Goal: Task Accomplishment & Management: Use online tool/utility

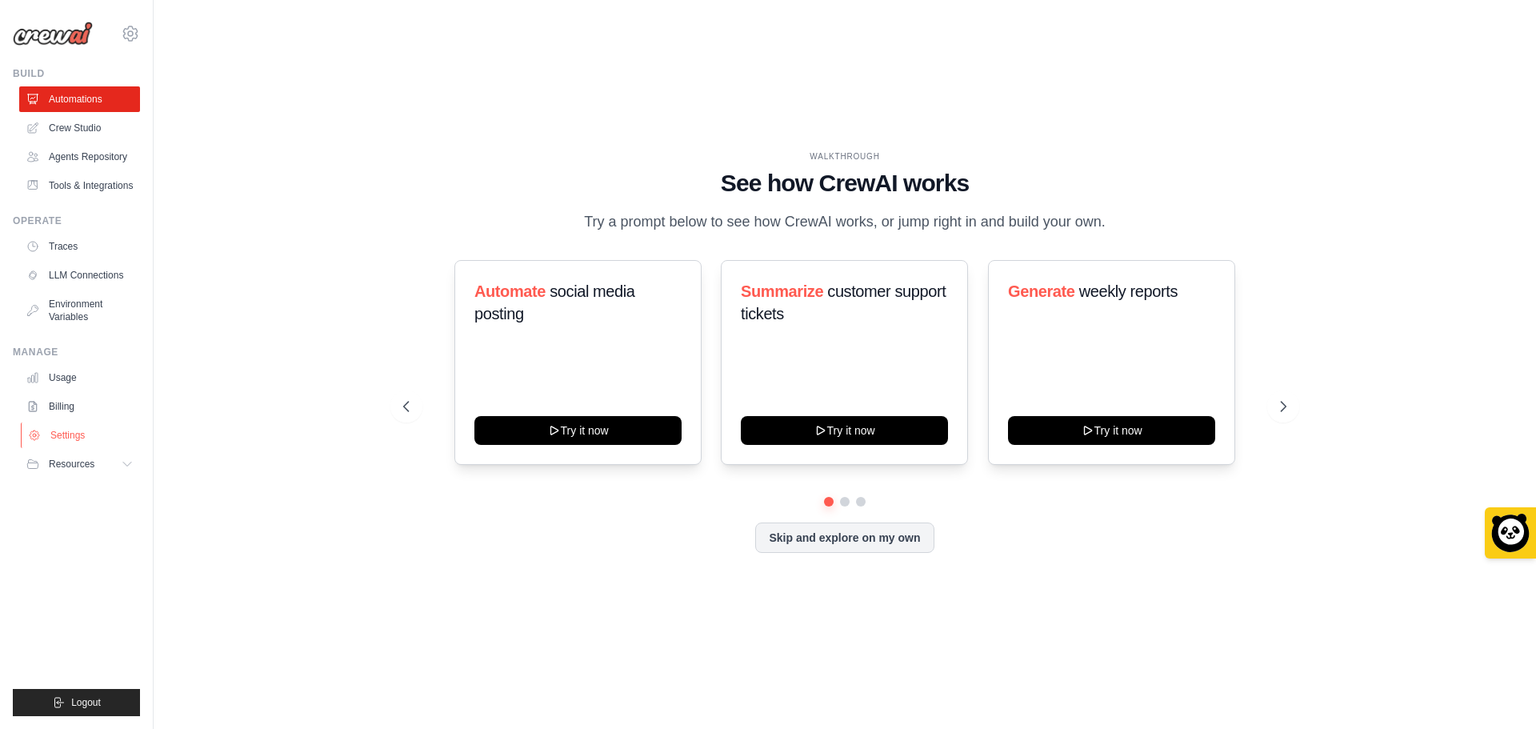
click at [96, 448] on link "Settings" at bounding box center [81, 435] width 121 height 26
click at [80, 419] on link "Billing" at bounding box center [81, 406] width 121 height 26
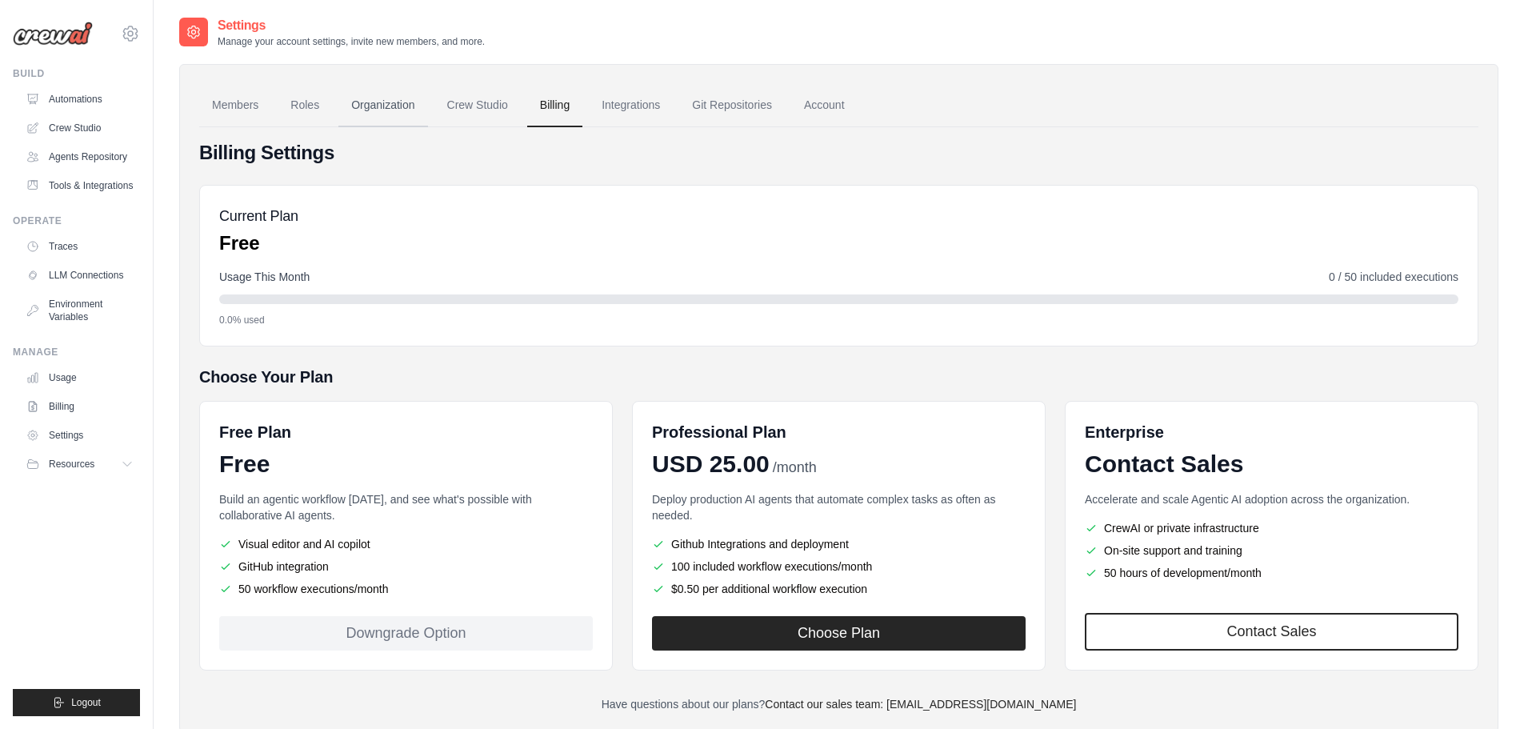
click at [381, 102] on link "Organization" at bounding box center [382, 105] width 89 height 43
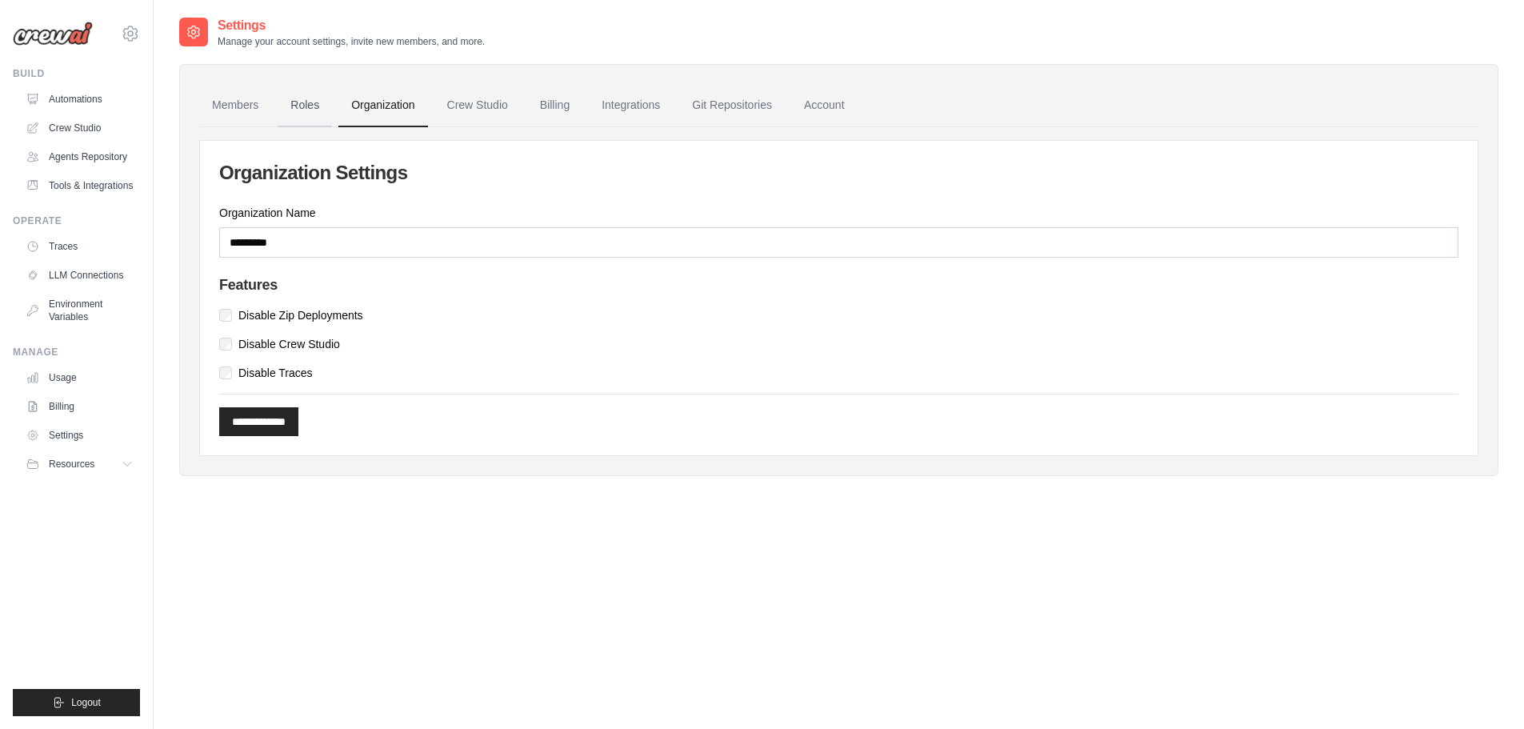
click at [318, 106] on link "Roles" at bounding box center [305, 105] width 54 height 43
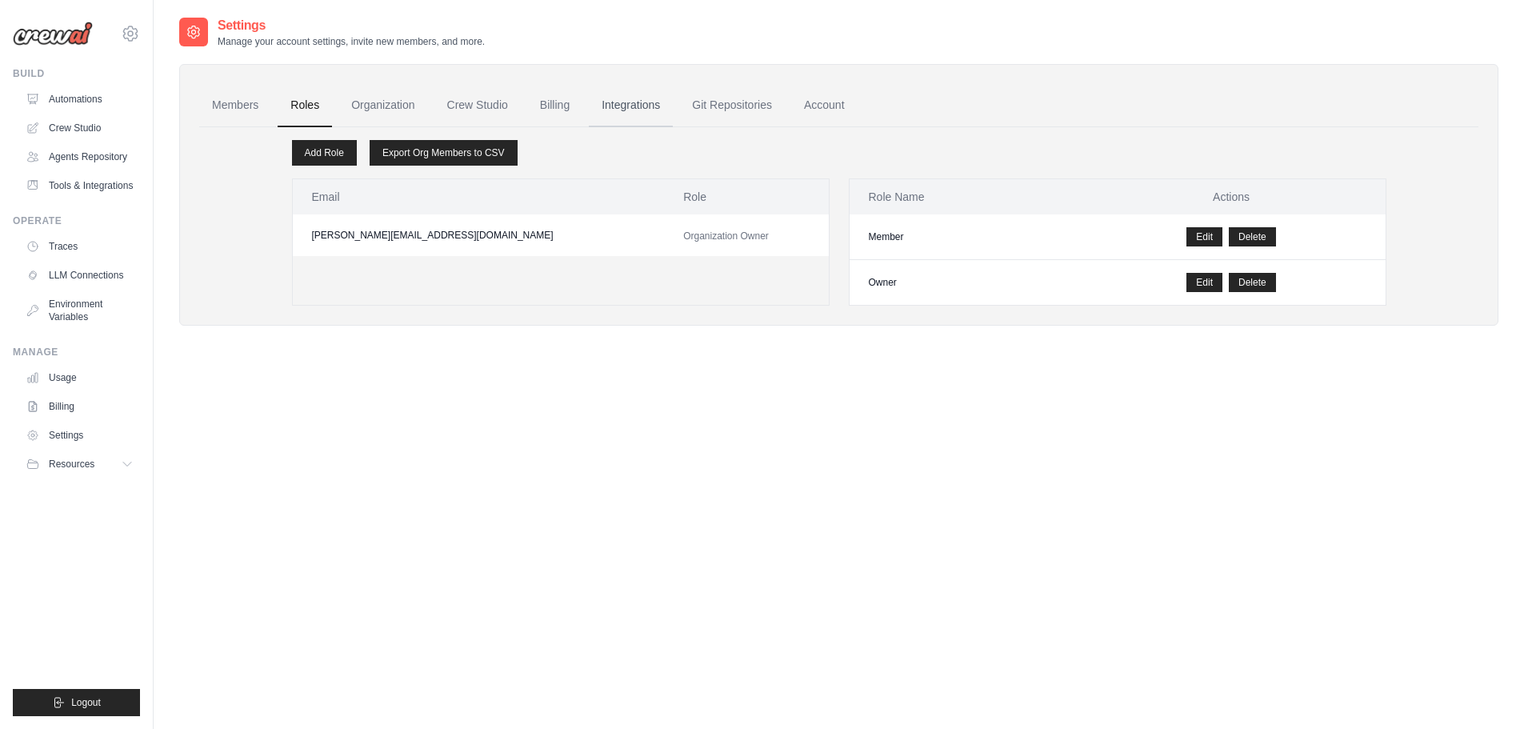
click at [673, 106] on link "Integrations" at bounding box center [631, 105] width 84 height 43
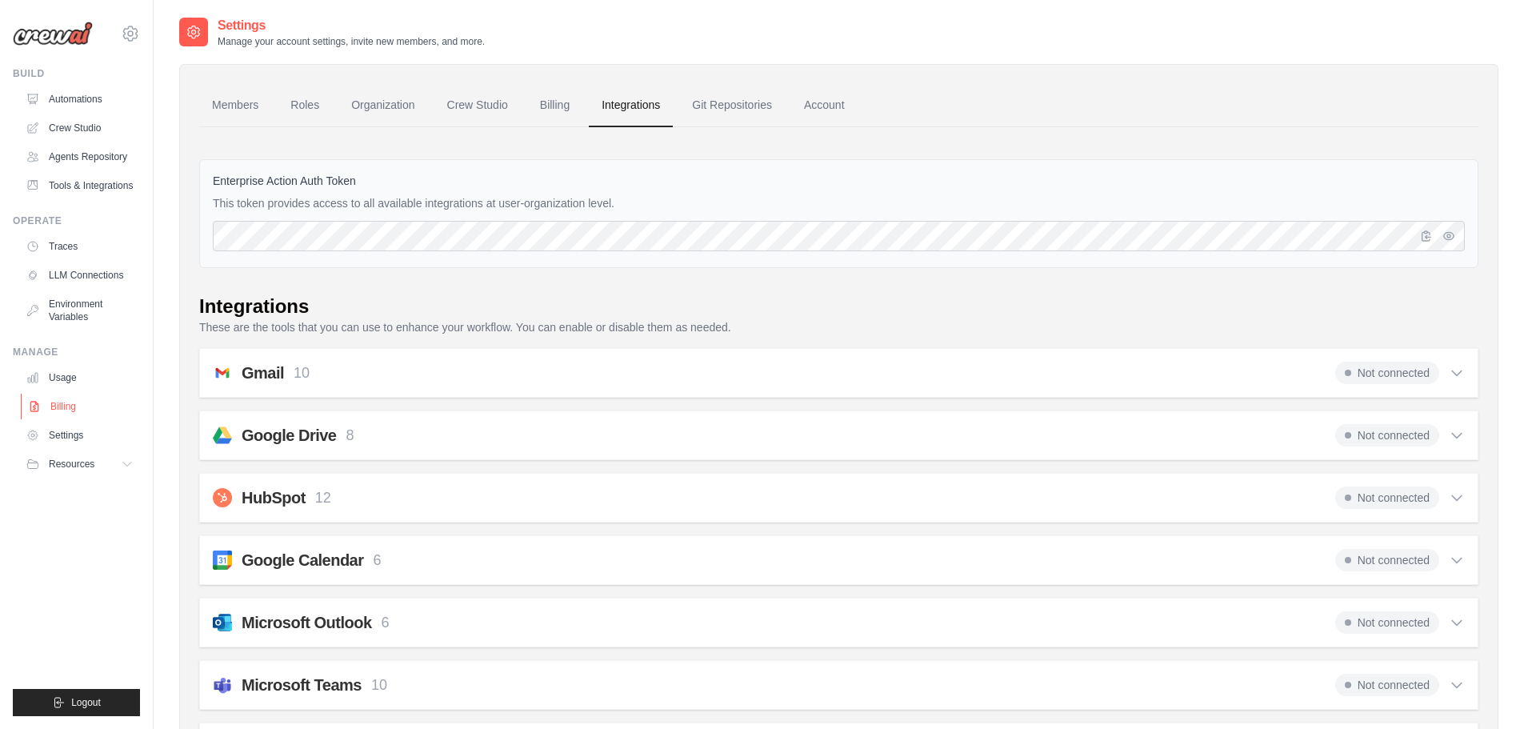
click at [55, 411] on link "Billing" at bounding box center [81, 406] width 121 height 26
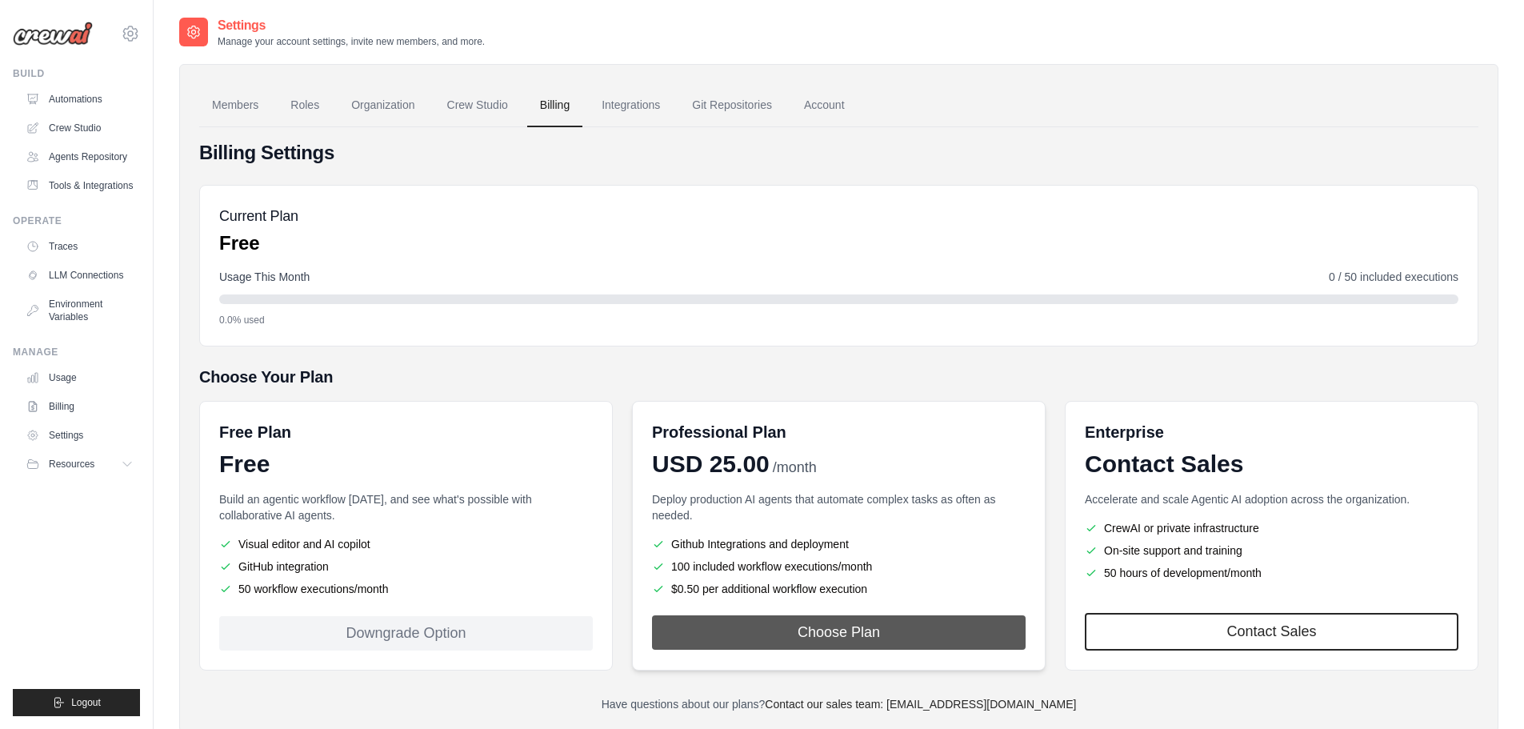
click at [719, 631] on button "Choose Plan" at bounding box center [838, 632] width 373 height 34
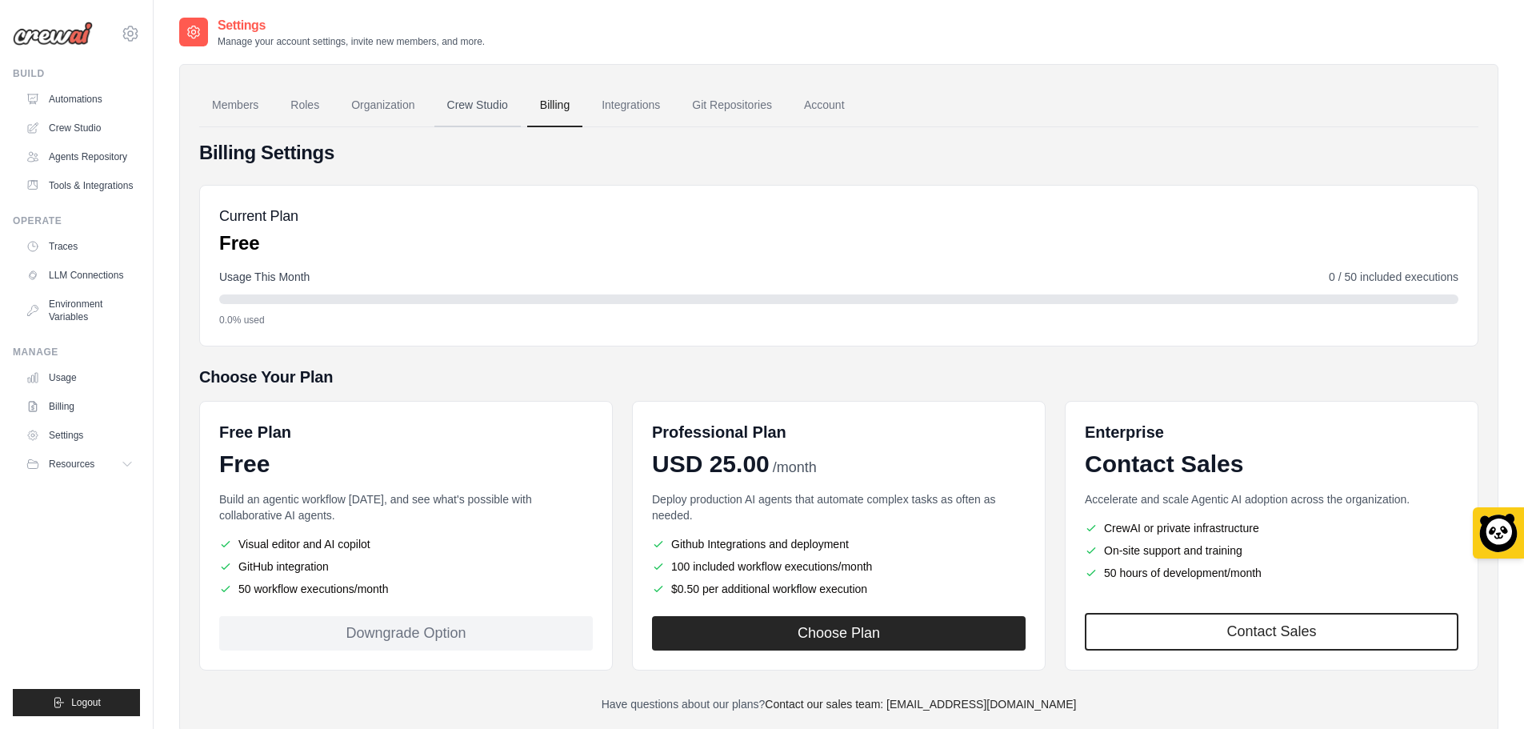
click at [511, 105] on link "Crew Studio" at bounding box center [477, 105] width 86 height 43
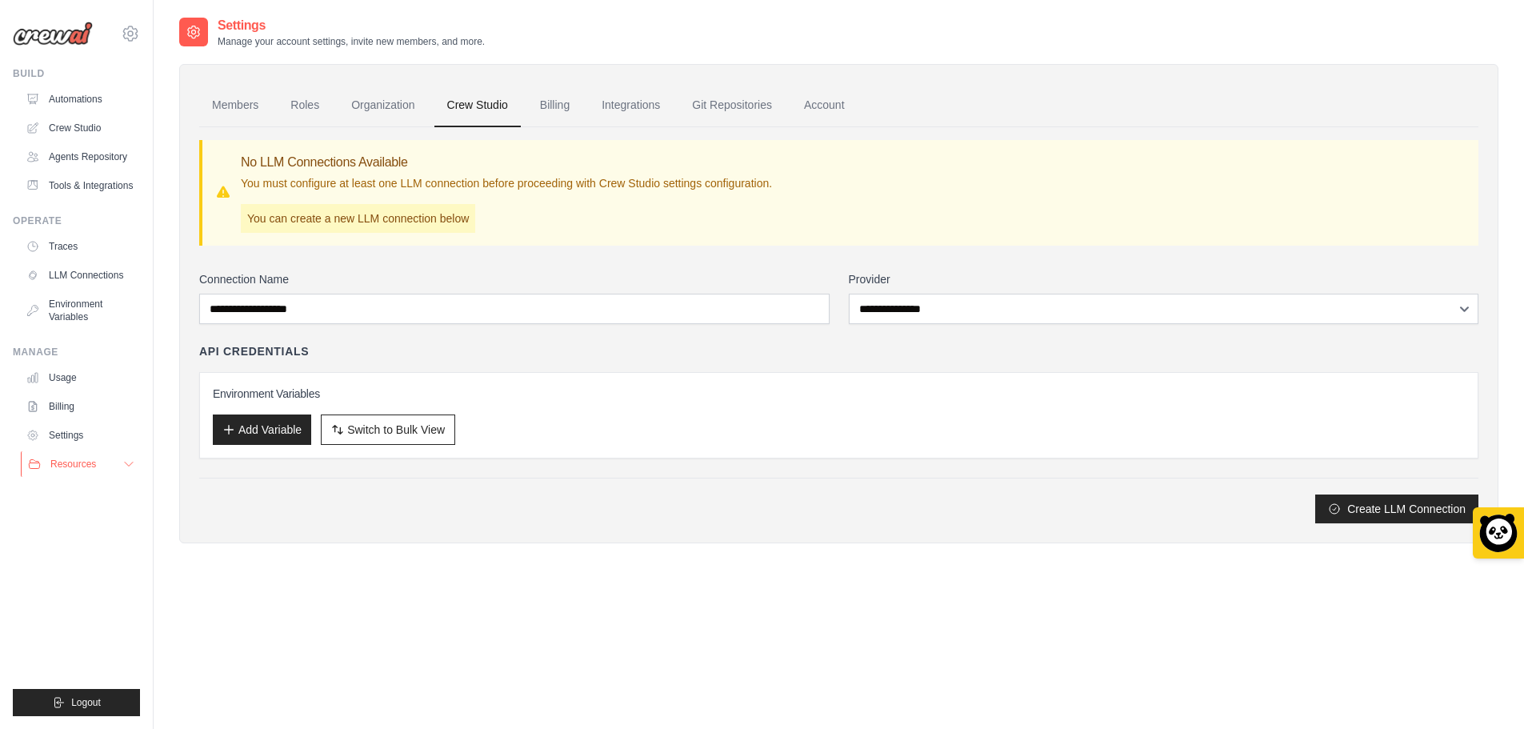
click at [112, 477] on button "Resources" at bounding box center [81, 464] width 121 height 26
click at [94, 419] on link "Billing" at bounding box center [81, 406] width 121 height 26
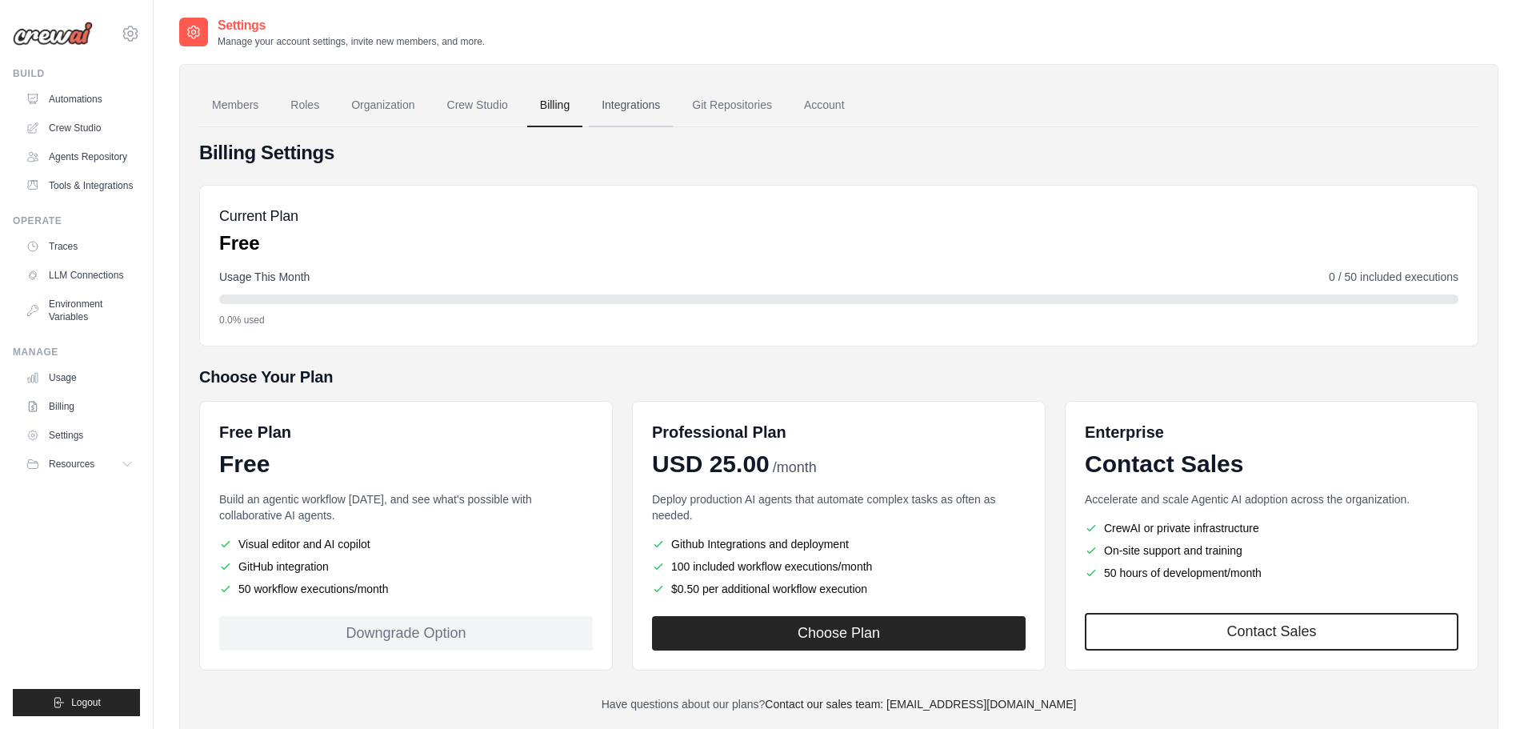
click at [673, 103] on link "Integrations" at bounding box center [631, 105] width 84 height 43
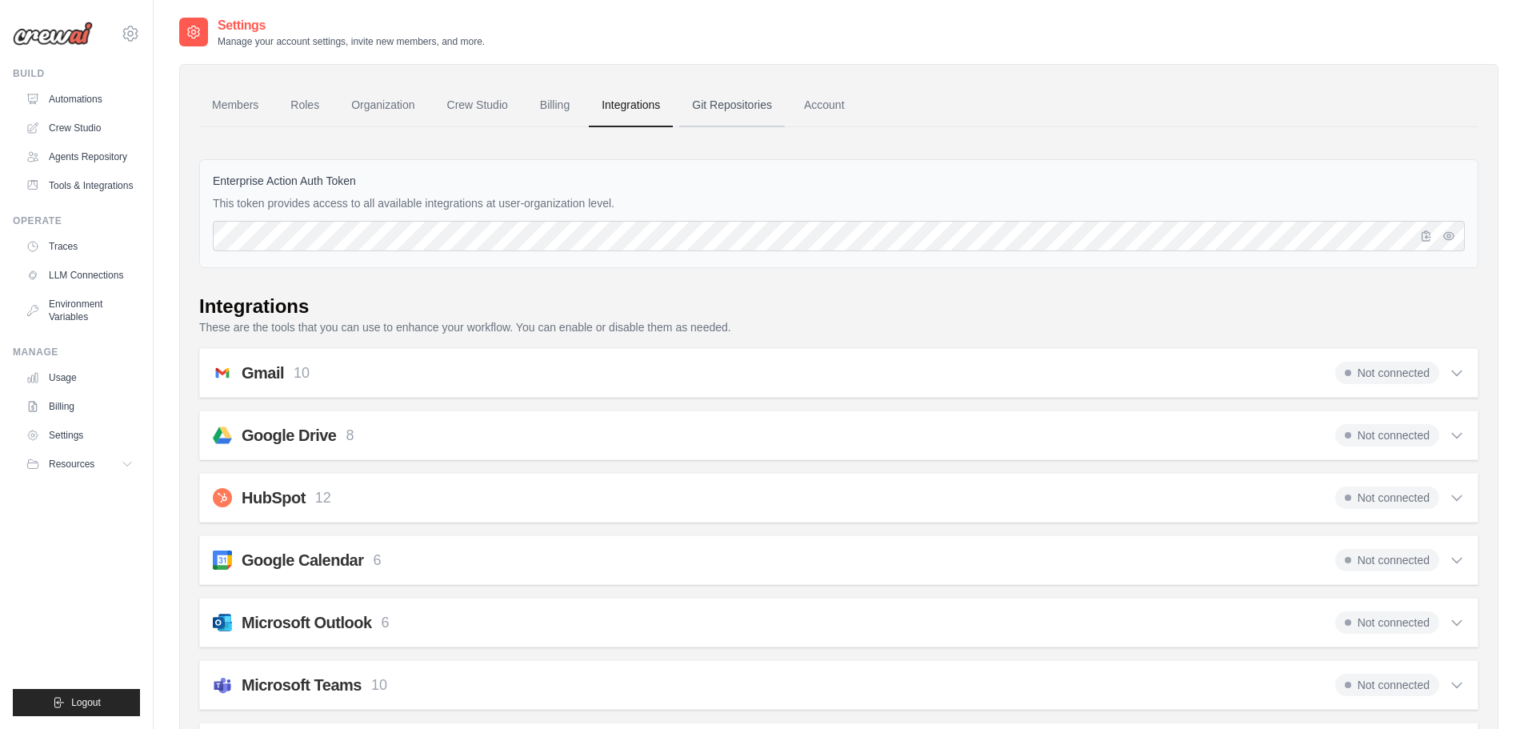
click at [741, 104] on link "Git Repositories" at bounding box center [732, 105] width 106 height 43
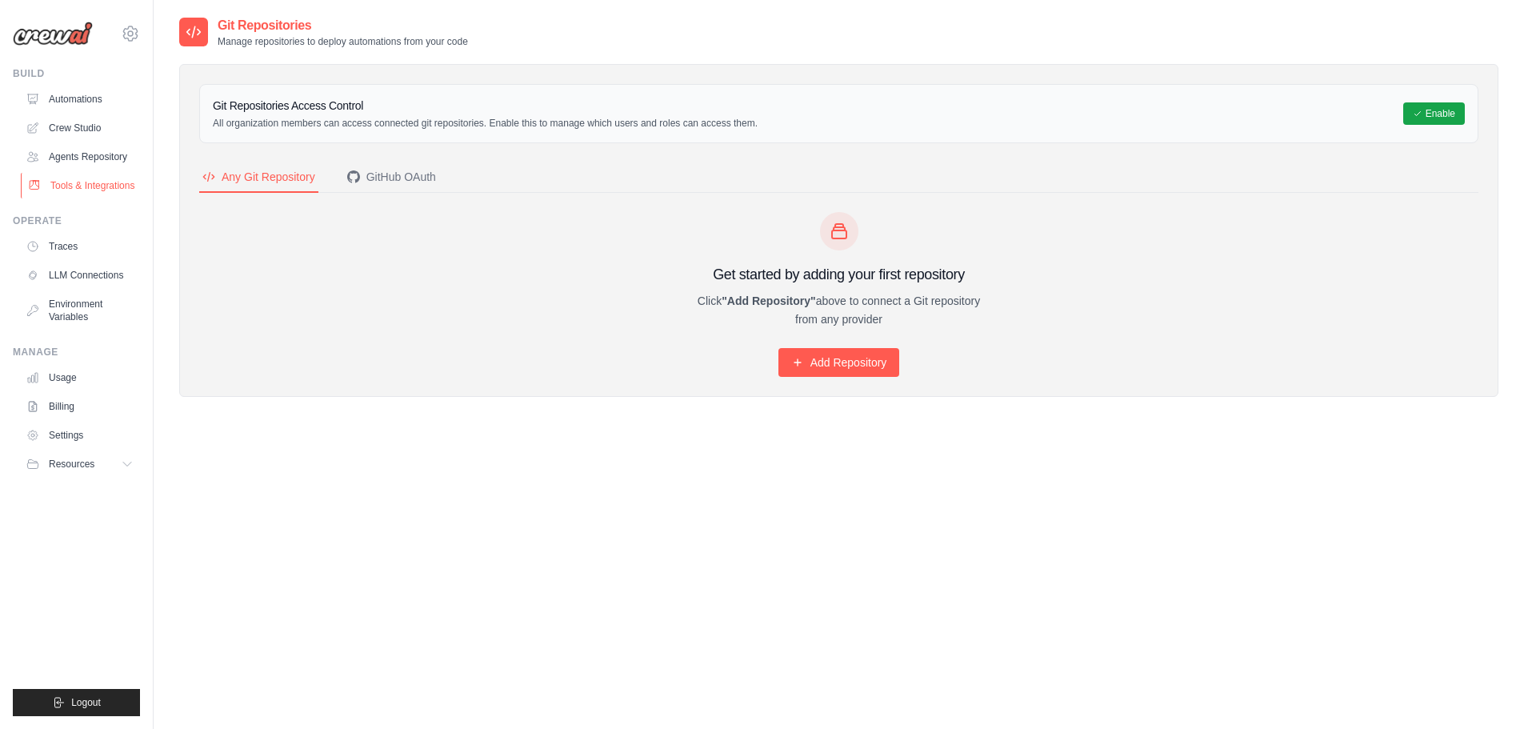
click at [89, 198] on link "Tools & Integrations" at bounding box center [81, 186] width 121 height 26
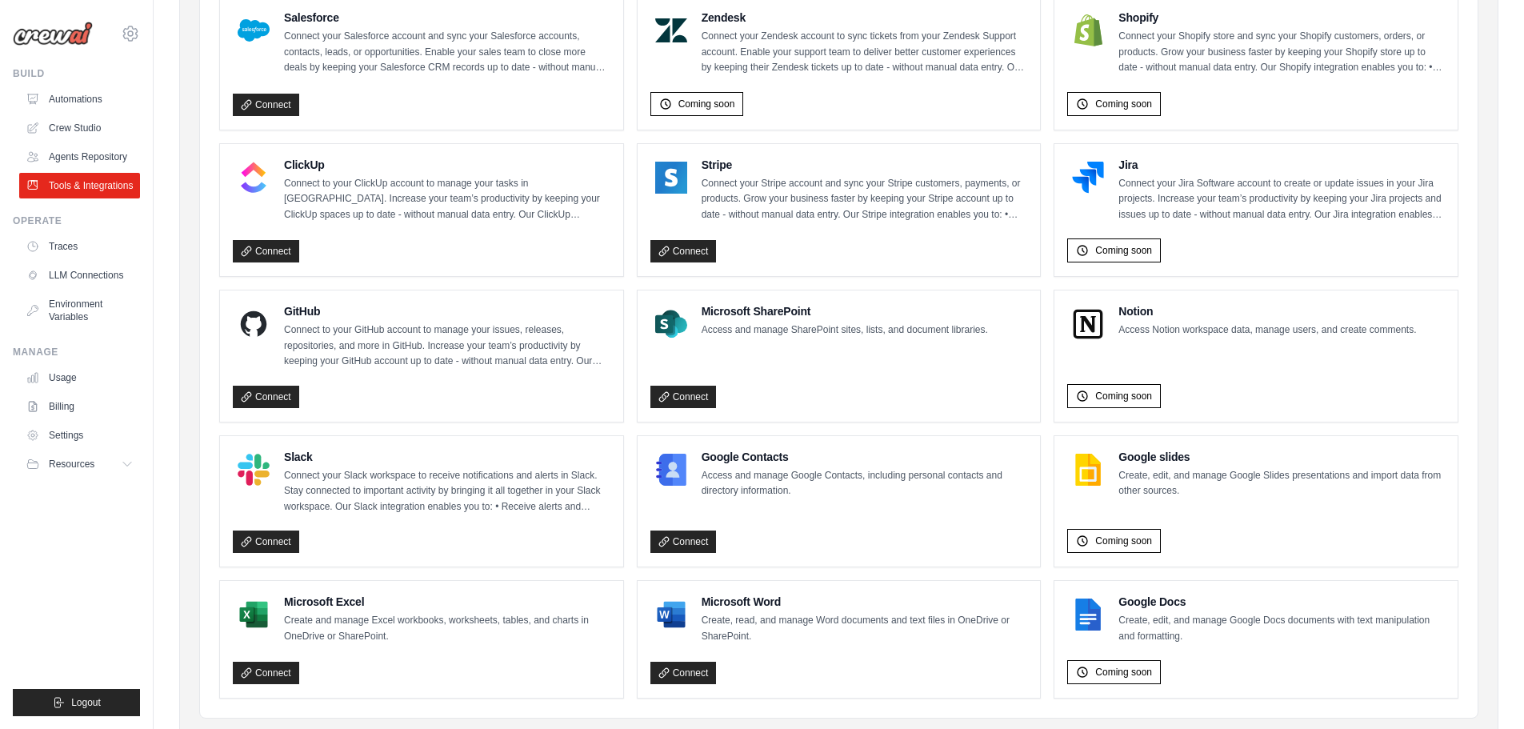
scroll to position [729, 0]
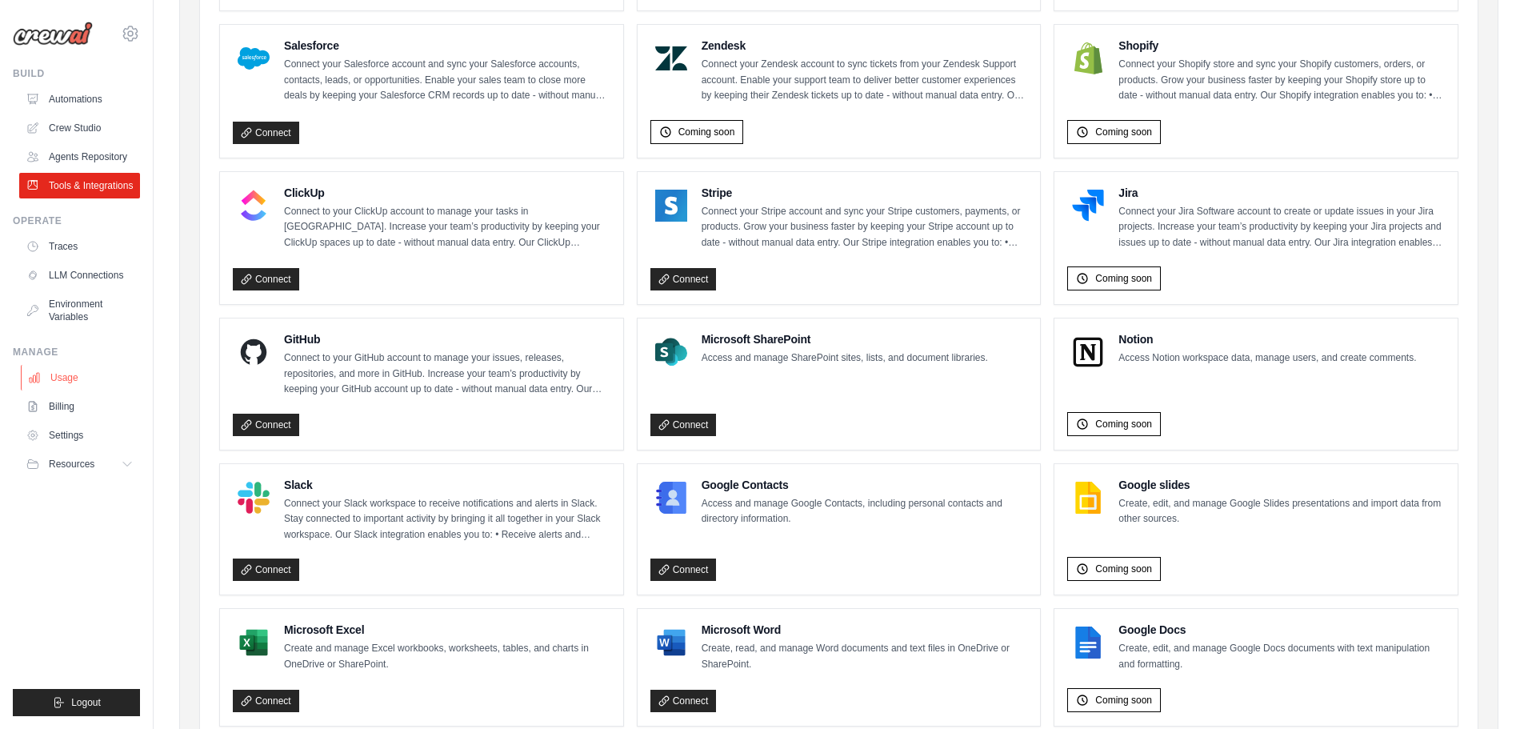
click at [91, 390] on link "Usage" at bounding box center [81, 378] width 121 height 26
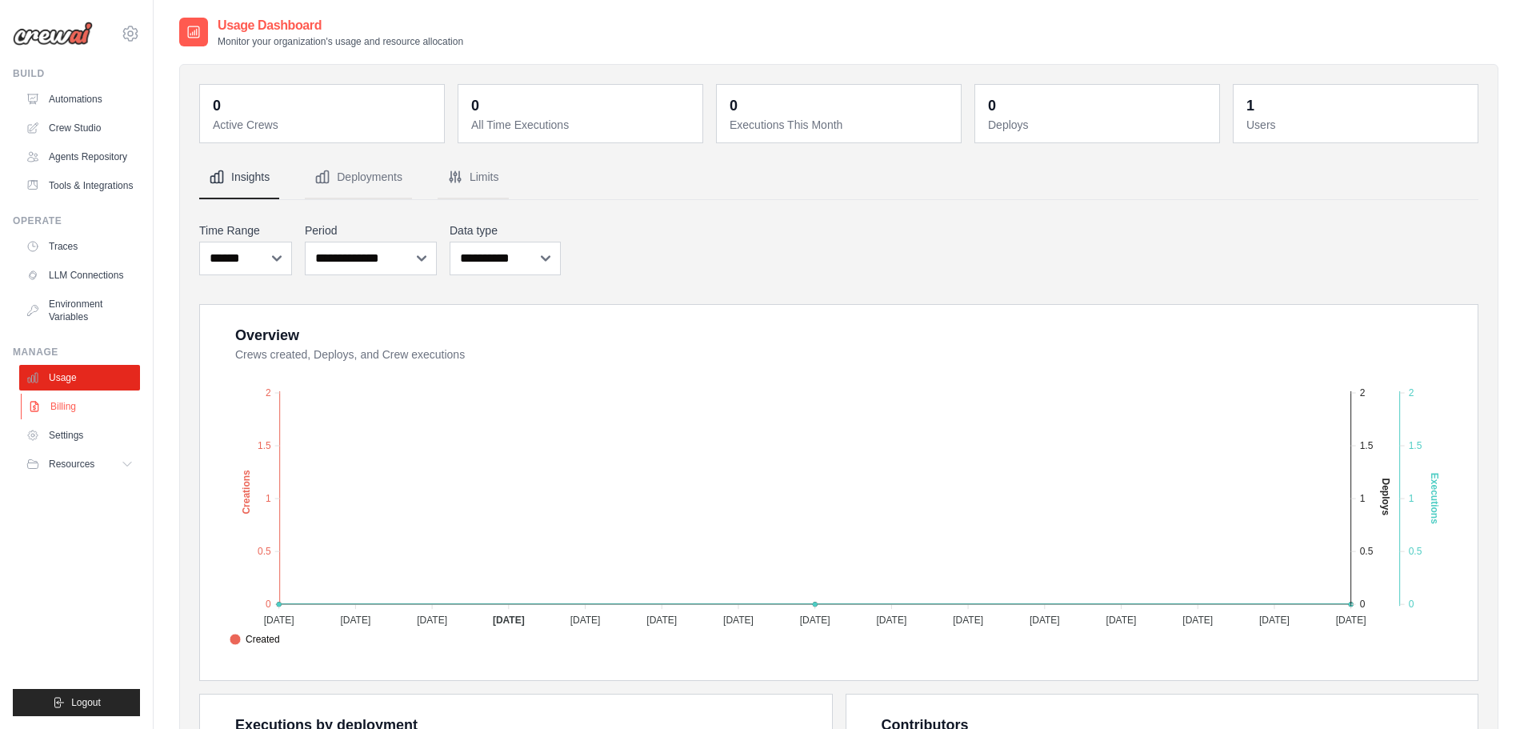
click at [72, 417] on link "Billing" at bounding box center [81, 406] width 121 height 26
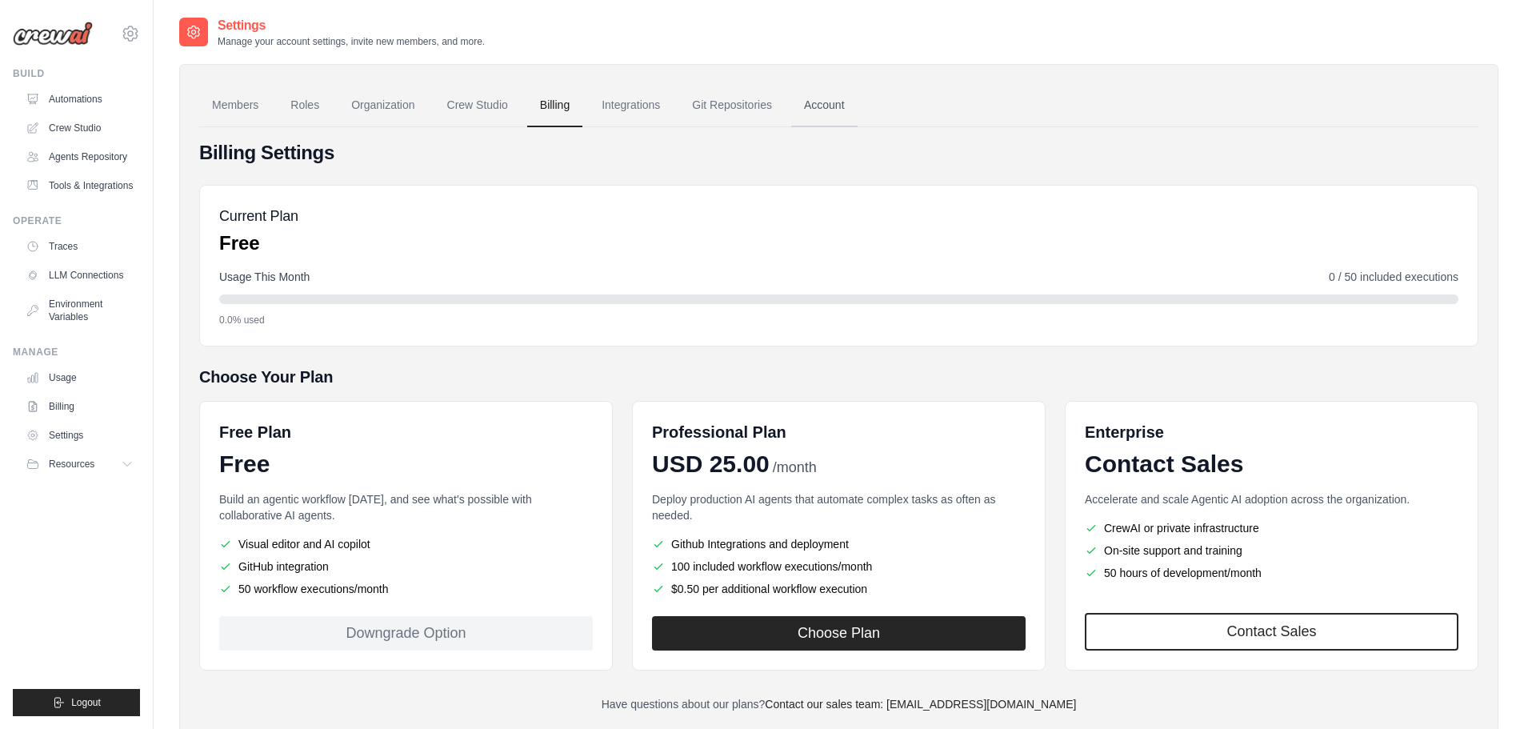
click at [857, 106] on link "Account" at bounding box center [824, 105] width 66 height 43
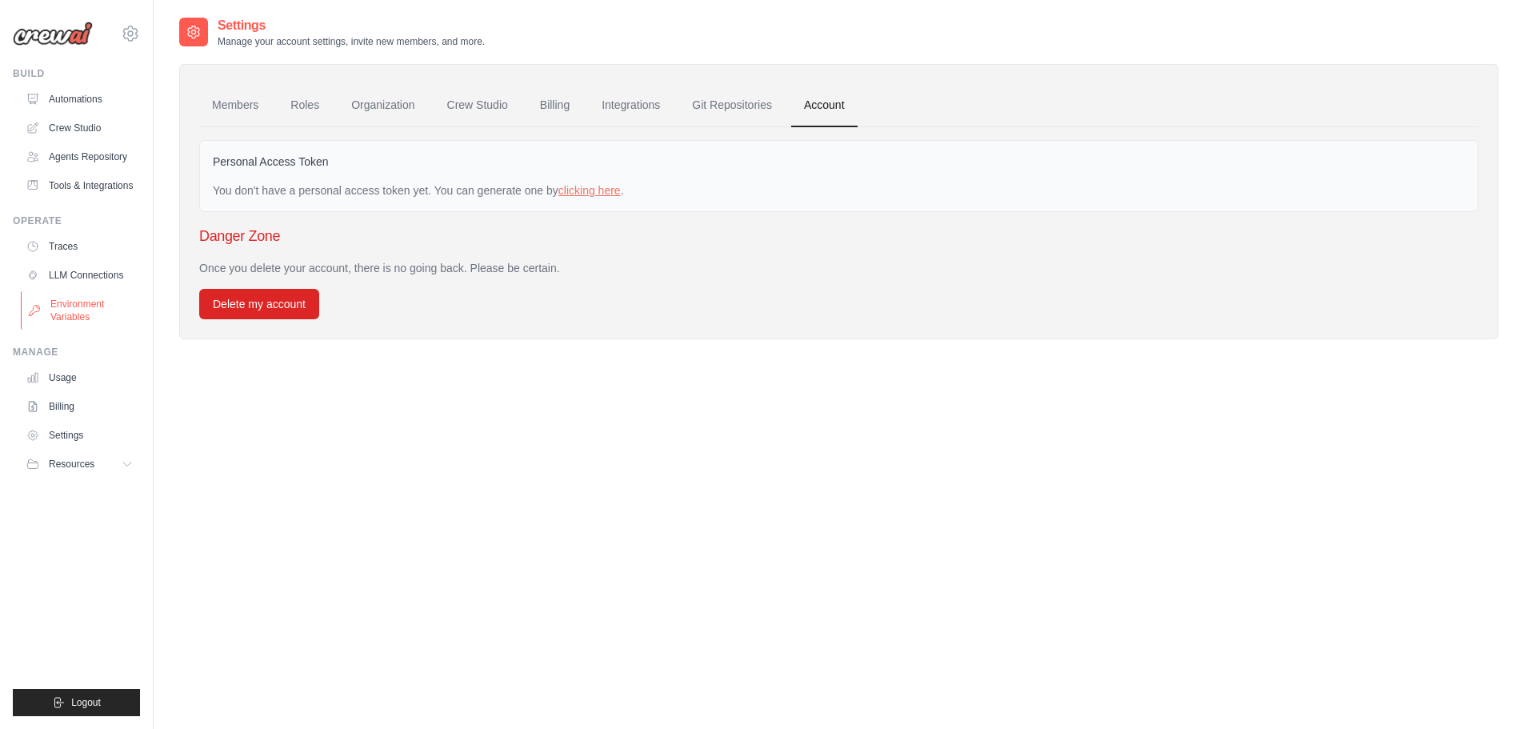
click at [98, 329] on link "Environment Variables" at bounding box center [81, 310] width 121 height 38
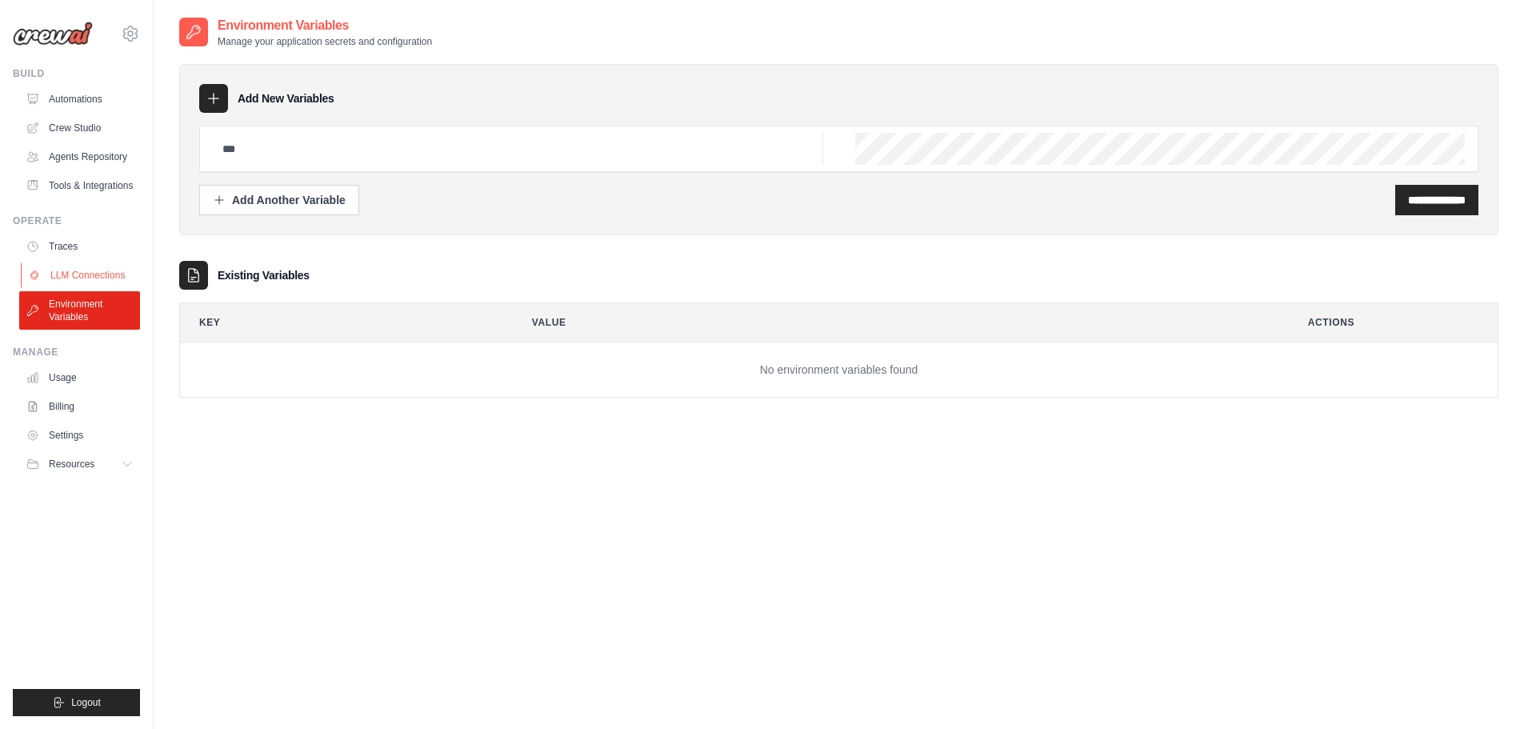
click at [99, 288] on link "LLM Connections" at bounding box center [81, 275] width 121 height 26
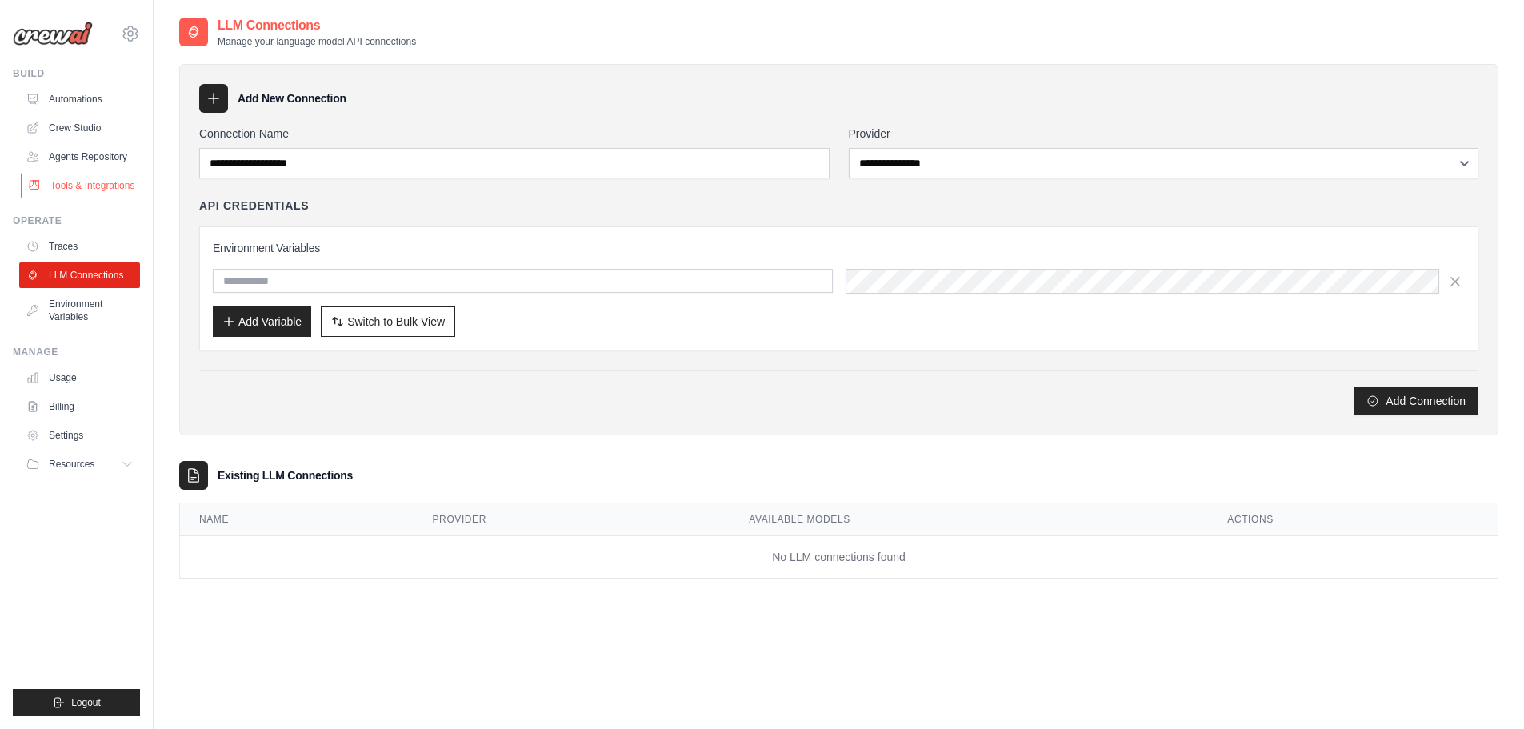
click at [112, 192] on link "Tools & Integrations" at bounding box center [81, 186] width 121 height 26
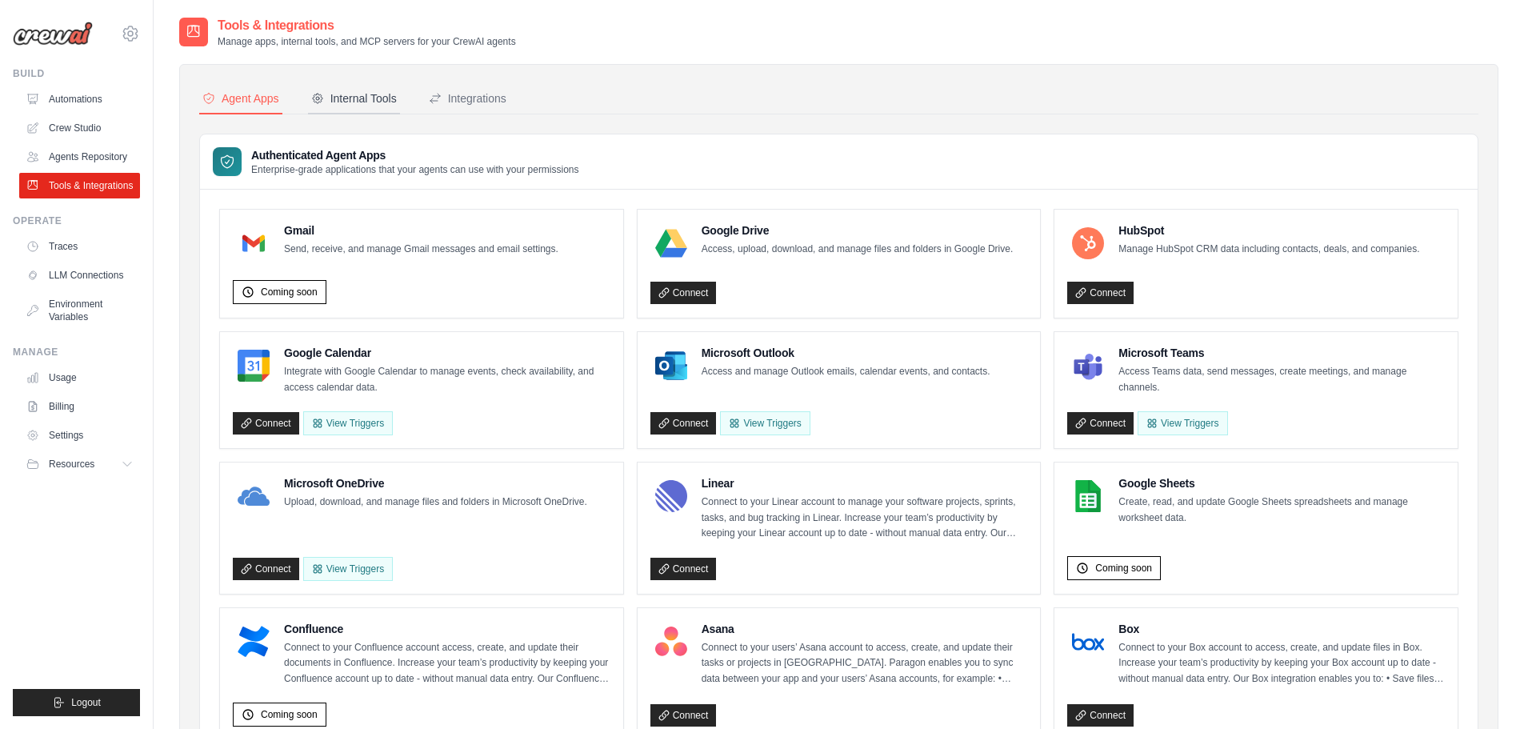
click at [392, 97] on div "Internal Tools" at bounding box center [354, 98] width 86 height 16
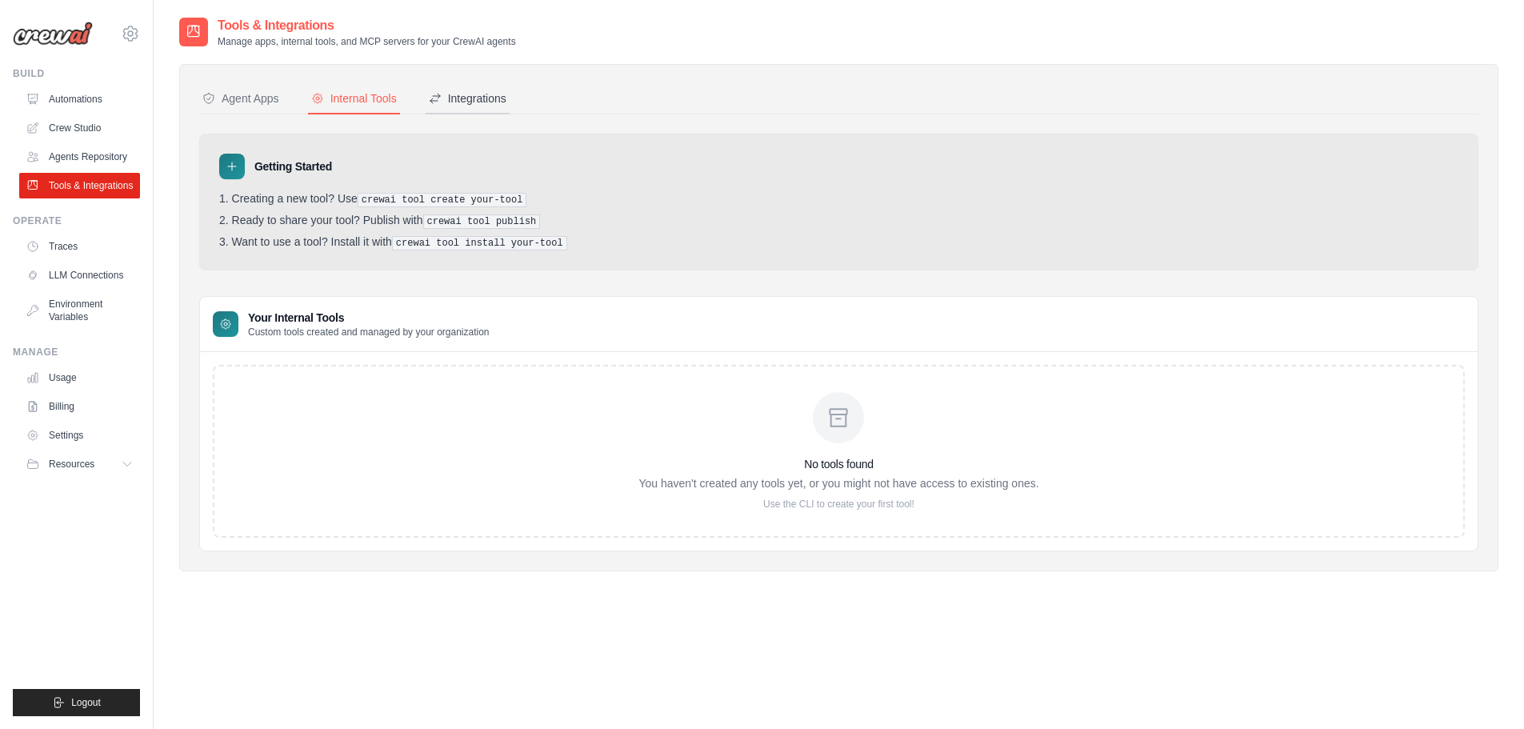
click at [491, 94] on div "Integrations" at bounding box center [468, 98] width 78 height 16
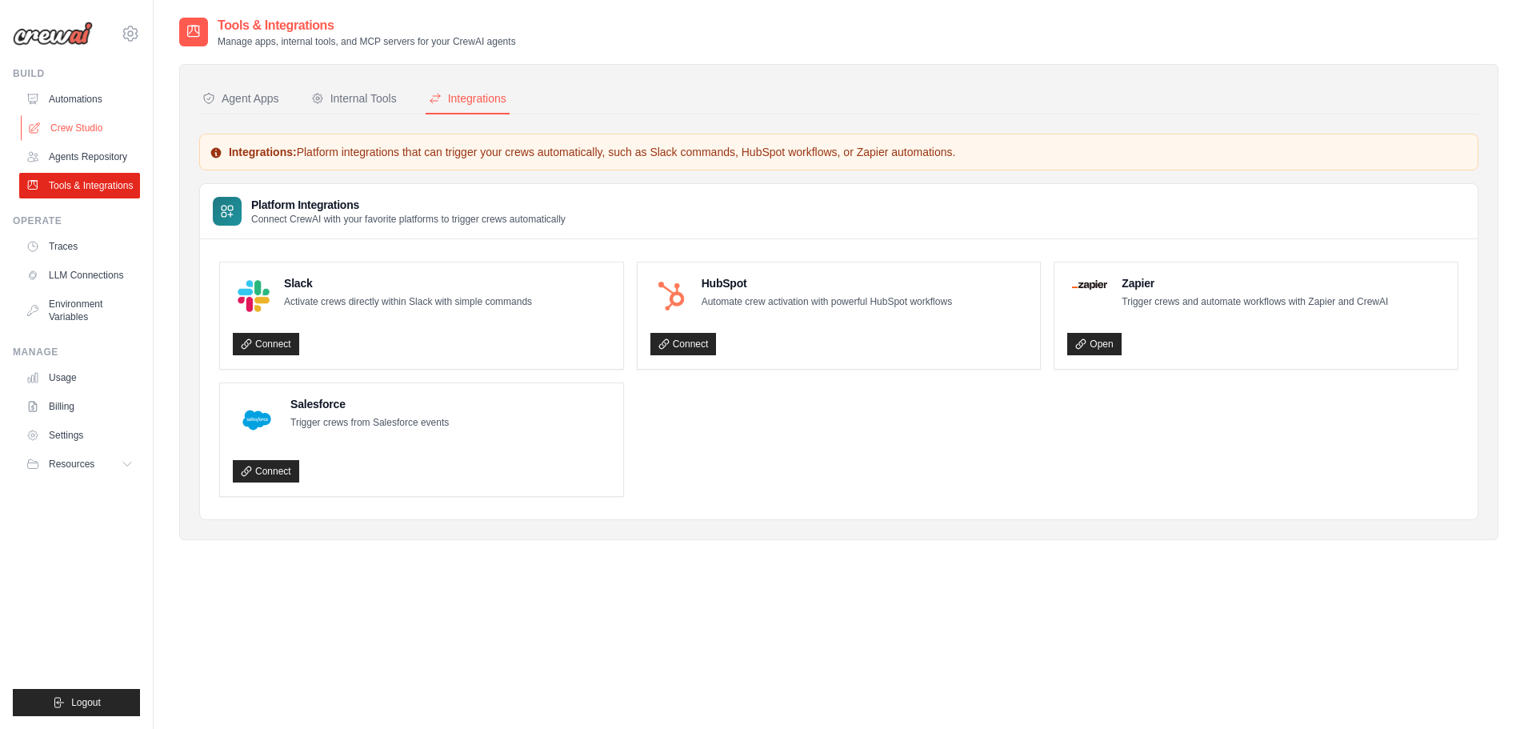
click at [96, 118] on link "Crew Studio" at bounding box center [81, 128] width 121 height 26
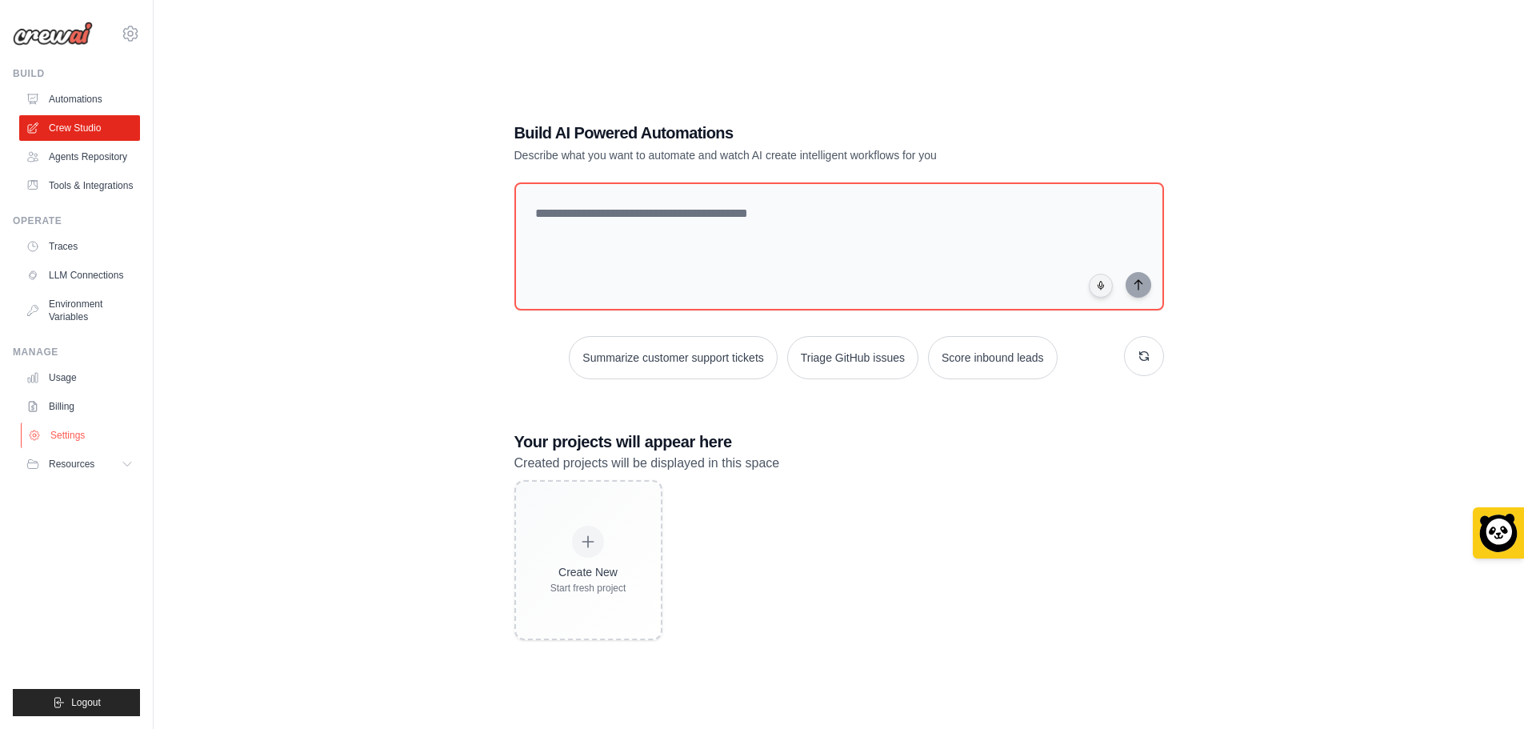
click at [86, 448] on link "Settings" at bounding box center [81, 435] width 121 height 26
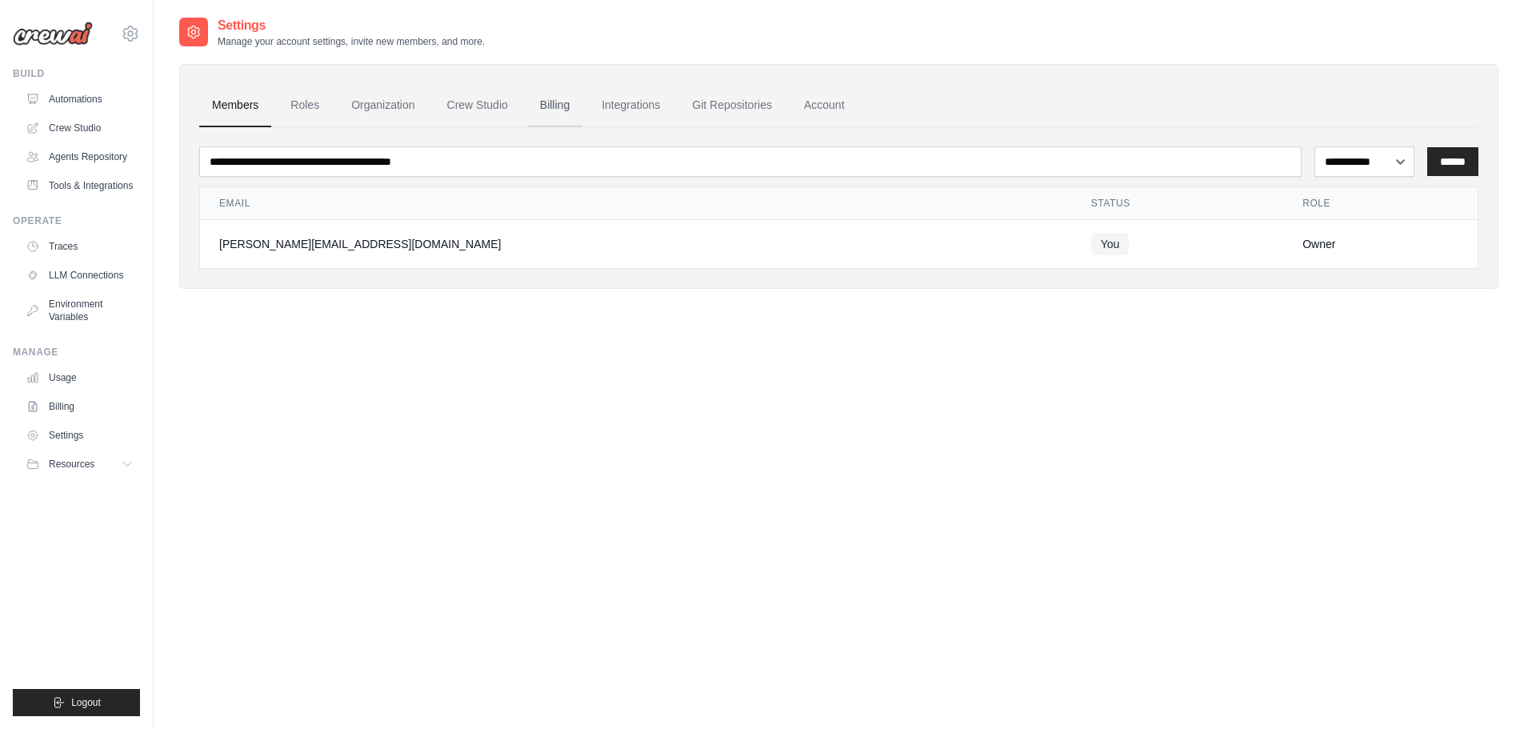
click at [570, 109] on link "Billing" at bounding box center [554, 105] width 55 height 43
click at [566, 103] on link "Billing" at bounding box center [554, 105] width 55 height 43
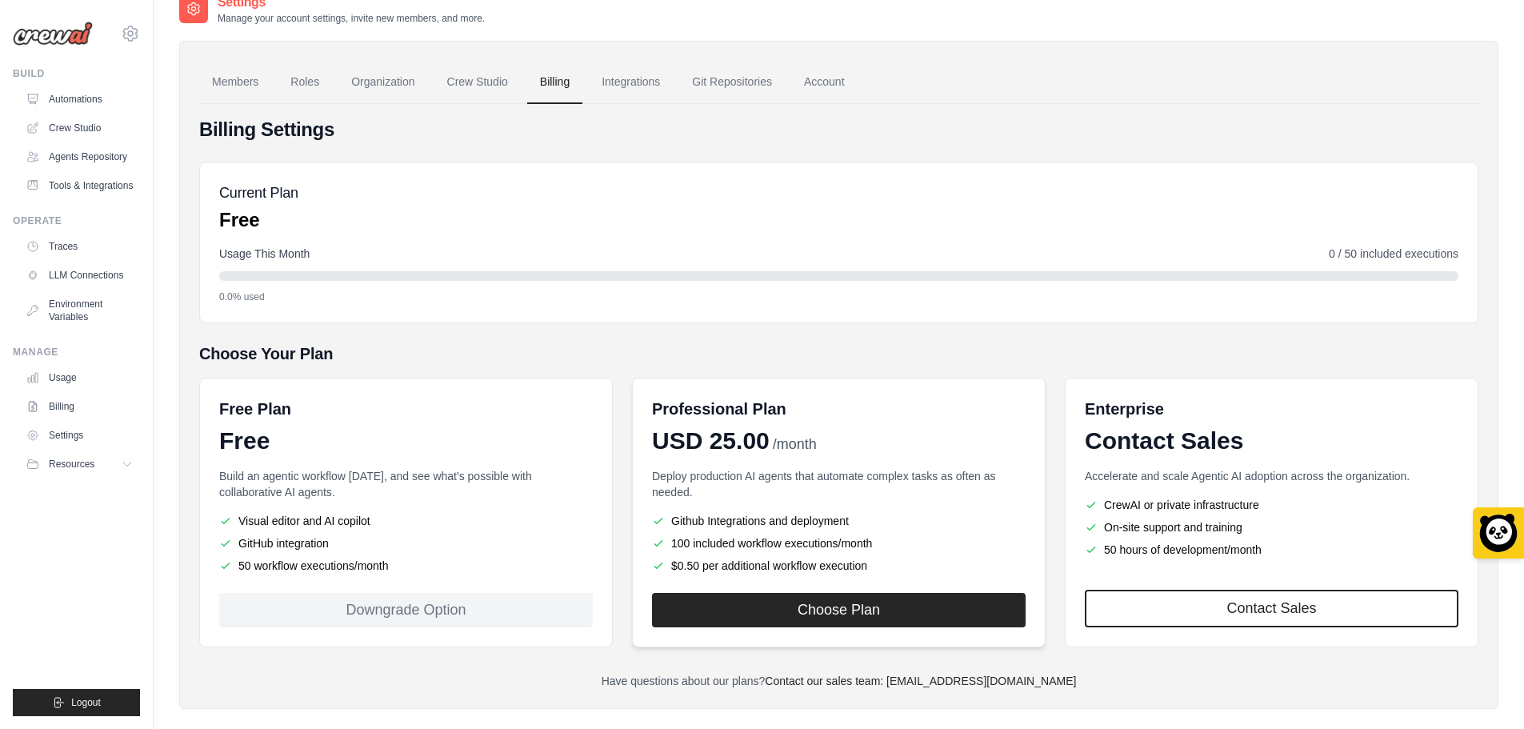
scroll to position [45, 0]
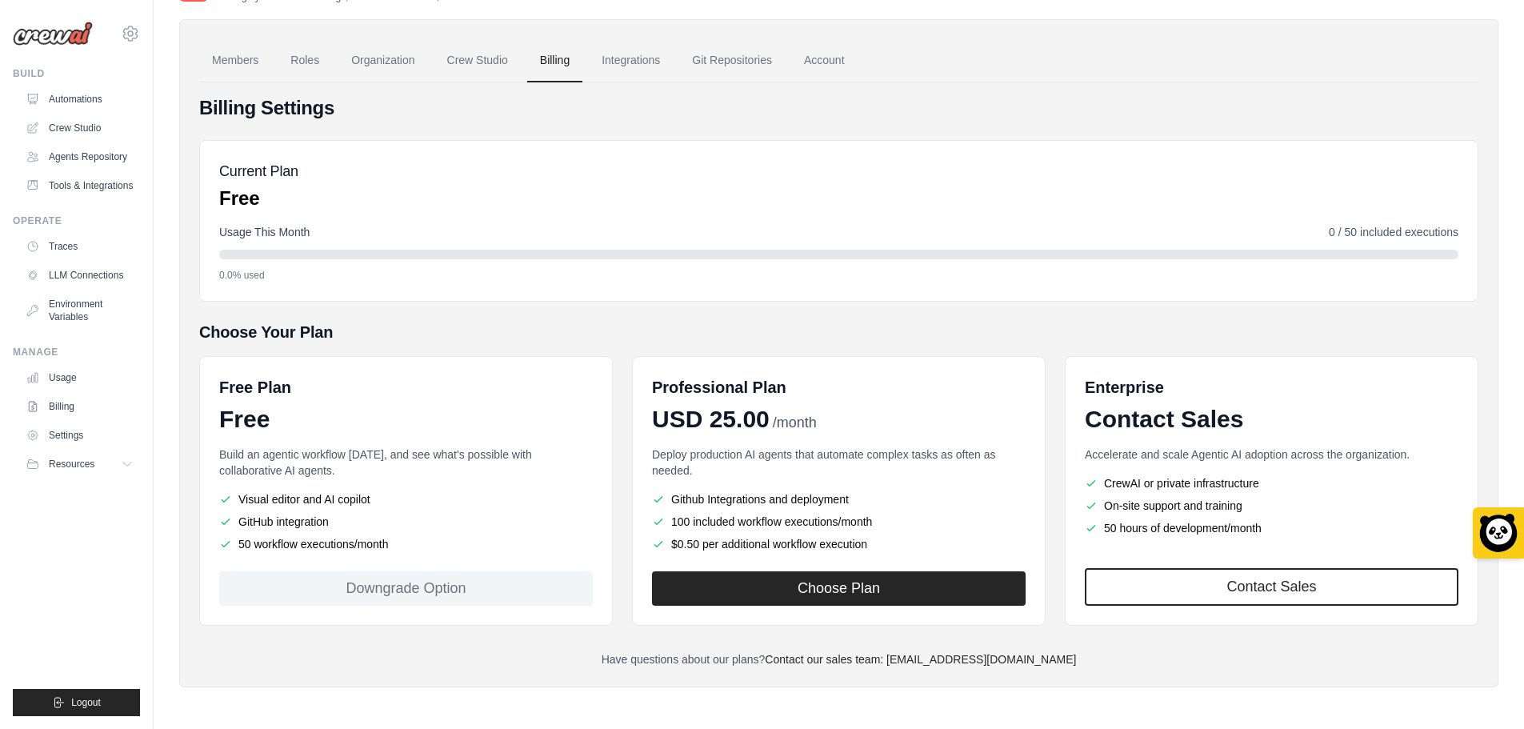
click at [441, 589] on div "Downgrade Option" at bounding box center [405, 588] width 373 height 34
click at [857, 62] on link "Account" at bounding box center [824, 60] width 66 height 43
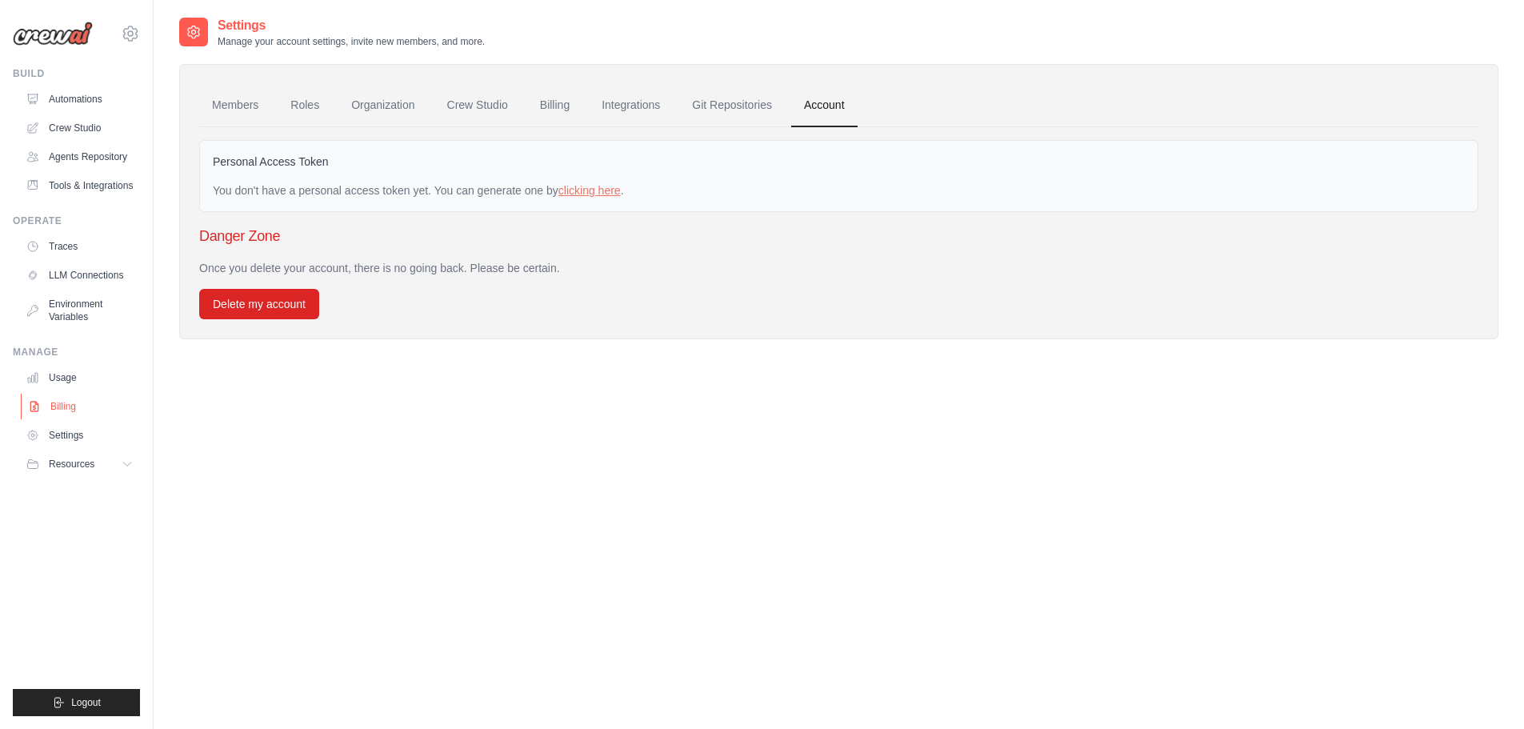
click at [83, 414] on link "Billing" at bounding box center [81, 406] width 121 height 26
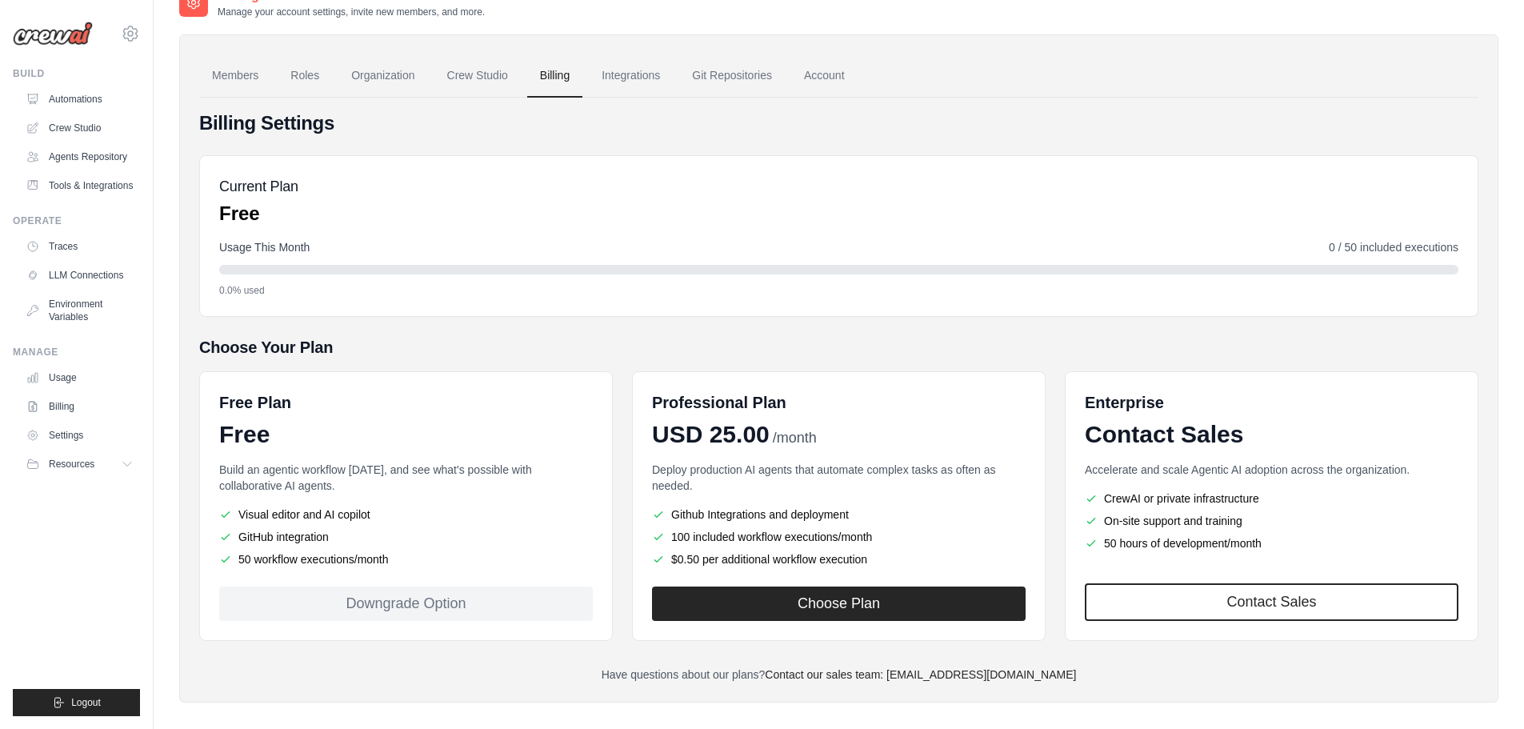
scroll to position [45, 0]
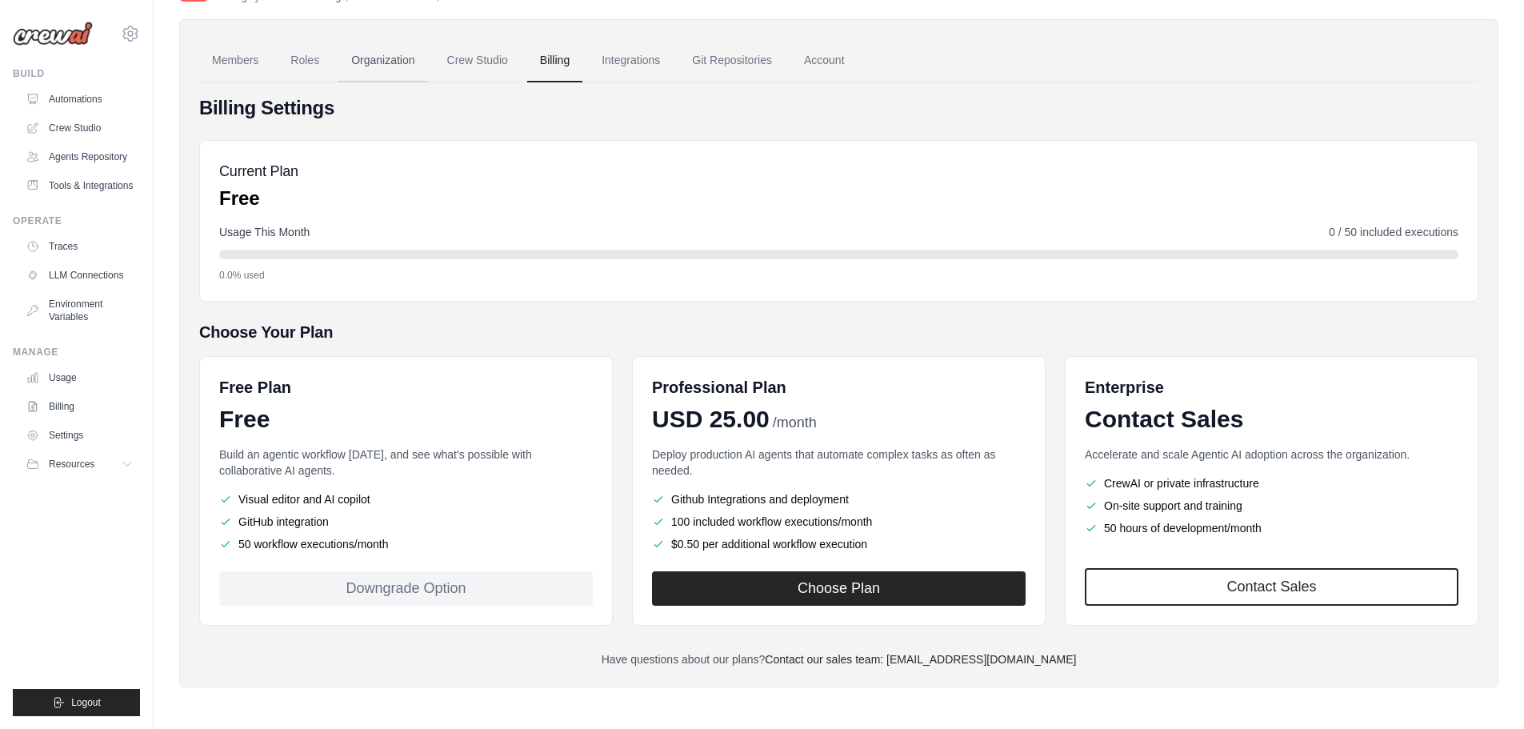
click at [376, 66] on link "Organization" at bounding box center [382, 60] width 89 height 43
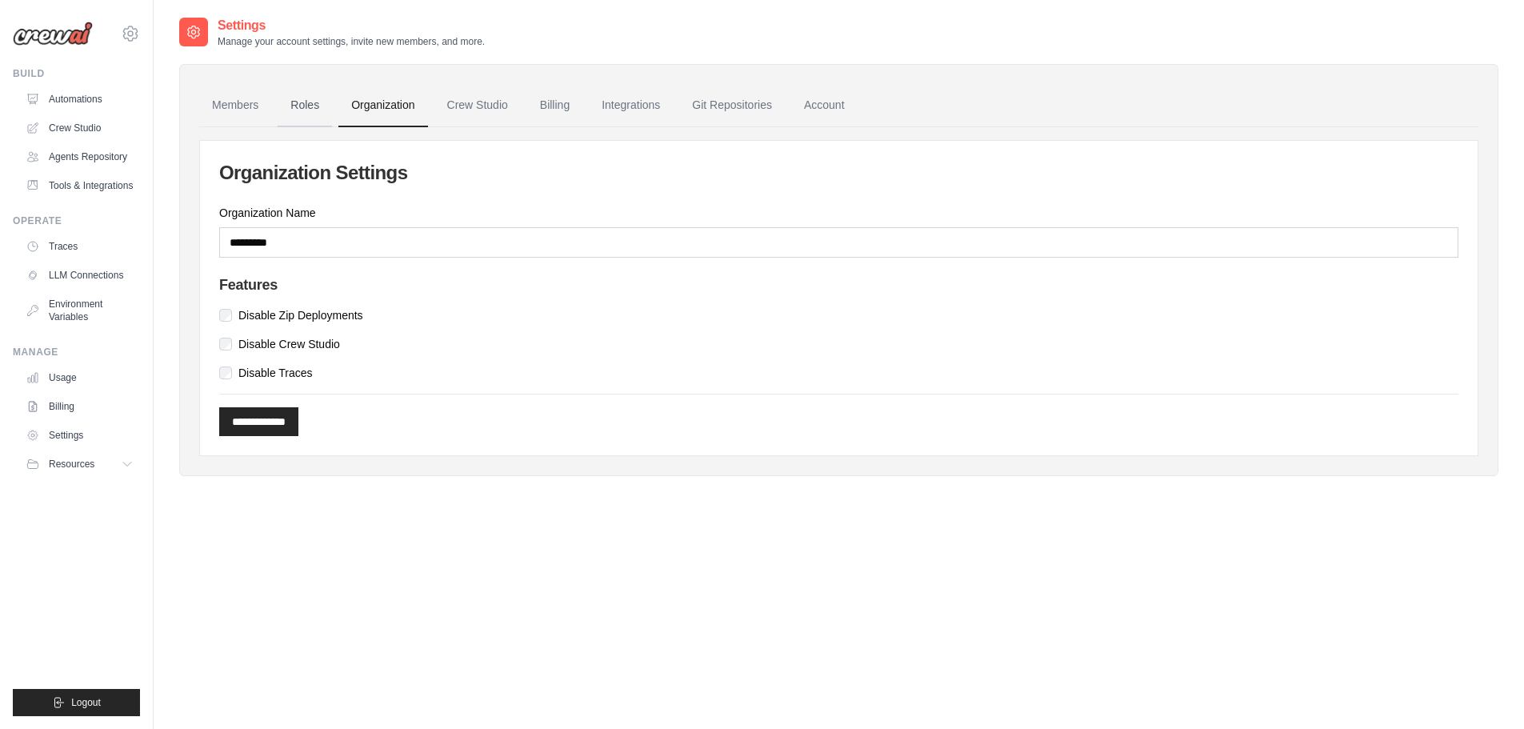
click at [301, 109] on link "Roles" at bounding box center [305, 105] width 54 height 43
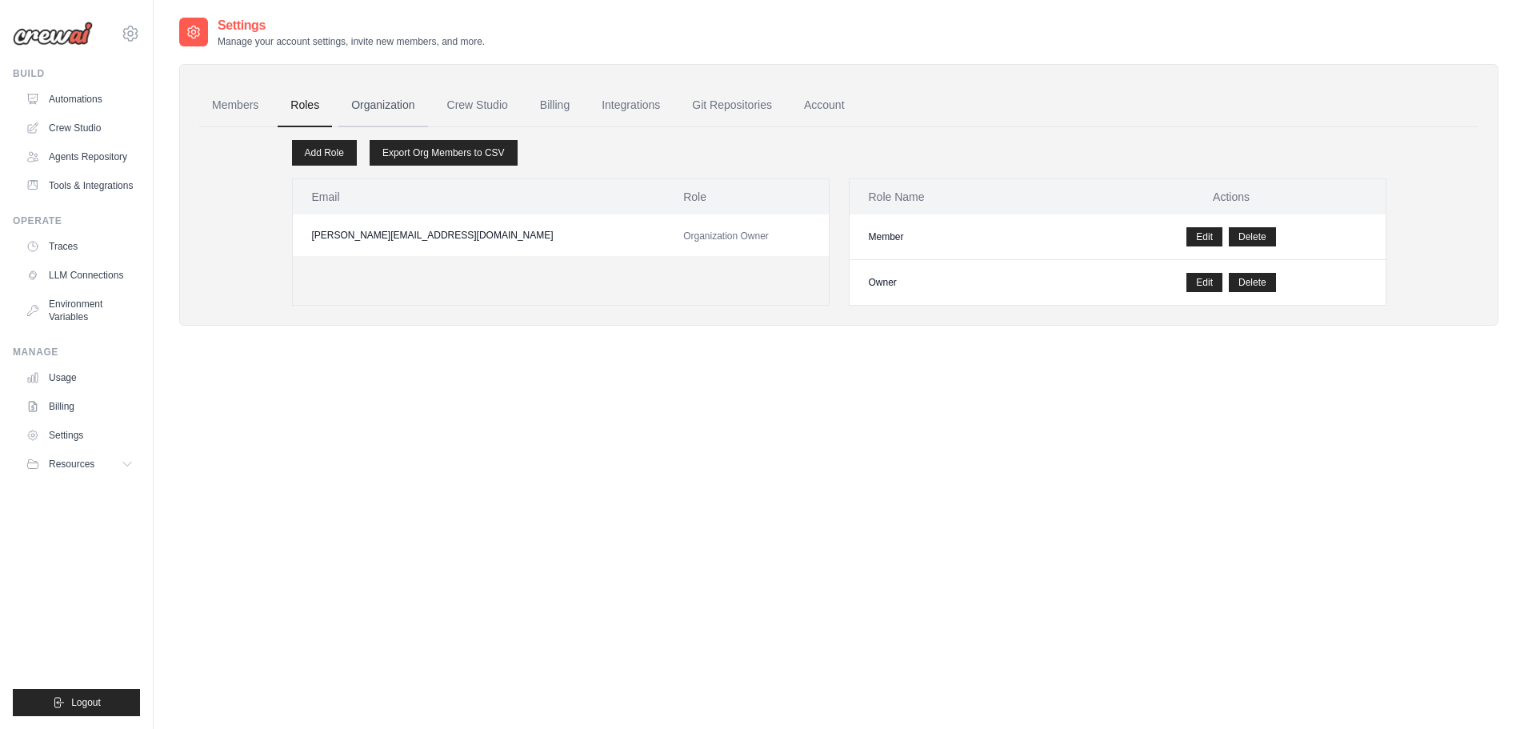
click at [403, 110] on link "Organization" at bounding box center [382, 105] width 89 height 43
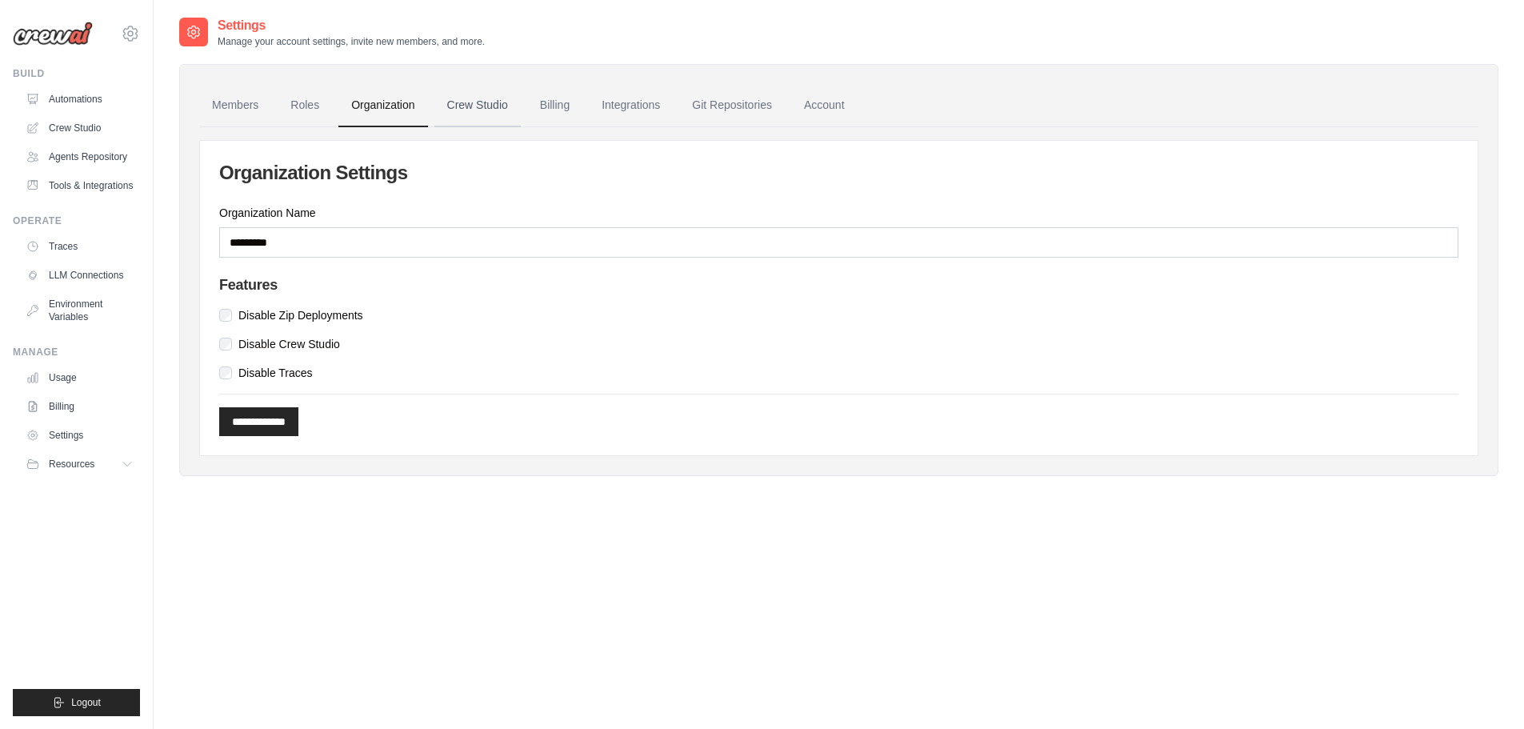
click at [503, 106] on link "Crew Studio" at bounding box center [477, 105] width 86 height 43
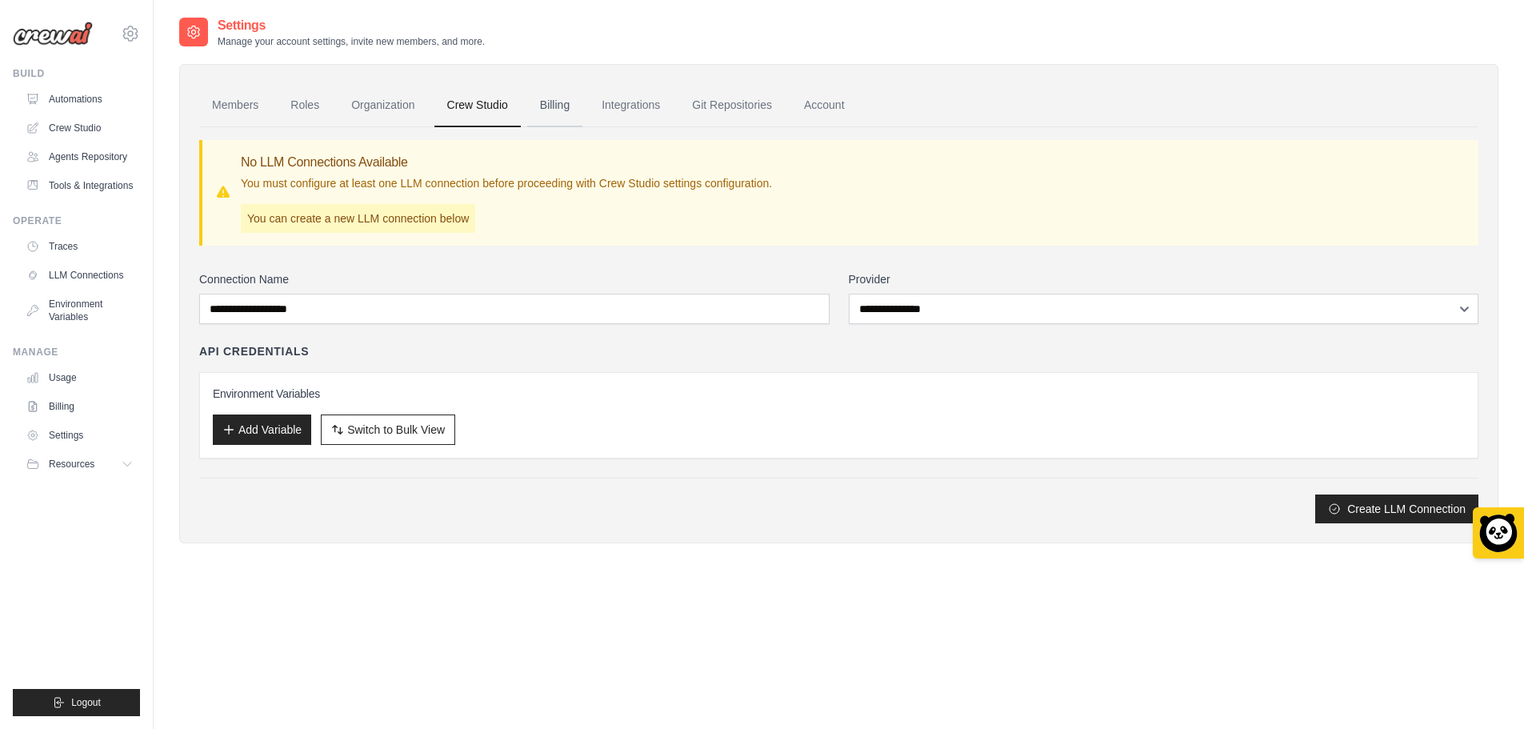
click at [550, 107] on link "Billing" at bounding box center [554, 105] width 55 height 43
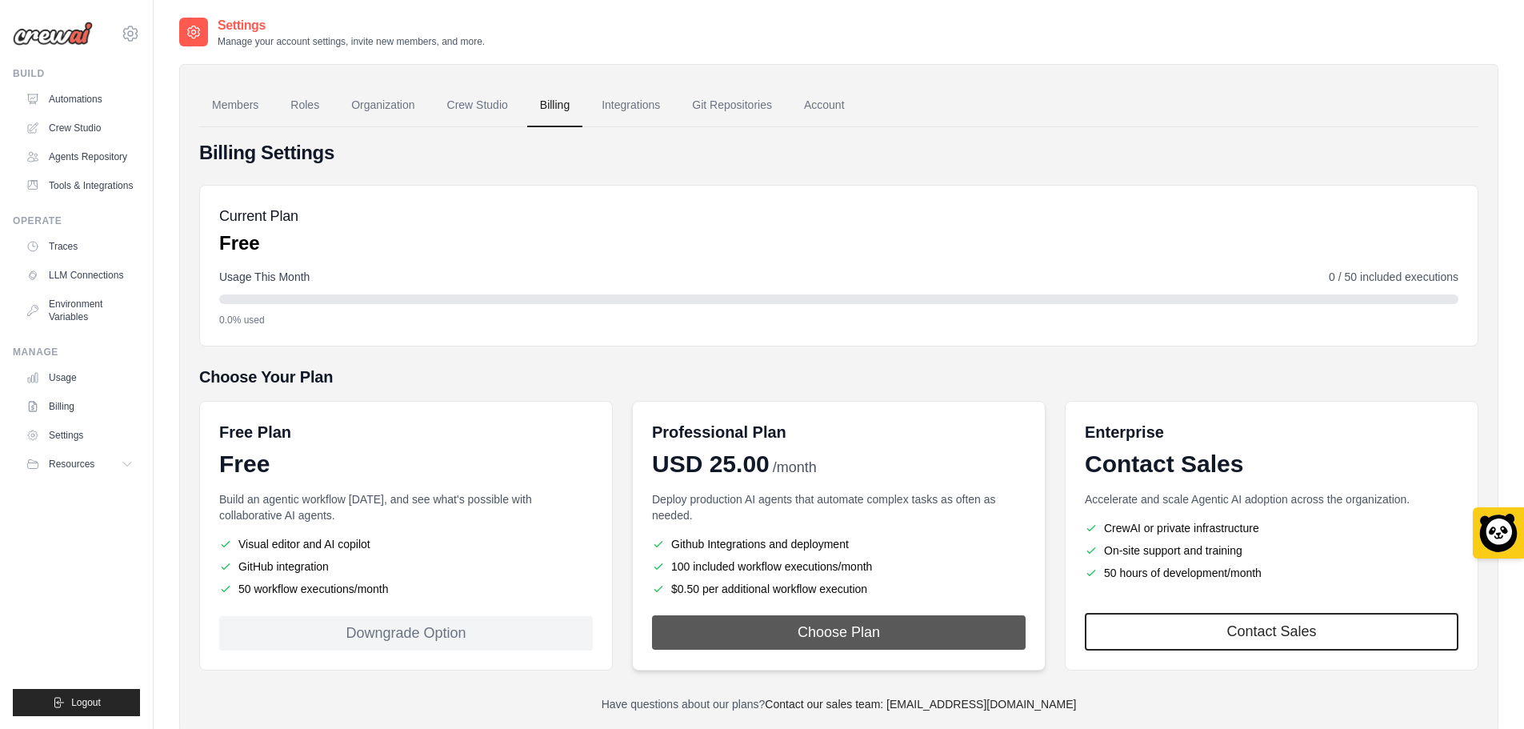
click at [833, 624] on button "Choose Plan" at bounding box center [838, 632] width 373 height 34
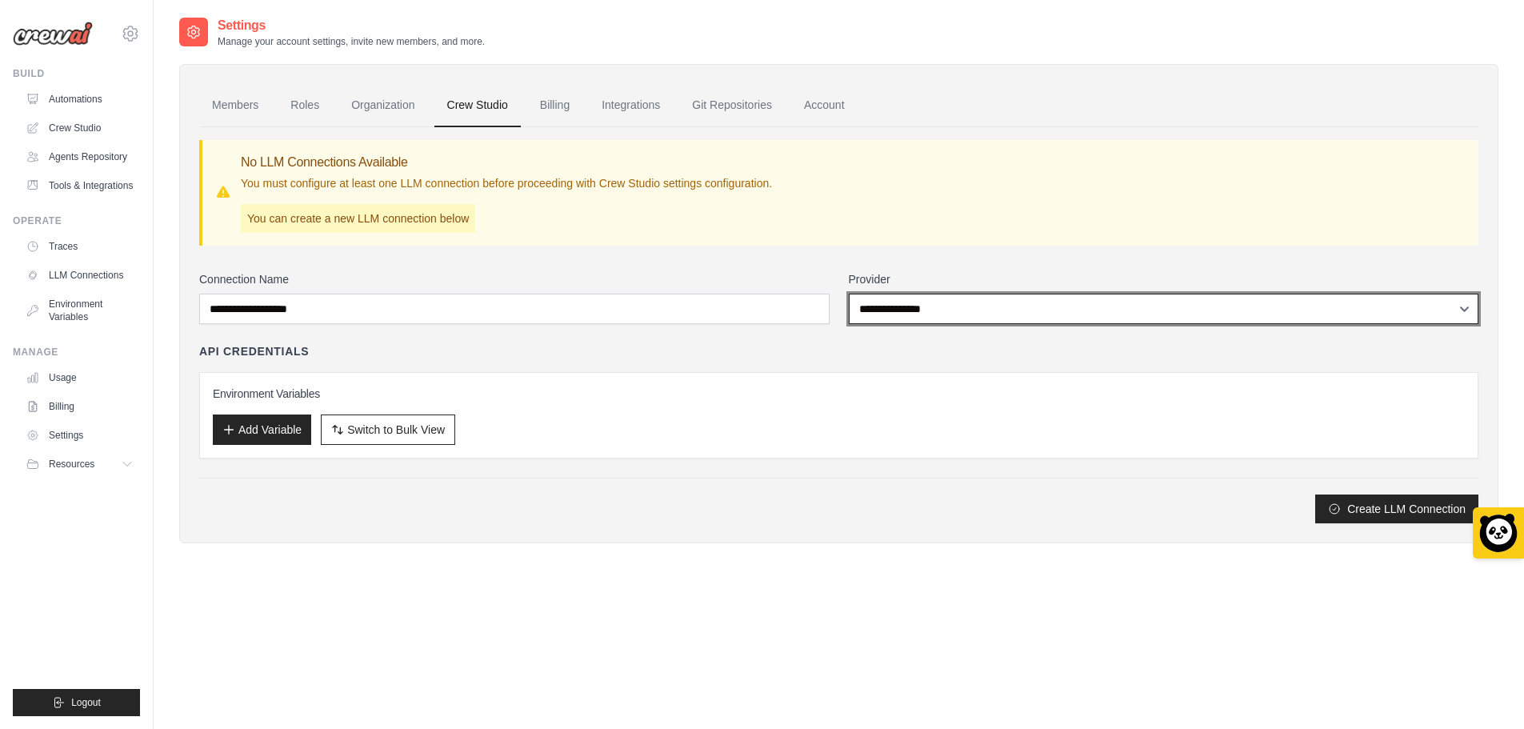
click at [931, 307] on select "**********" at bounding box center [1164, 309] width 630 height 30
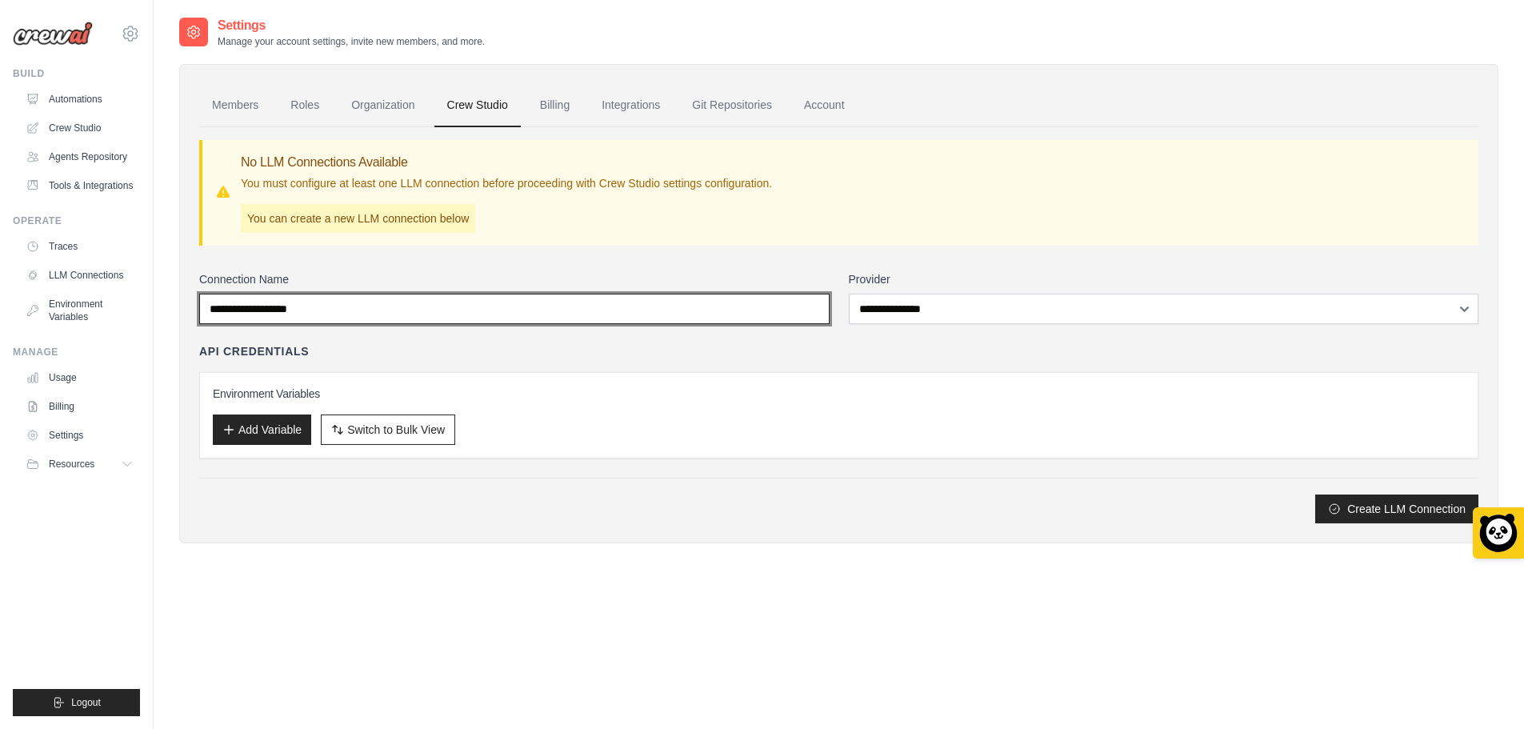
click at [406, 309] on input "Connection Name" at bounding box center [514, 309] width 630 height 30
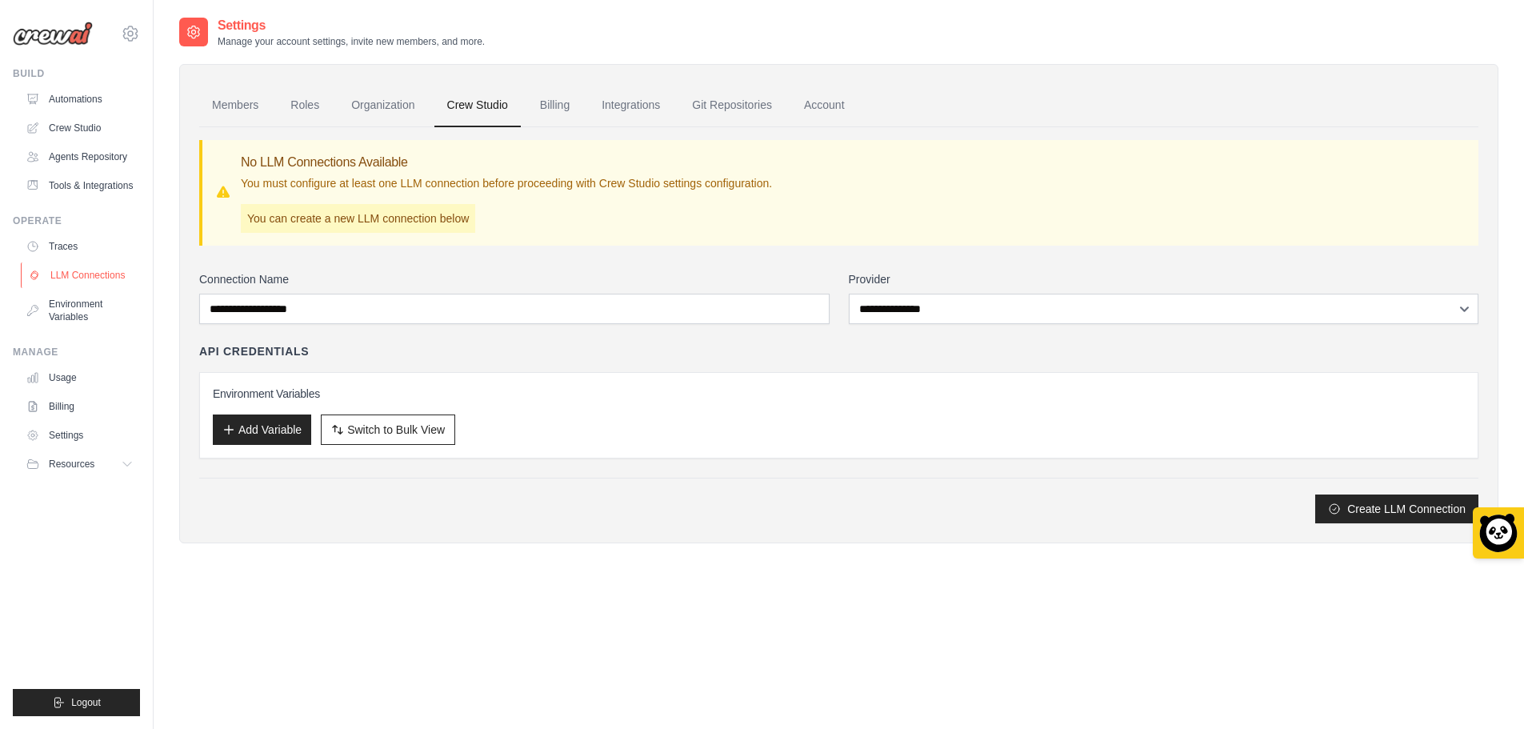
click at [80, 288] on link "LLM Connections" at bounding box center [81, 275] width 121 height 26
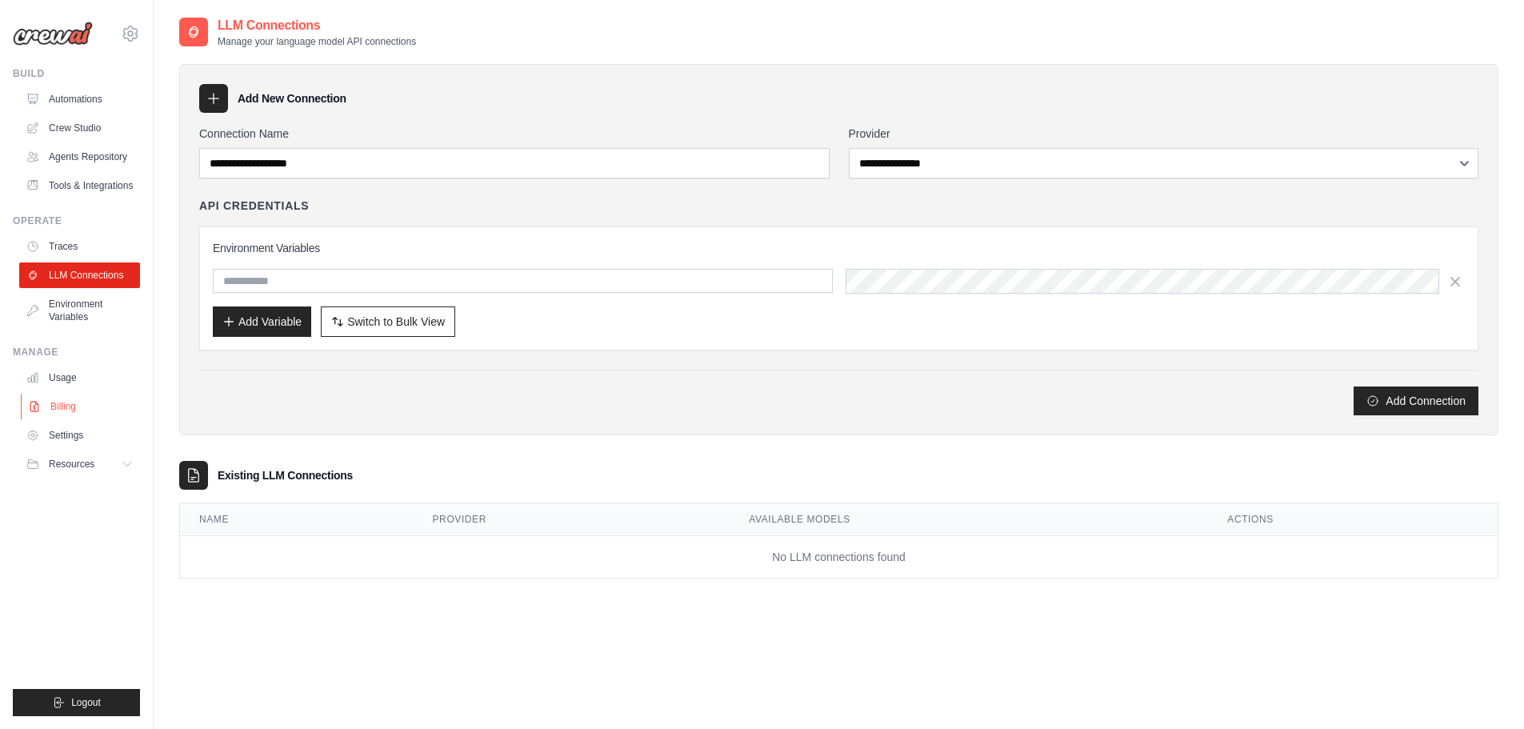
click at [66, 417] on link "Billing" at bounding box center [81, 406] width 121 height 26
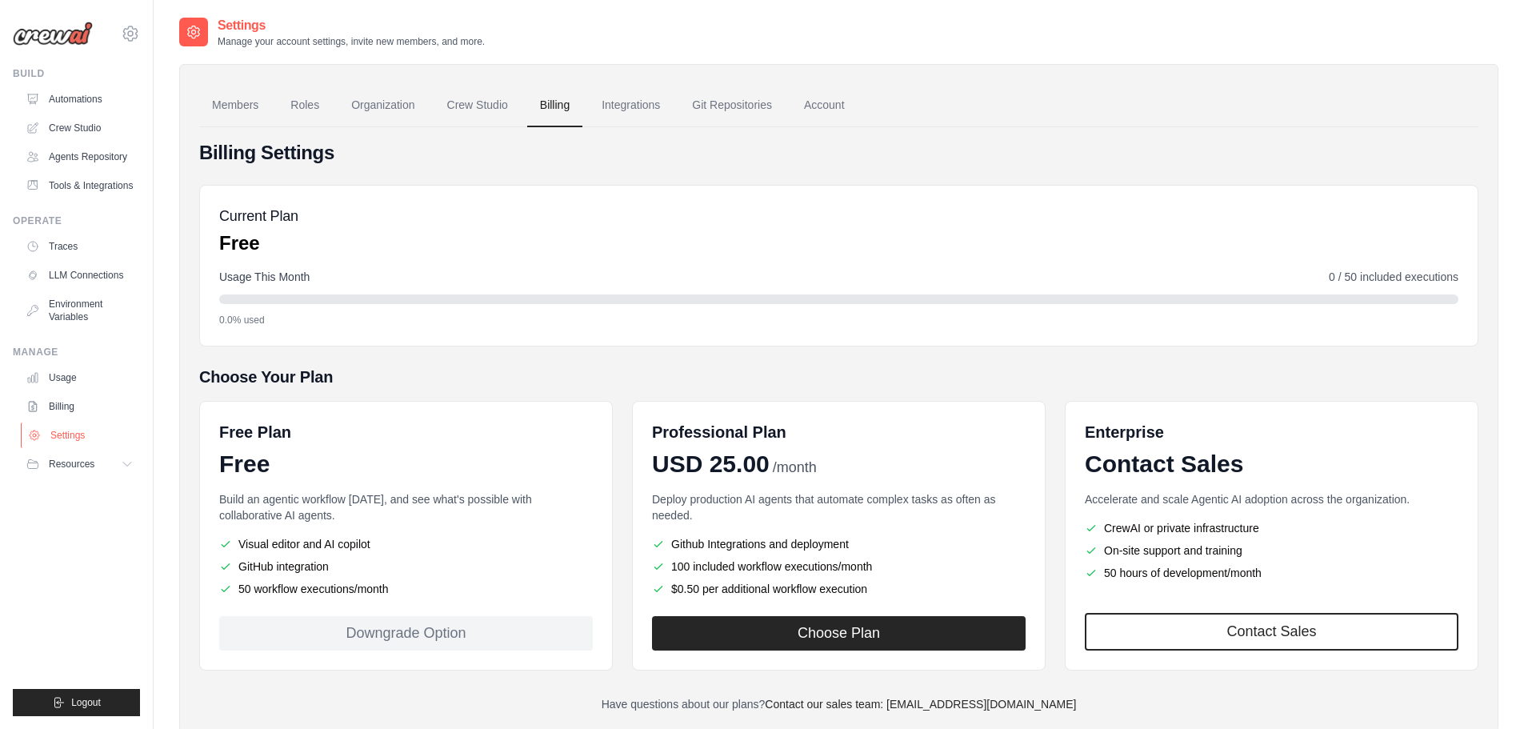
click at [98, 447] on link "Settings" at bounding box center [81, 435] width 121 height 26
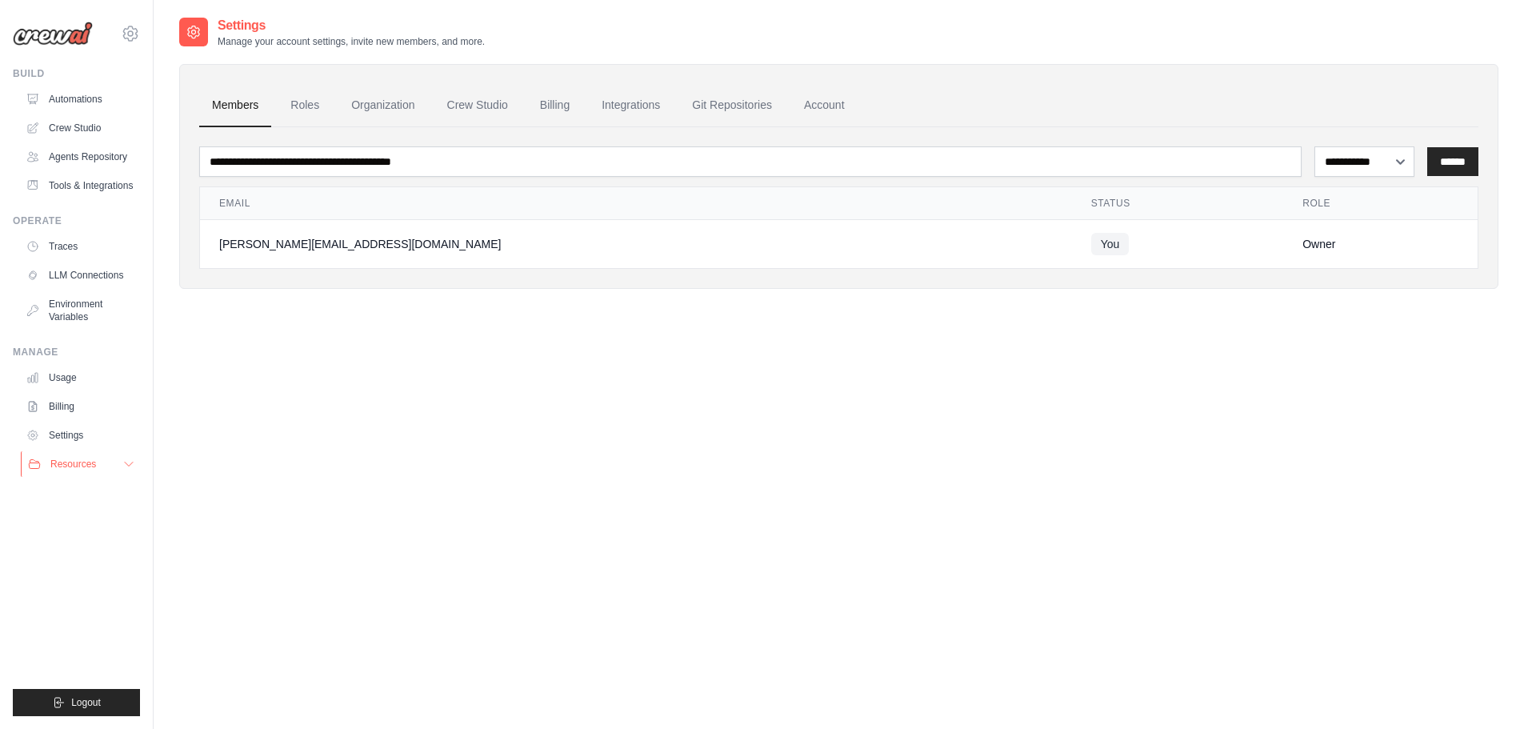
click at [123, 470] on icon at bounding box center [128, 463] width 13 height 13
click at [99, 528] on link "GitHub" at bounding box center [85, 516] width 111 height 22
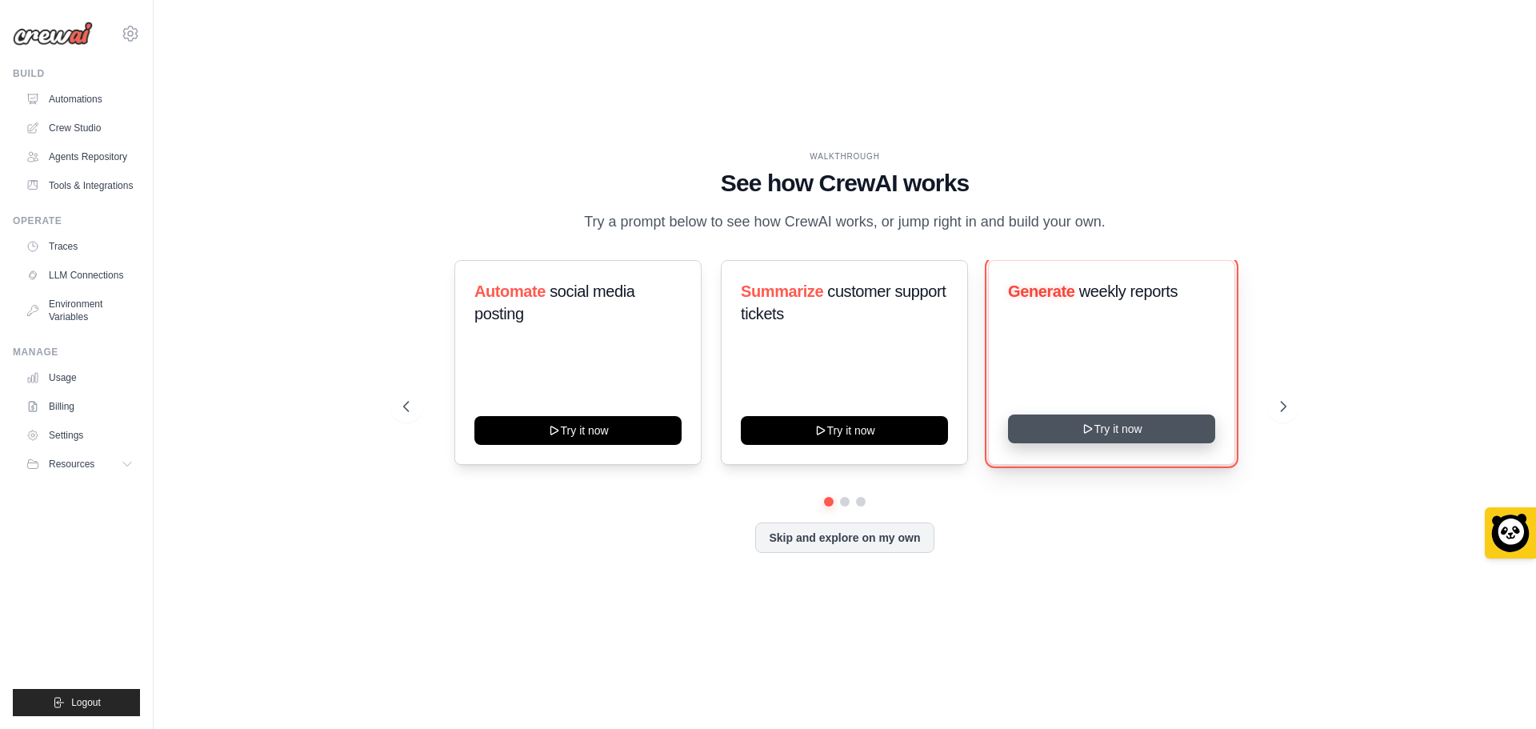
click at [1138, 443] on button "Try it now" at bounding box center [1111, 428] width 207 height 29
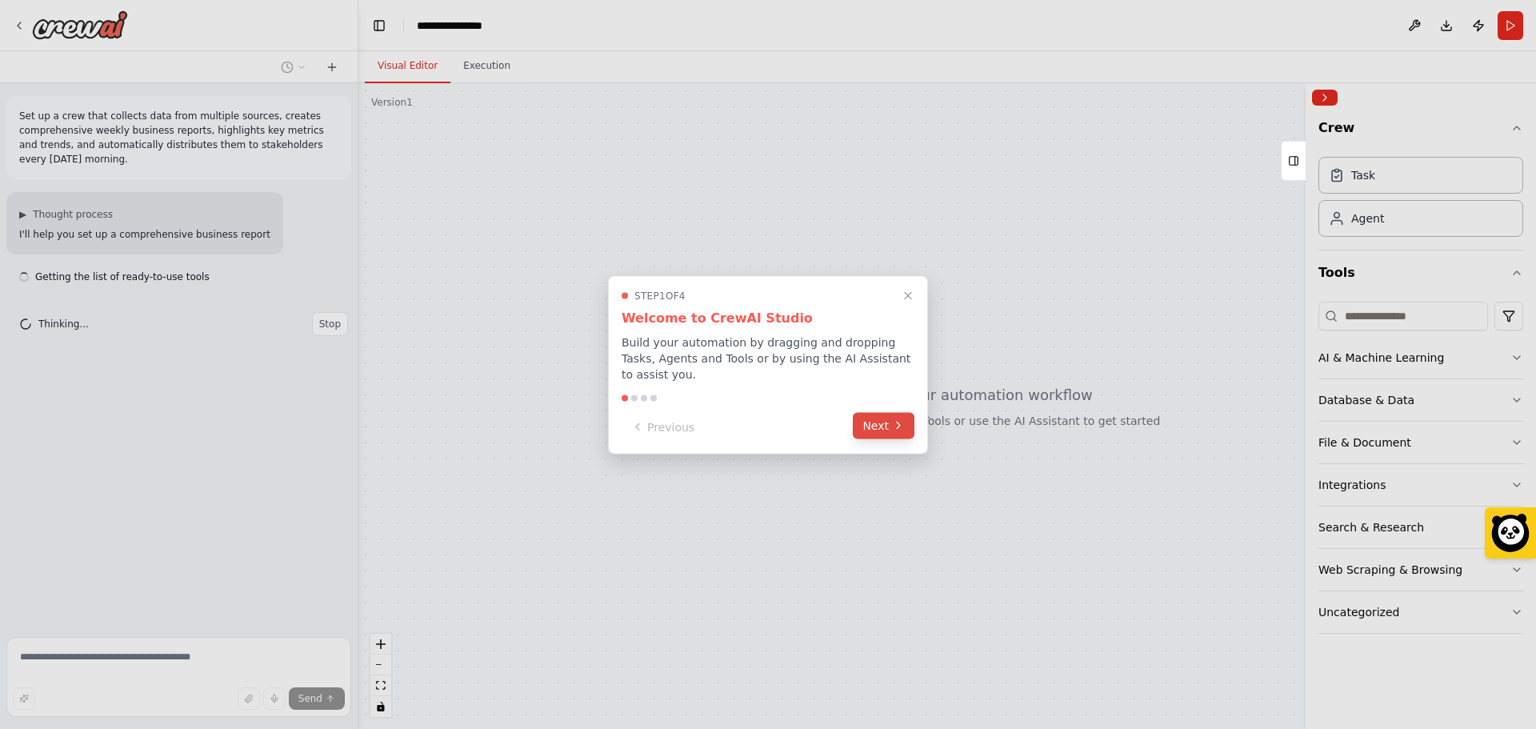
click at [872, 413] on button "Next" at bounding box center [884, 425] width 62 height 26
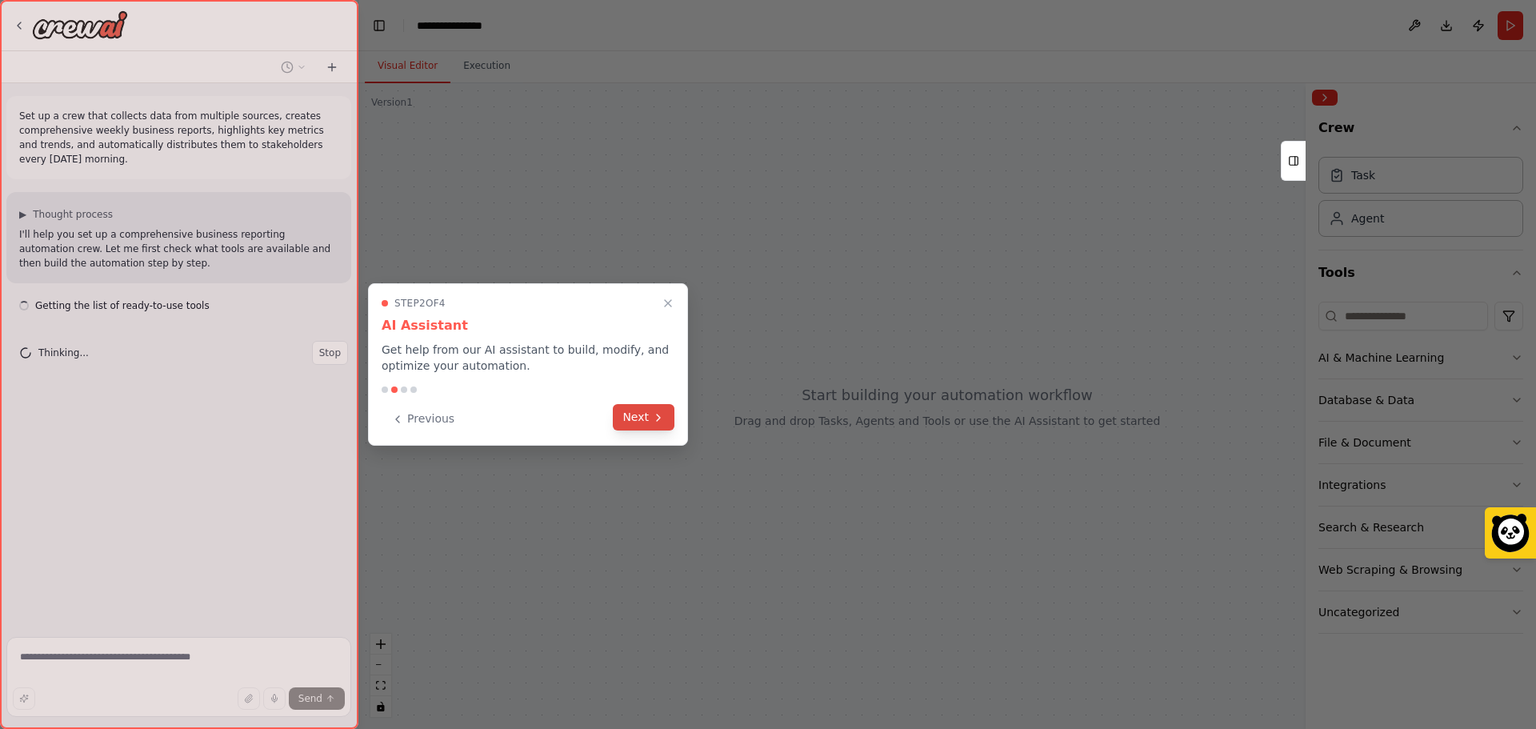
click at [654, 422] on icon at bounding box center [658, 417] width 13 height 13
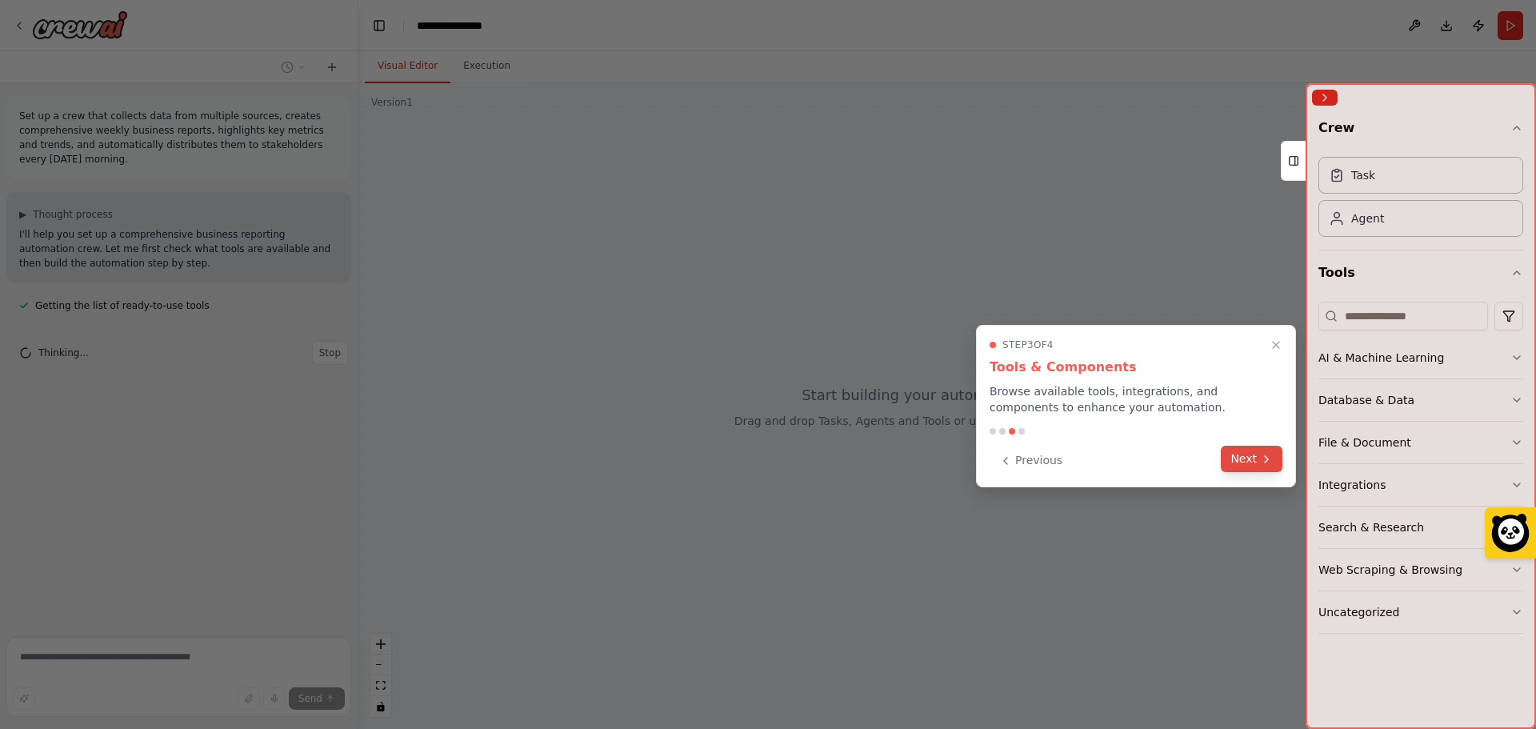
click at [1233, 460] on button "Next" at bounding box center [1251, 458] width 62 height 26
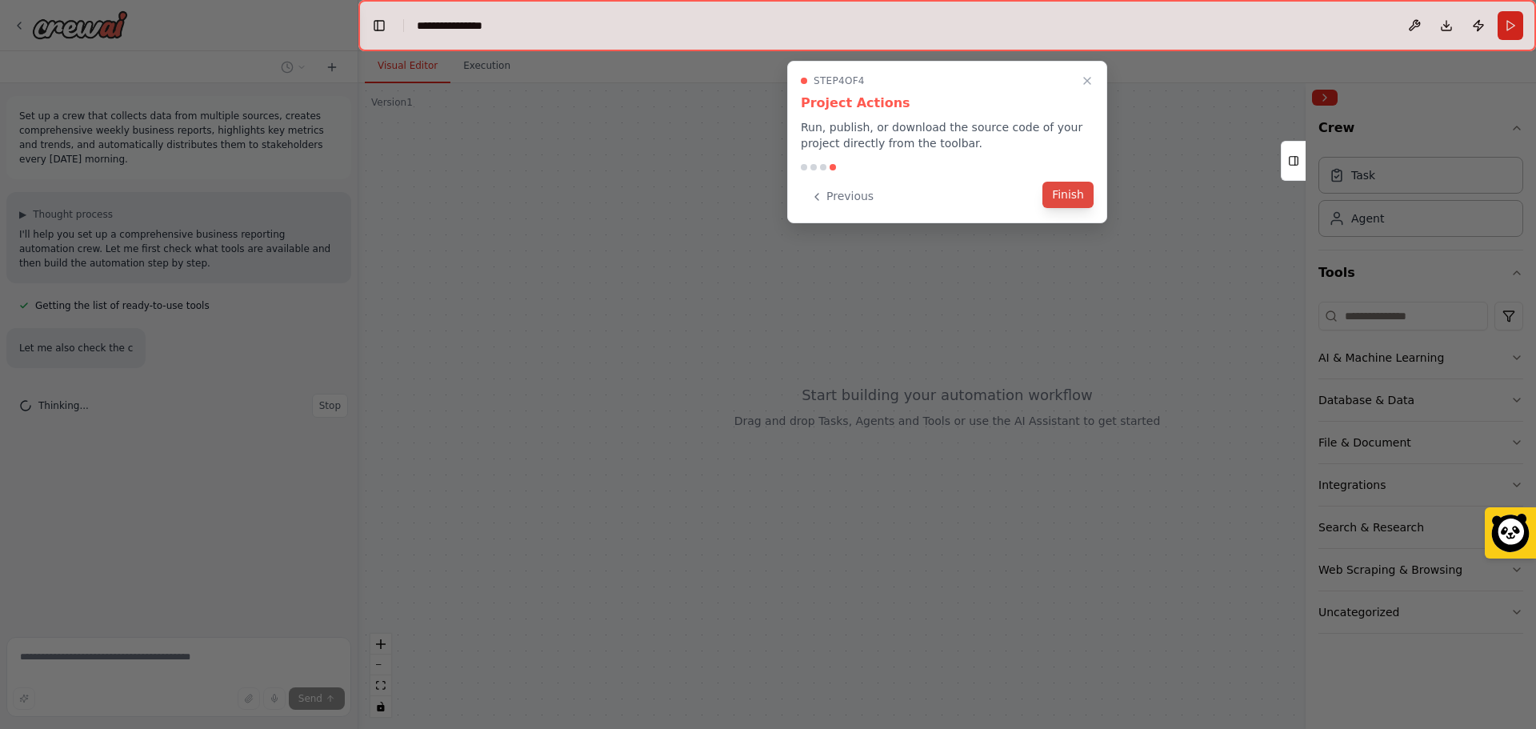
click at [1072, 198] on button "Finish" at bounding box center [1067, 195] width 51 height 26
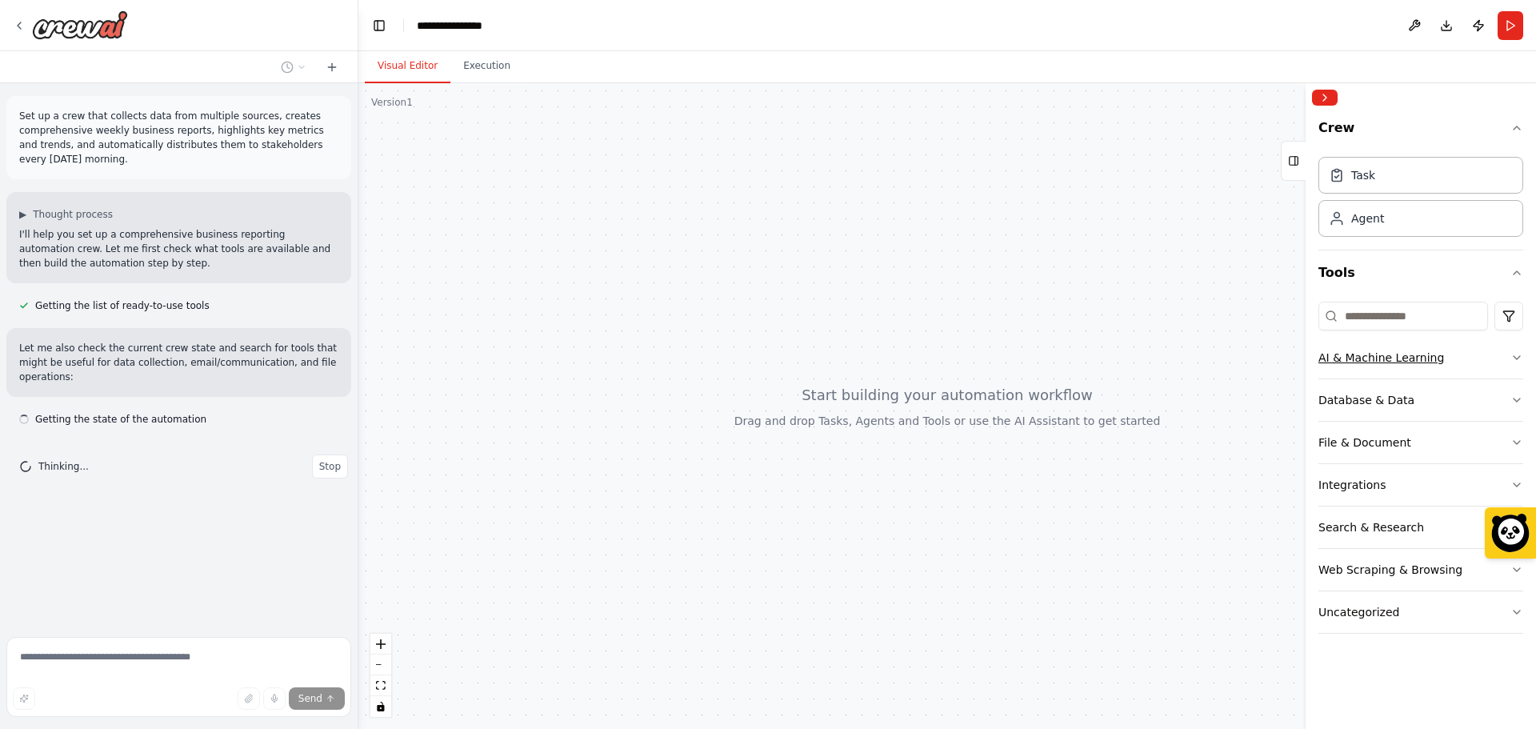
click at [1404, 367] on button "AI & Machine Learning" at bounding box center [1420, 358] width 205 height 42
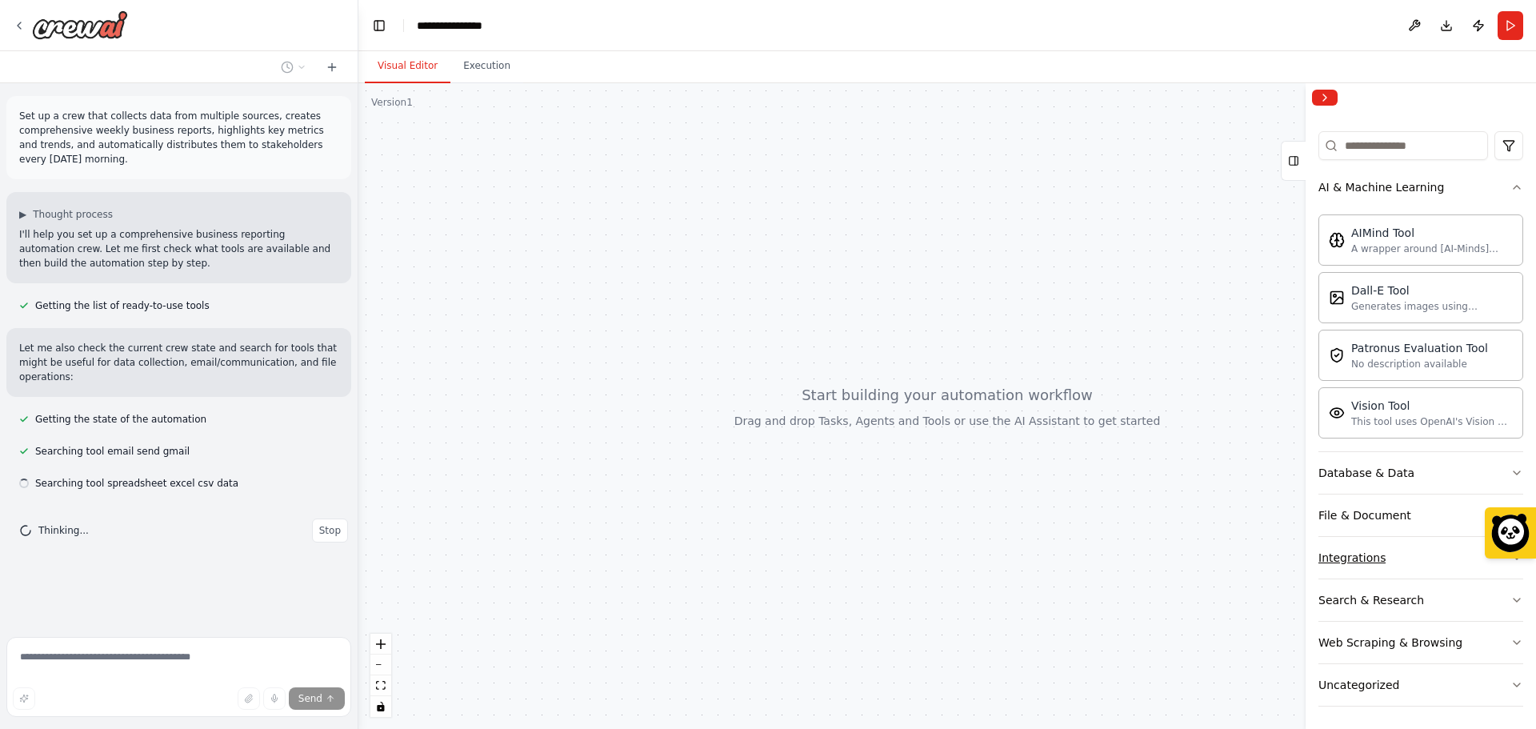
scroll to position [174, 0]
click at [1358, 557] on div "Integrations" at bounding box center [1351, 554] width 67 height 16
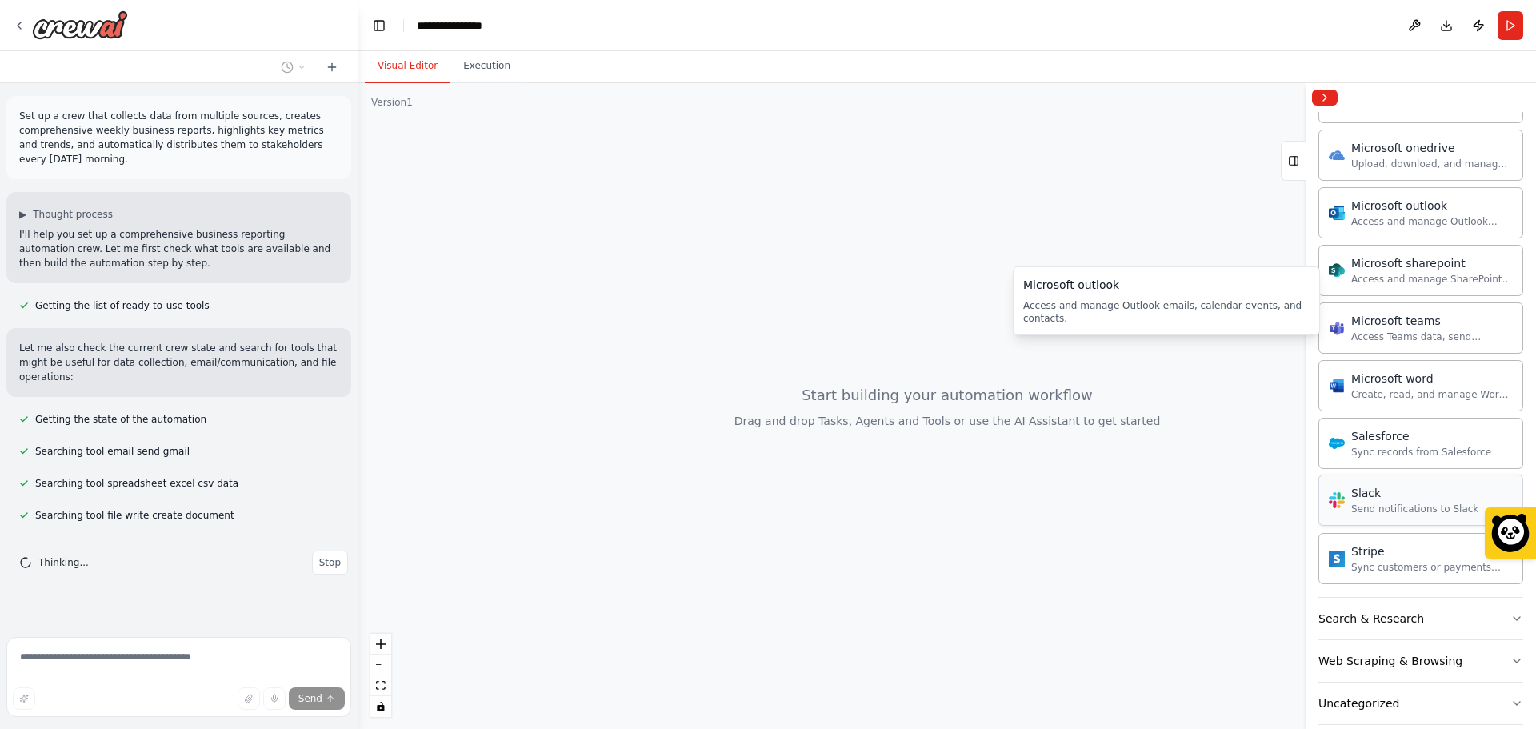
scroll to position [1165, 0]
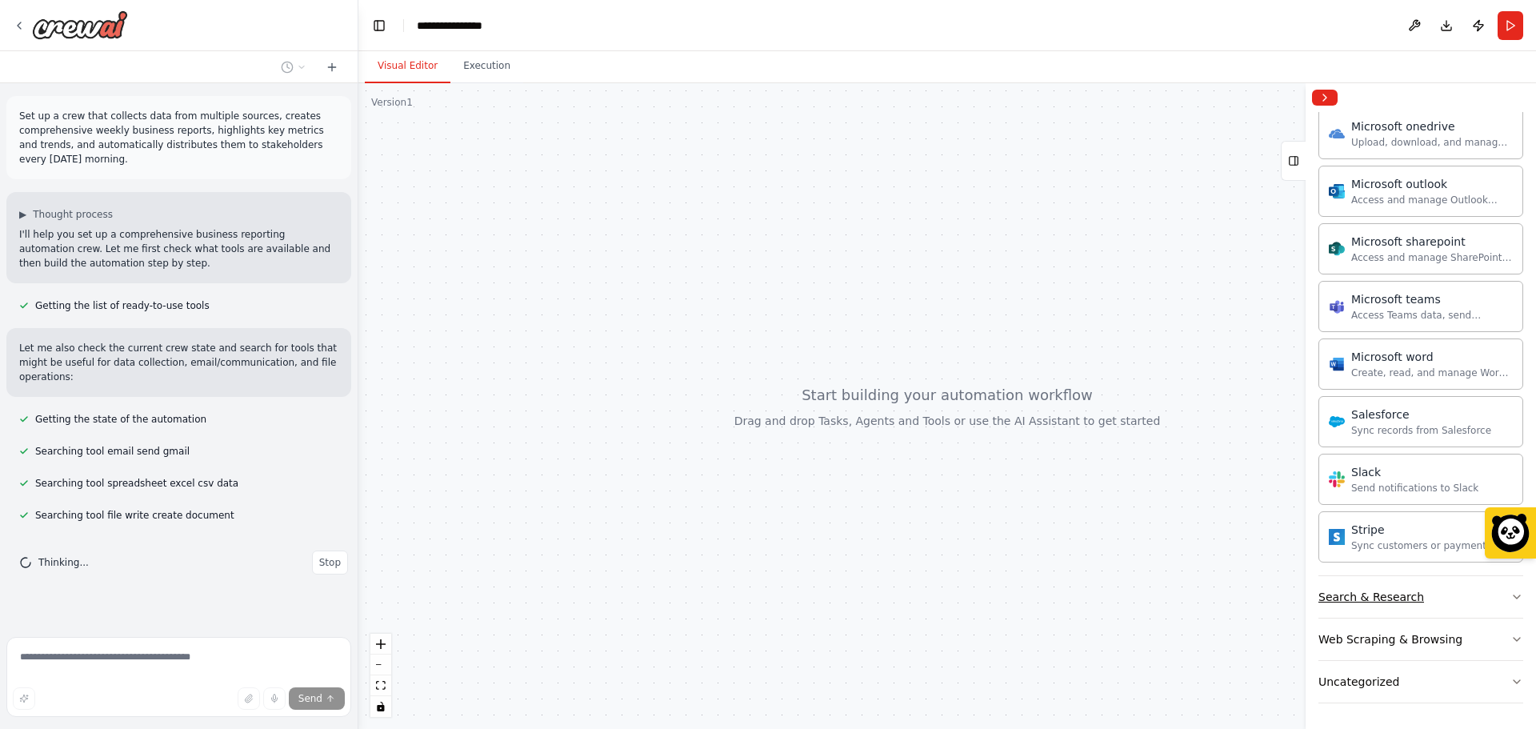
click at [1372, 604] on div "Search & Research" at bounding box center [1371, 597] width 106 height 16
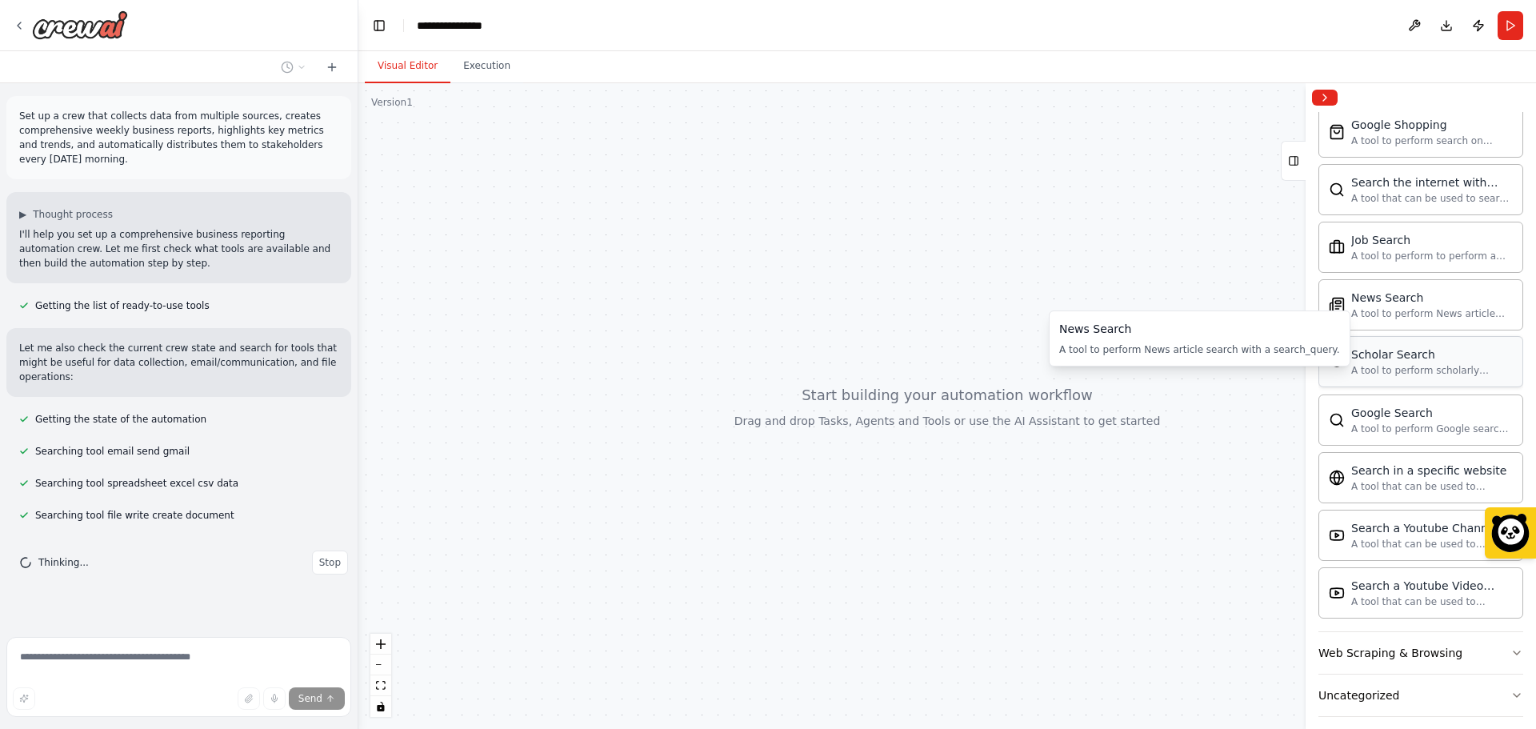
scroll to position [1984, 0]
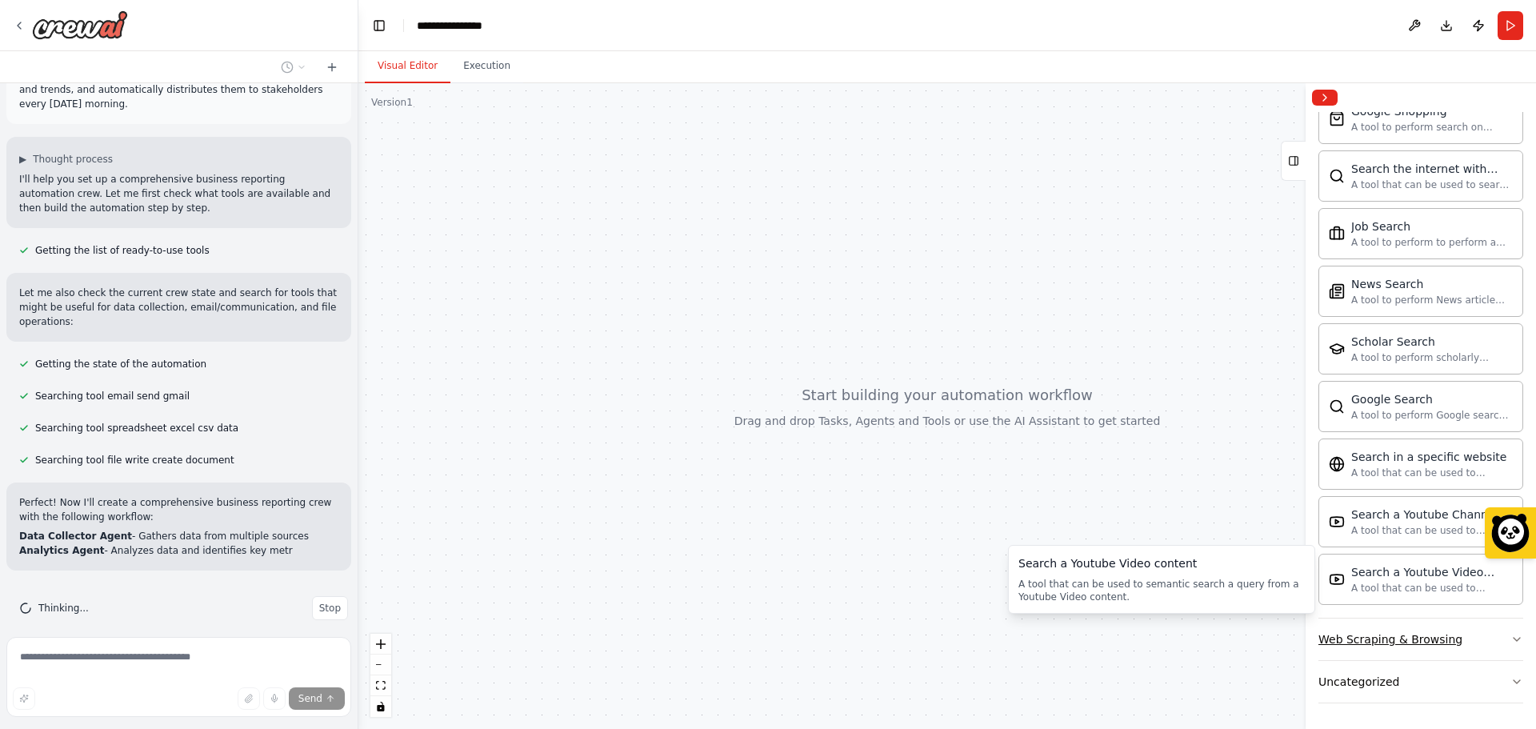
click at [1392, 637] on div "Web Scraping & Browsing" at bounding box center [1390, 639] width 144 height 16
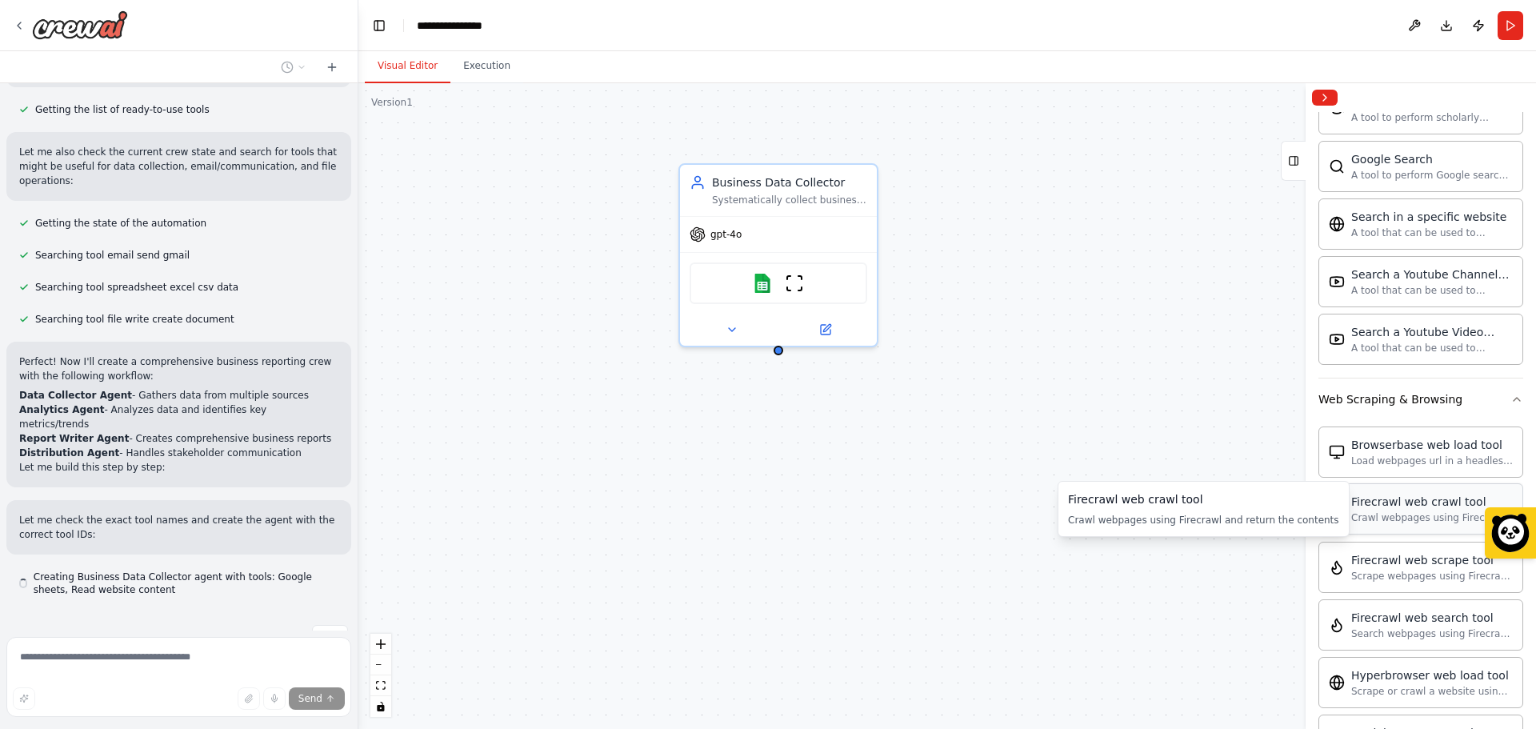
scroll to position [210, 0]
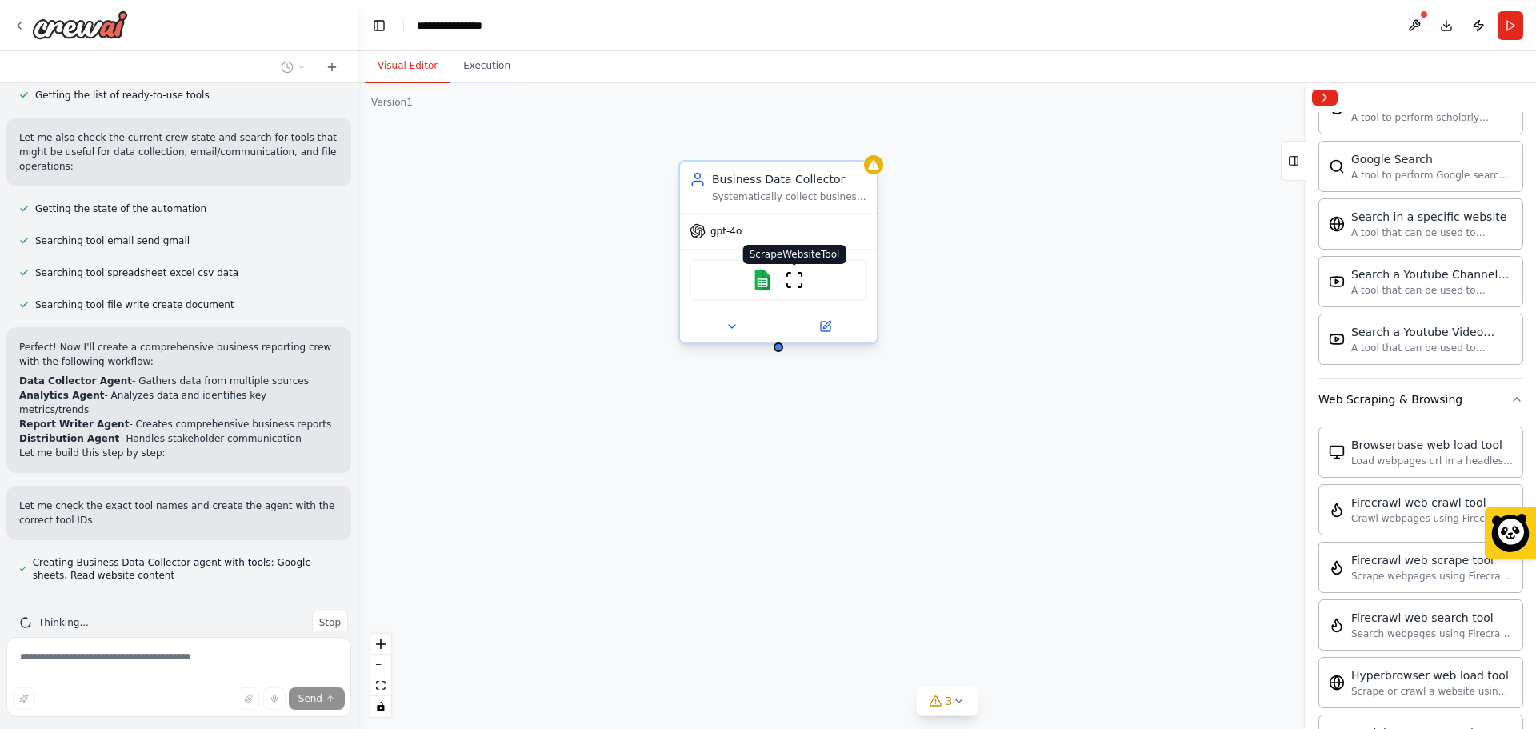
click at [787, 283] on img at bounding box center [794, 279] width 19 height 19
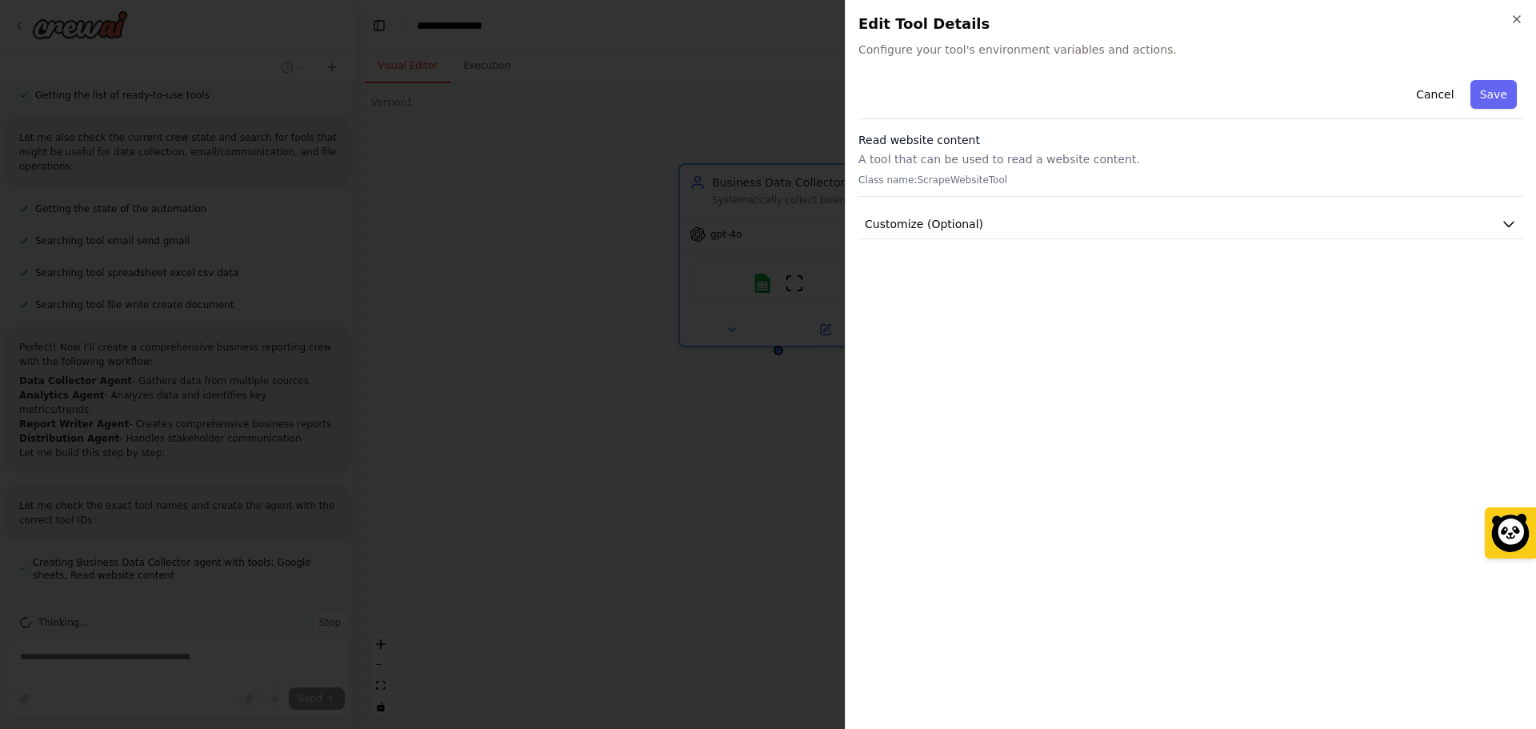
scroll to position [255, 0]
click at [1508, 19] on h2 "Edit Tool Details" at bounding box center [1190, 24] width 665 height 22
click at [1515, 15] on icon "button" at bounding box center [1516, 19] width 13 height 13
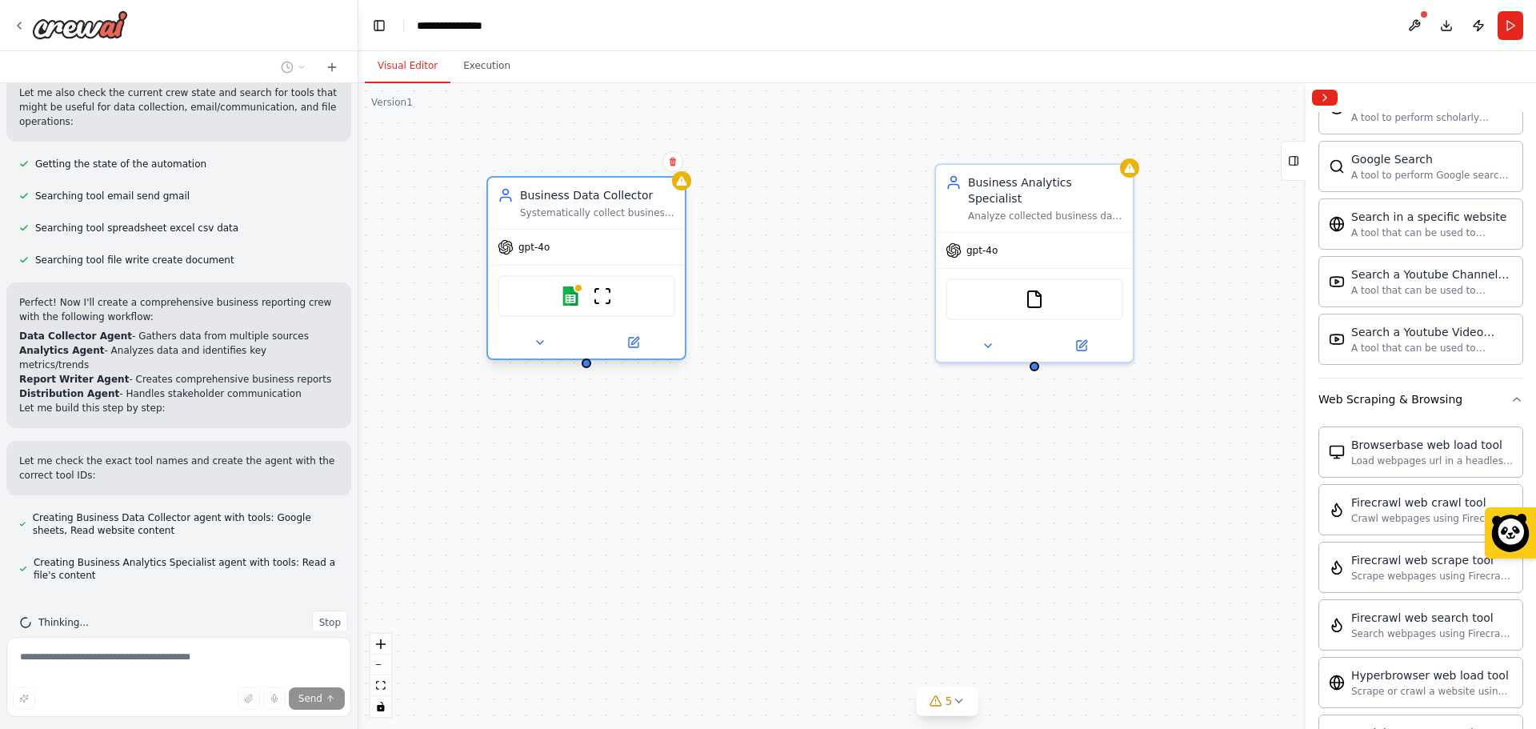
drag, startPoint x: 813, startPoint y: 238, endPoint x: 609, endPoint y: 250, distance: 203.5
click at [609, 250] on div "gpt-4o" at bounding box center [586, 247] width 197 height 35
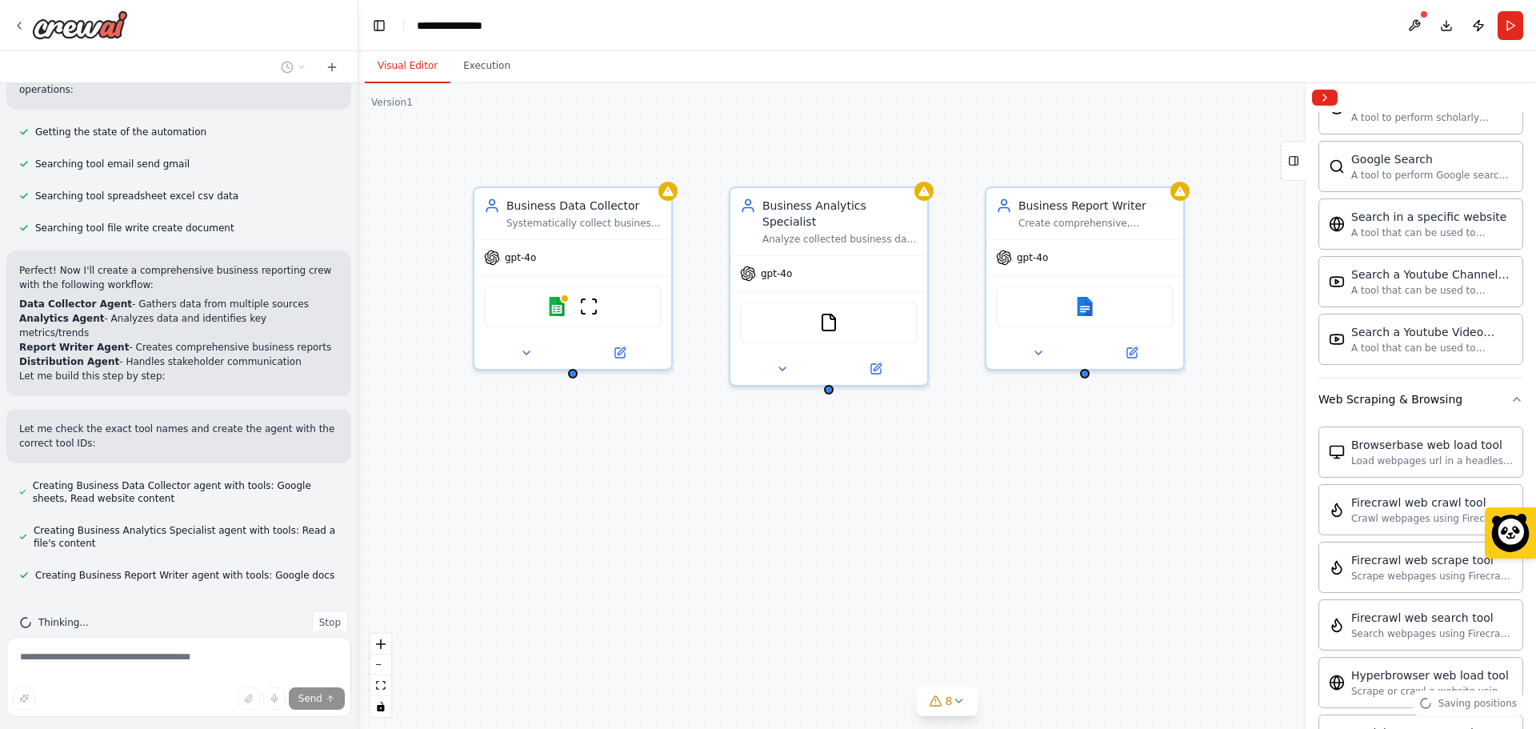
drag, startPoint x: 589, startPoint y: 371, endPoint x: 384, endPoint y: 394, distance: 206.8
click at [384, 394] on div "Business Data Collector Systematically collect business data from multiple sour…" at bounding box center [946, 405] width 1177 height 645
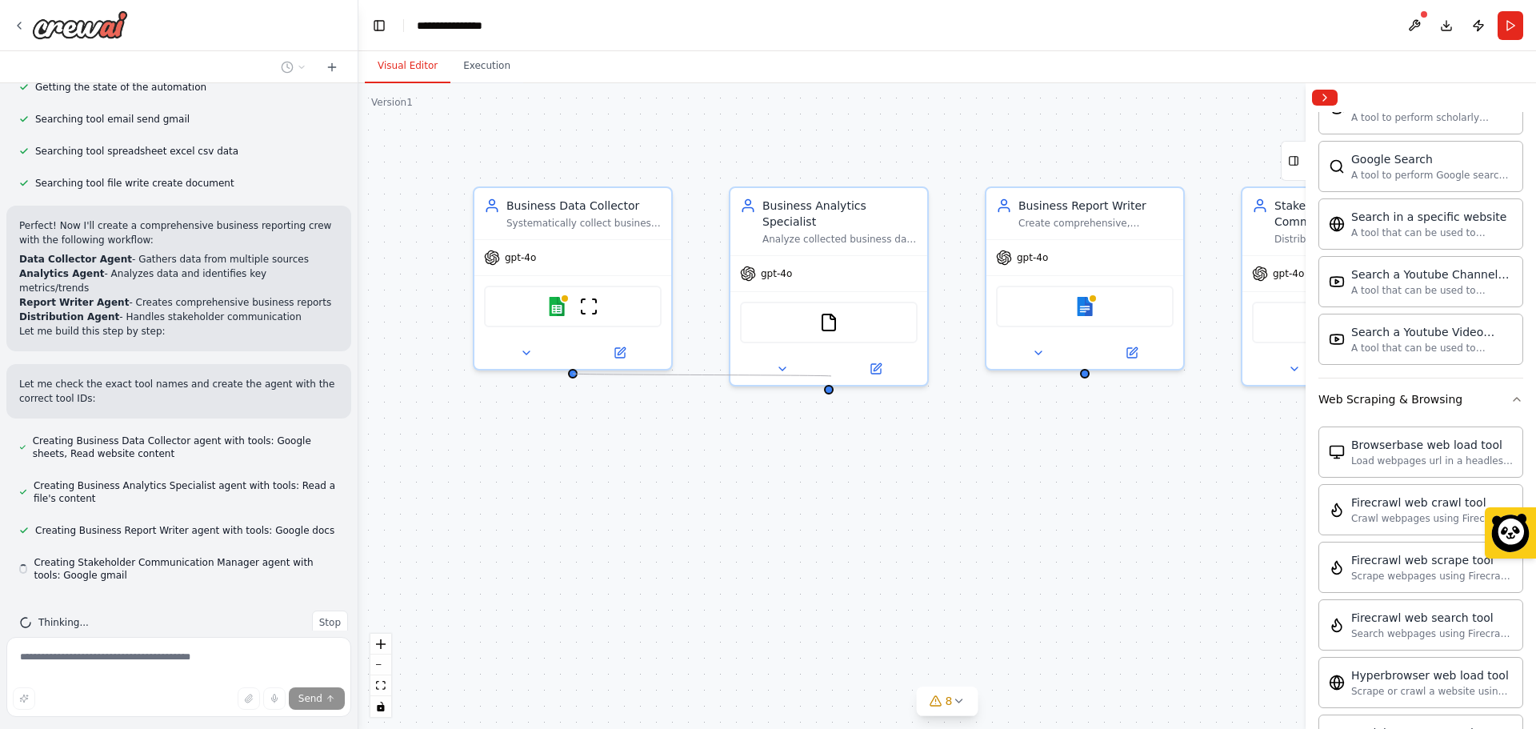
drag, startPoint x: 569, startPoint y: 369, endPoint x: 831, endPoint y: 376, distance: 261.6
click at [831, 376] on div "Business Data Collector Systematically collect business data from multiple sour…" at bounding box center [946, 405] width 1177 height 645
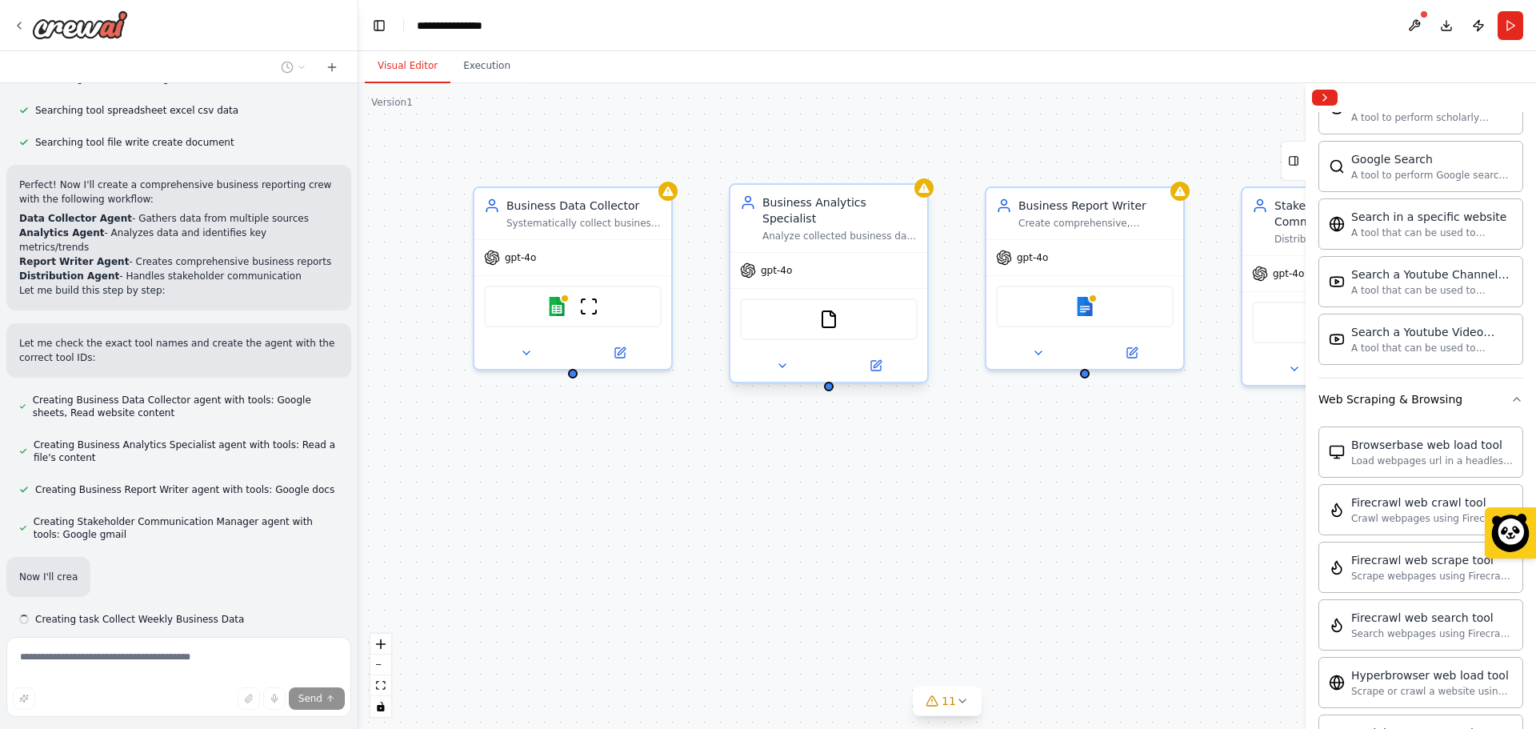
scroll to position [417, 0]
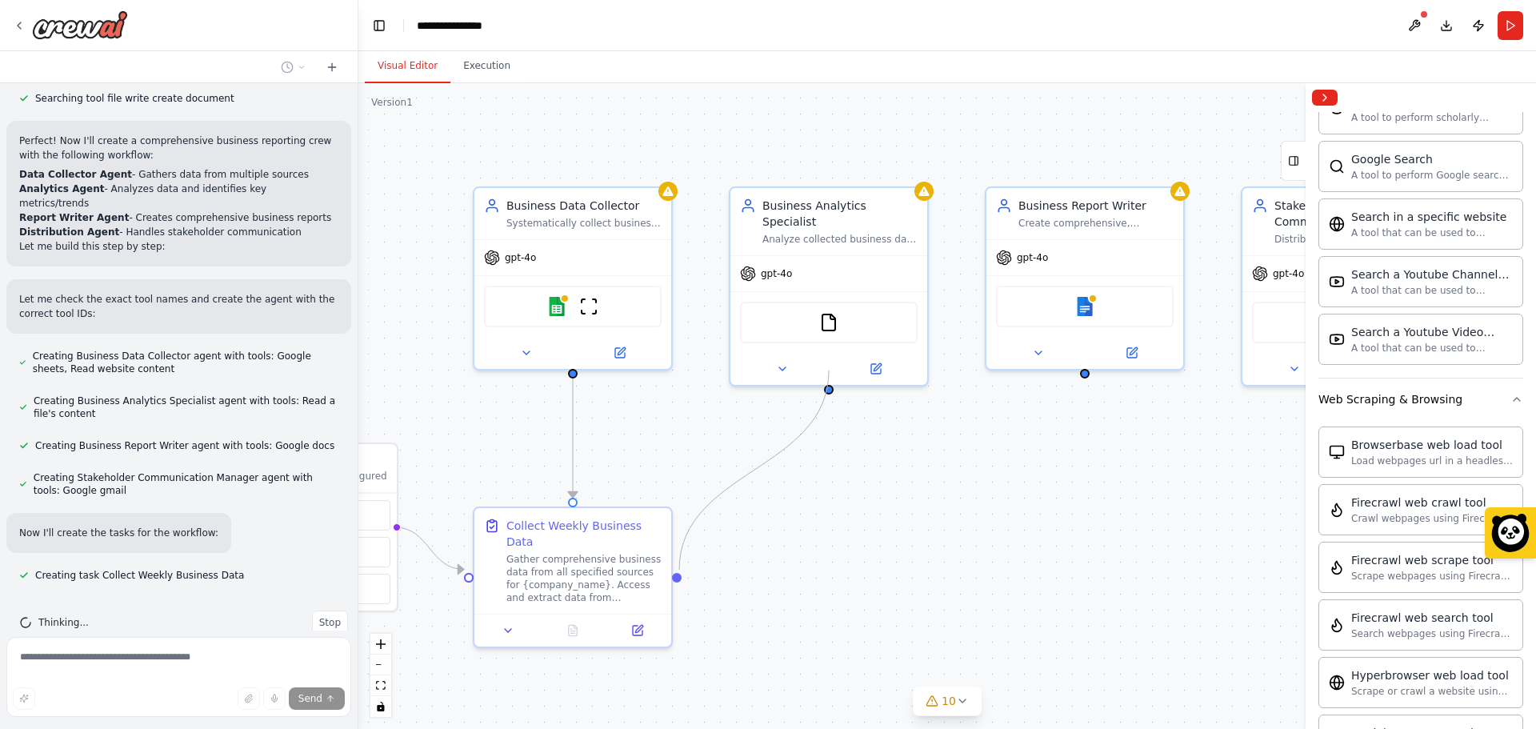
drag, startPoint x: 828, startPoint y: 371, endPoint x: 673, endPoint y: 581, distance: 261.4
click at [673, 581] on div ".deletable-edge-delete-btn { width: 20px; height: 20px; border: 0px solid #ffff…" at bounding box center [946, 405] width 1177 height 645
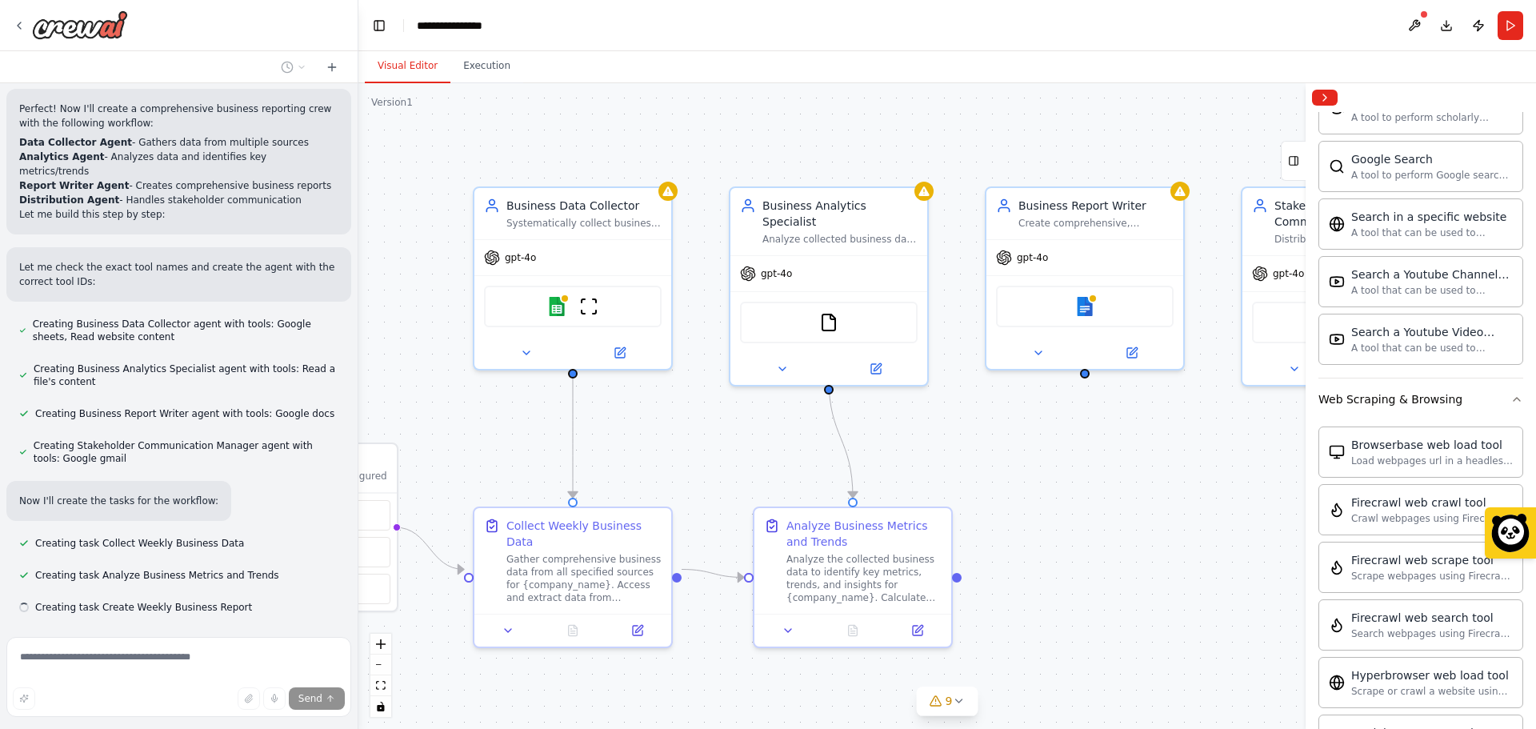
scroll to position [481, 0]
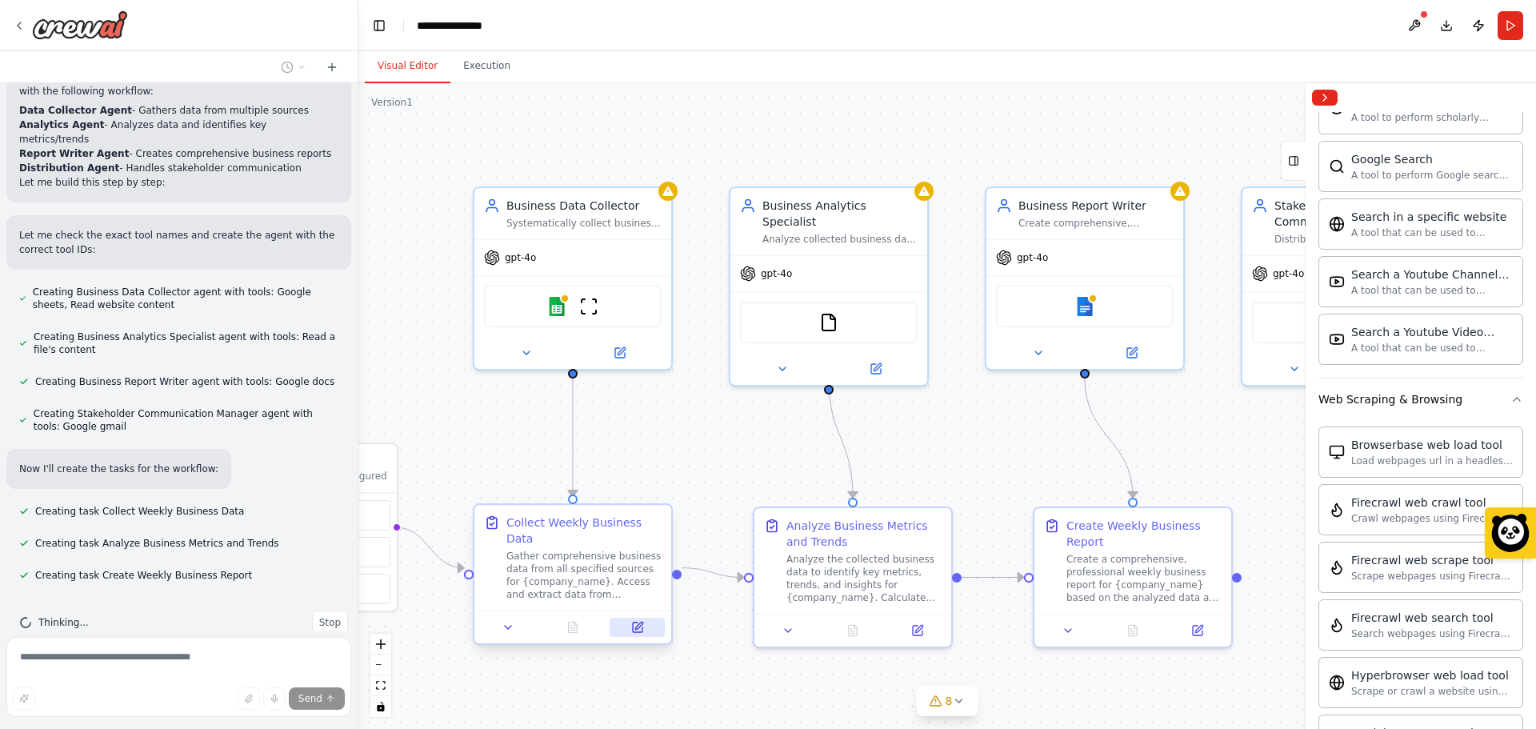
click at [637, 622] on icon at bounding box center [638, 627] width 10 height 10
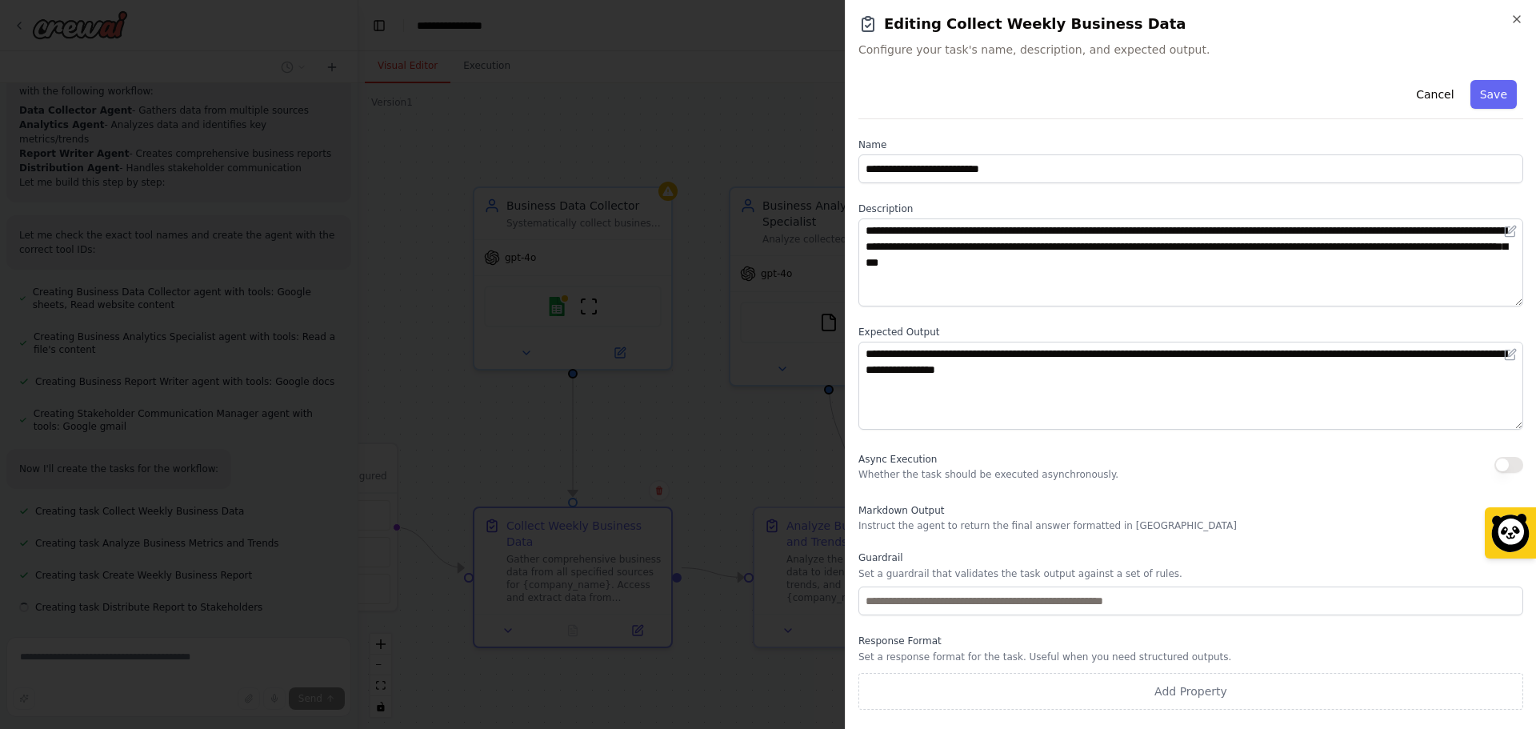
scroll to position [513, 0]
click at [1512, 26] on h2 "Editing Collect Weekly Business Data" at bounding box center [1190, 24] width 665 height 22
click at [1515, 18] on icon "button" at bounding box center [1516, 19] width 6 height 6
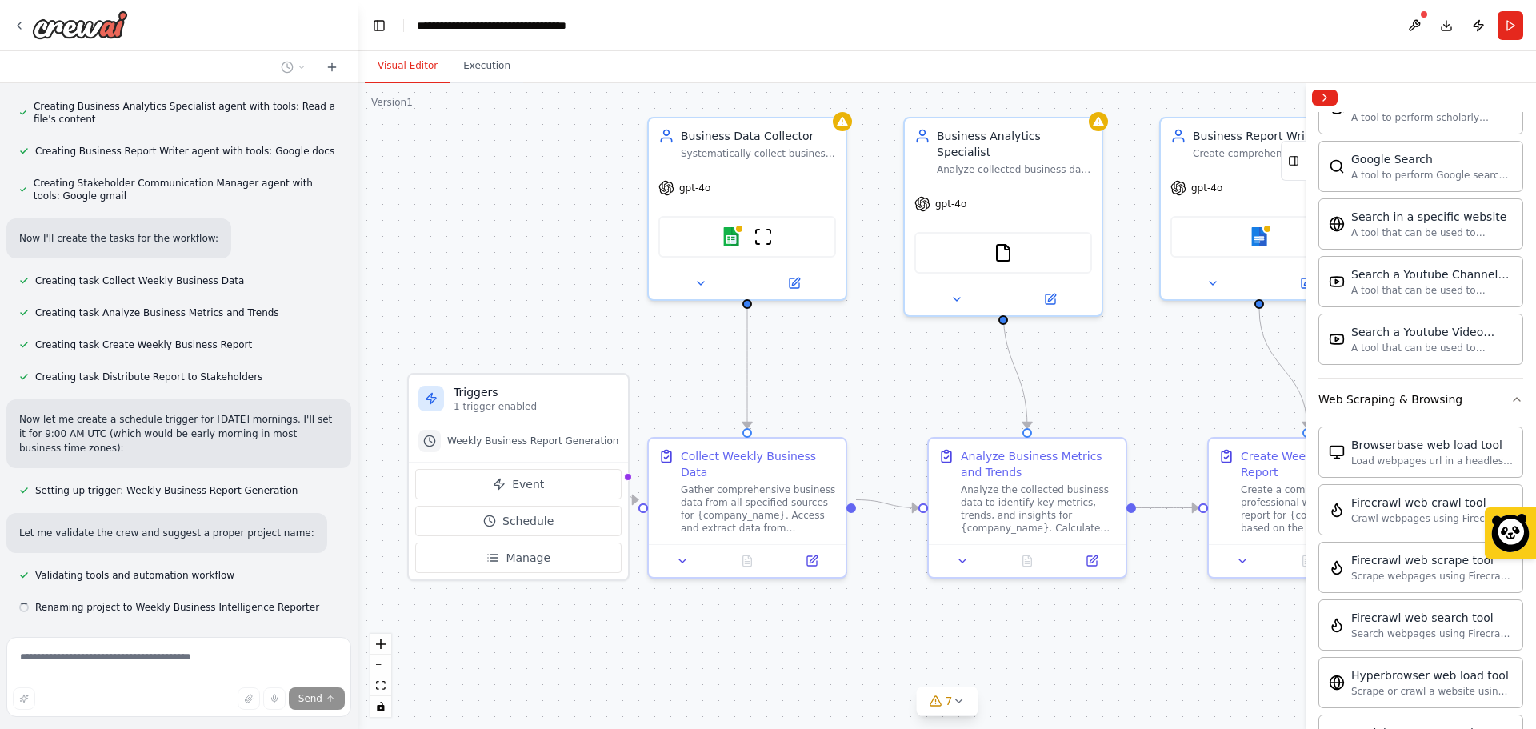
scroll to position [743, 0]
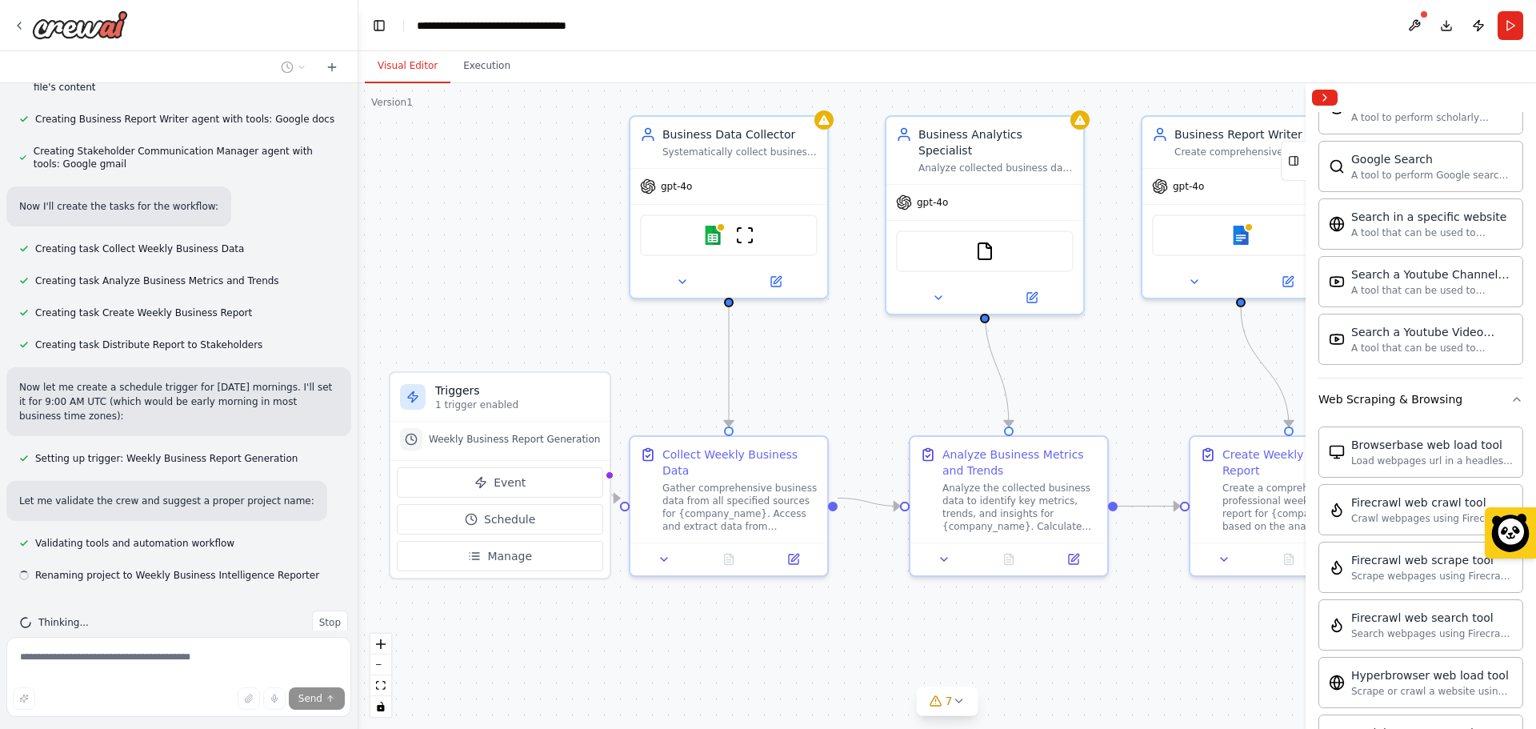
drag, startPoint x: 516, startPoint y: 459, endPoint x: 672, endPoint y: 388, distance: 171.4
click at [672, 388] on div ".deletable-edge-delete-btn { width: 20px; height: 20px; border: 0px solid #ffff…" at bounding box center [946, 405] width 1177 height 645
